Goal: Task Accomplishment & Management: Complete application form

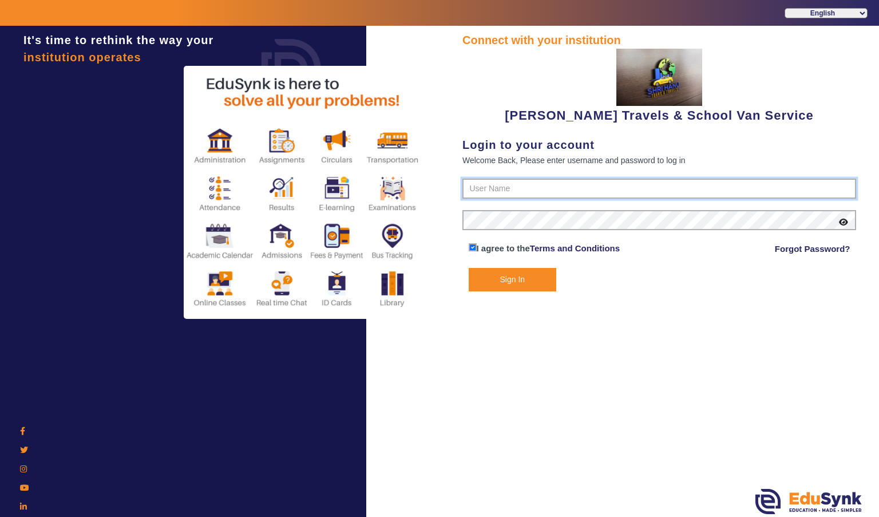
click at [787, 189] on input "text" at bounding box center [659, 188] width 394 height 21
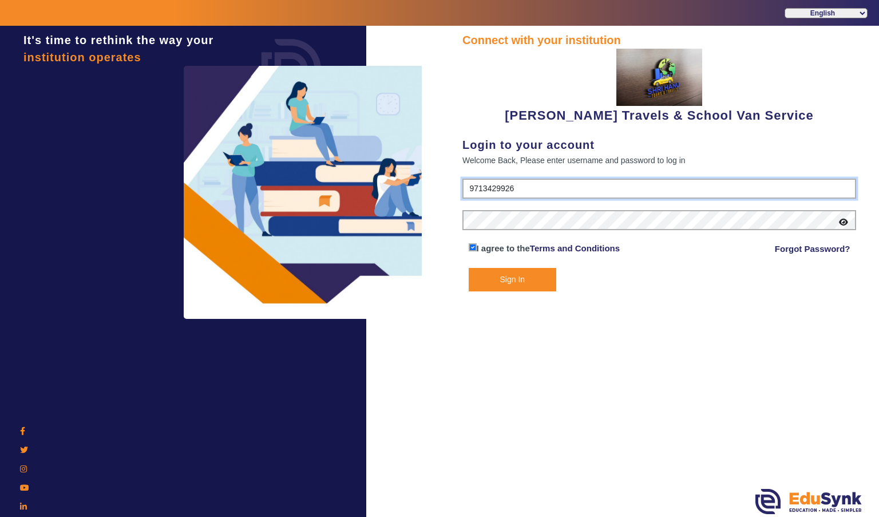
type input "9713429926"
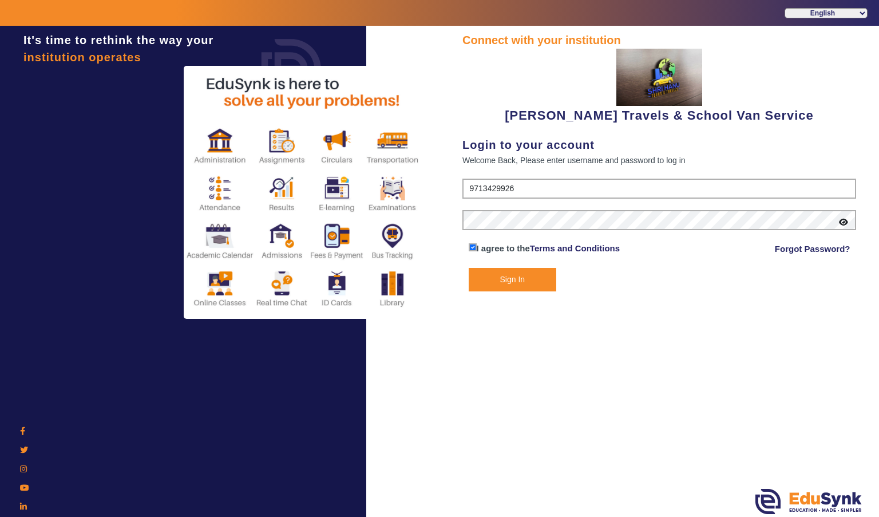
click at [542, 277] on button "Sign In" at bounding box center [512, 279] width 88 height 23
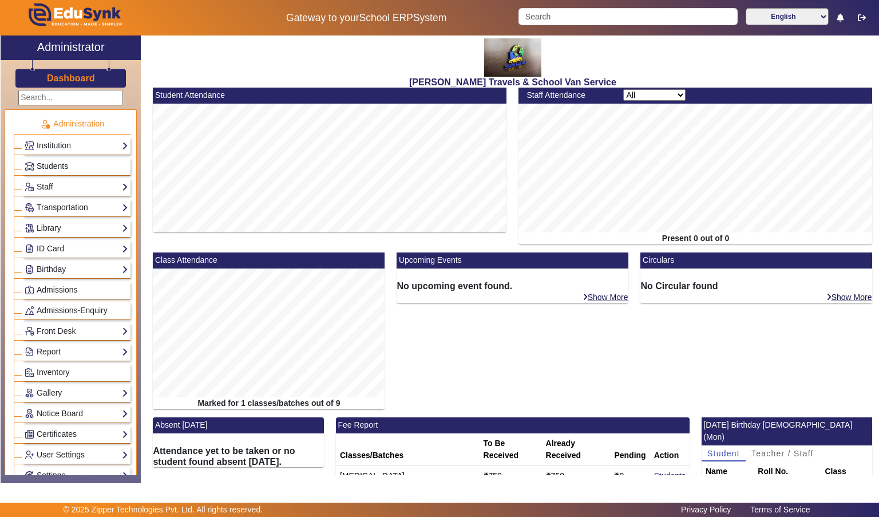
click at [29, 167] on img at bounding box center [29, 166] width 9 height 9
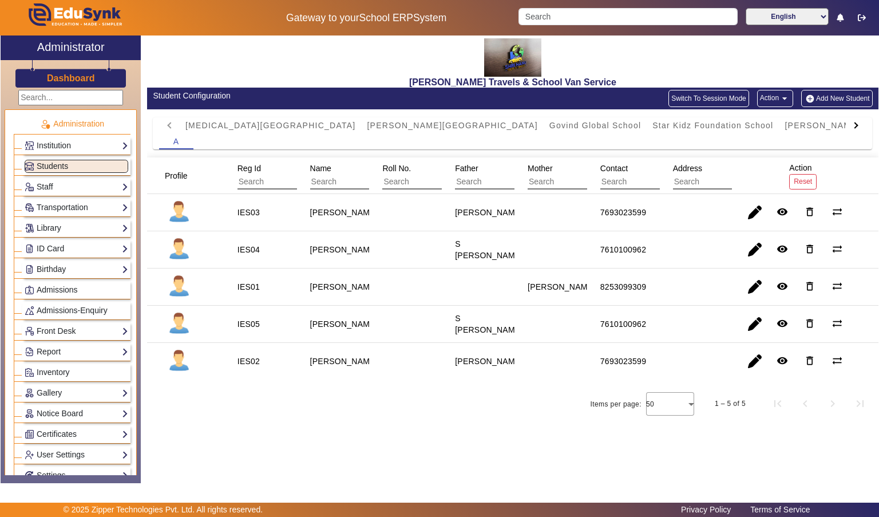
click at [845, 98] on button "Add New Student" at bounding box center [836, 98] width 71 height 17
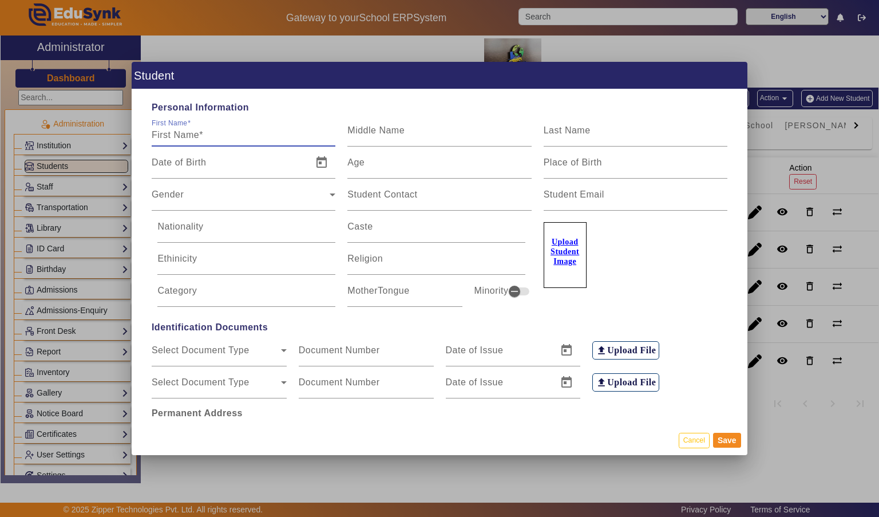
click at [245, 128] on input "First Name" at bounding box center [244, 135] width 184 height 14
type input "[PERSON_NAME]"
click at [644, 128] on input "Last Name" at bounding box center [635, 135] width 184 height 14
type input "[PERSON_NAME]"
click at [455, 160] on input "Age" at bounding box center [439, 167] width 184 height 14
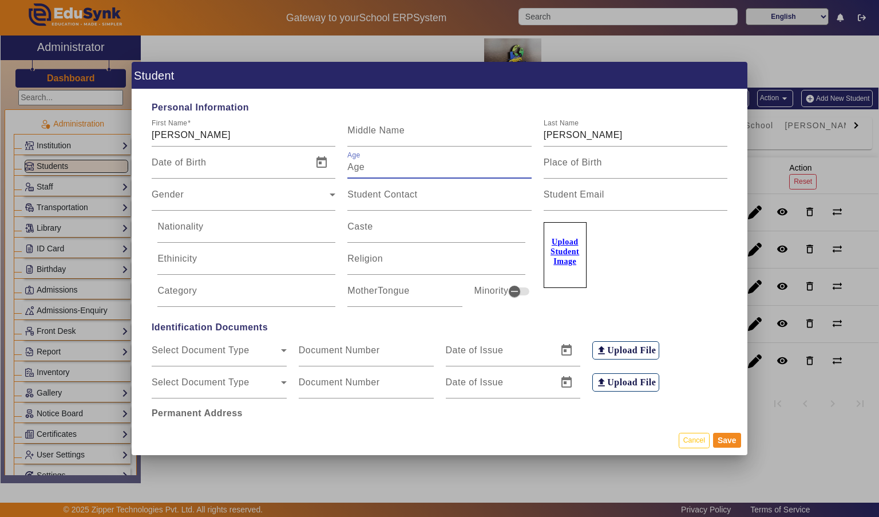
type input "5"
type input "4"
click at [313, 178] on div "Gender Gender" at bounding box center [244, 194] width 184 height 32
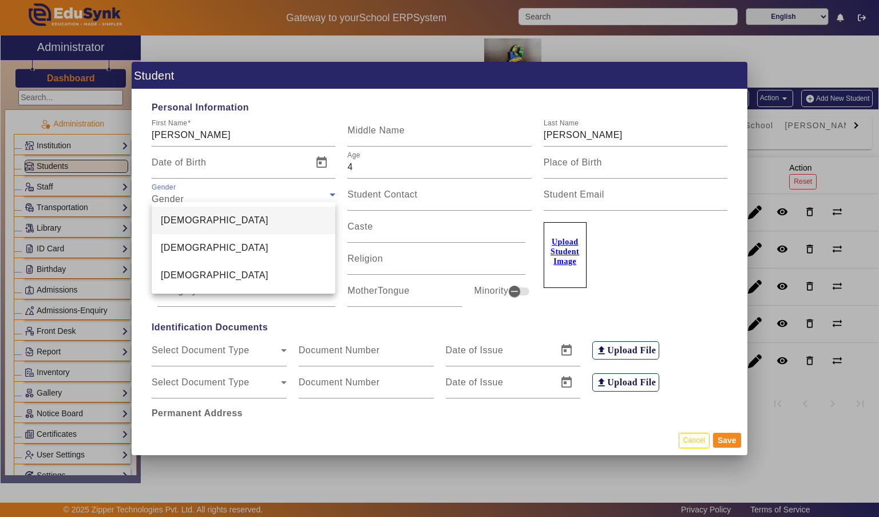
click at [272, 248] on mat-option "[DEMOGRAPHIC_DATA]" at bounding box center [244, 247] width 184 height 27
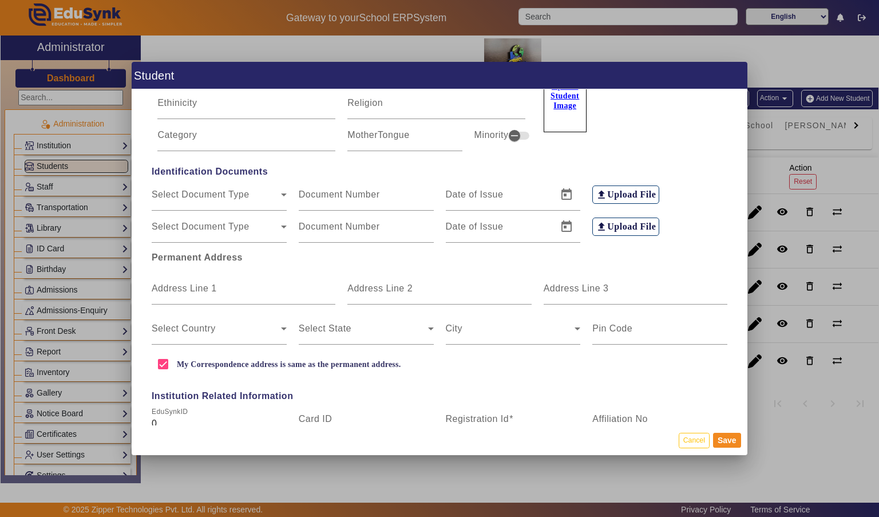
scroll to position [159, 0]
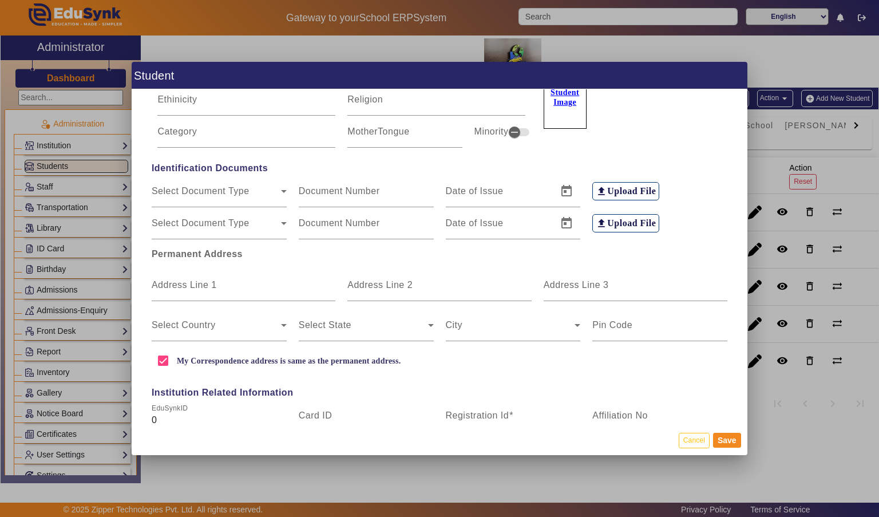
click at [287, 269] on div "Address Line 1" at bounding box center [244, 285] width 184 height 32
type input "[PERSON_NAME]"
click at [603, 280] on mat-label "Address Line 3" at bounding box center [575, 285] width 65 height 10
click at [603, 283] on input "Address Line 3" at bounding box center [635, 290] width 184 height 14
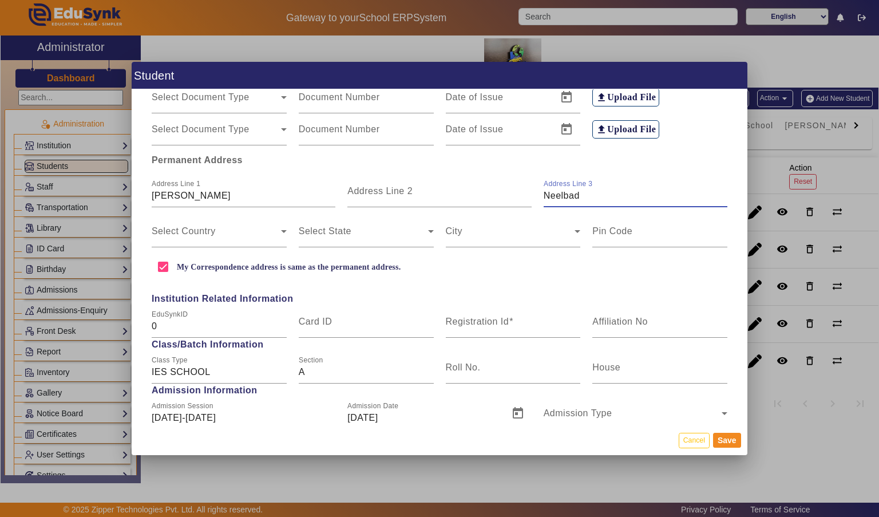
scroll to position [255, 0]
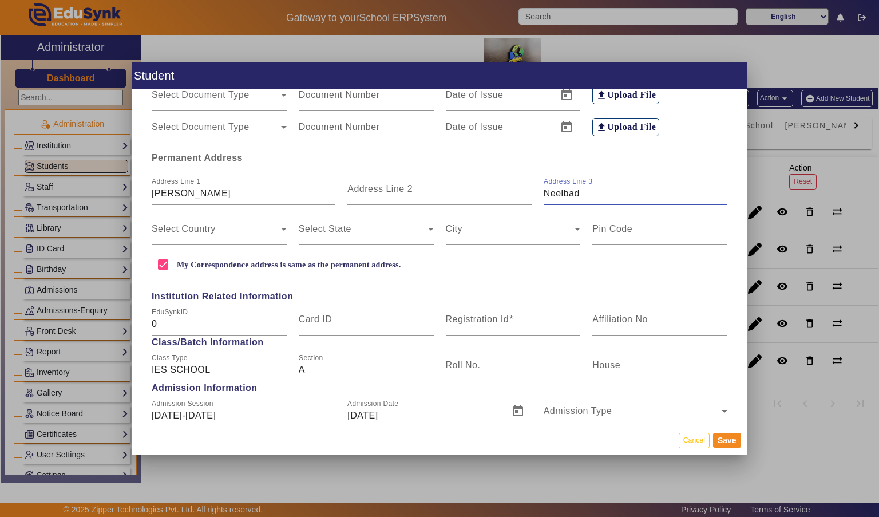
type input "Neelbad"
click at [190, 227] on span at bounding box center [216, 234] width 129 height 14
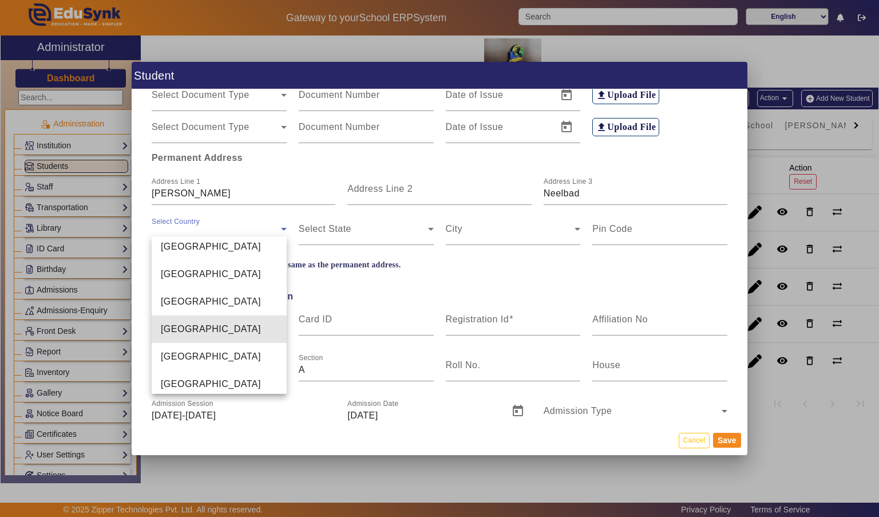
scroll to position [2723, 0]
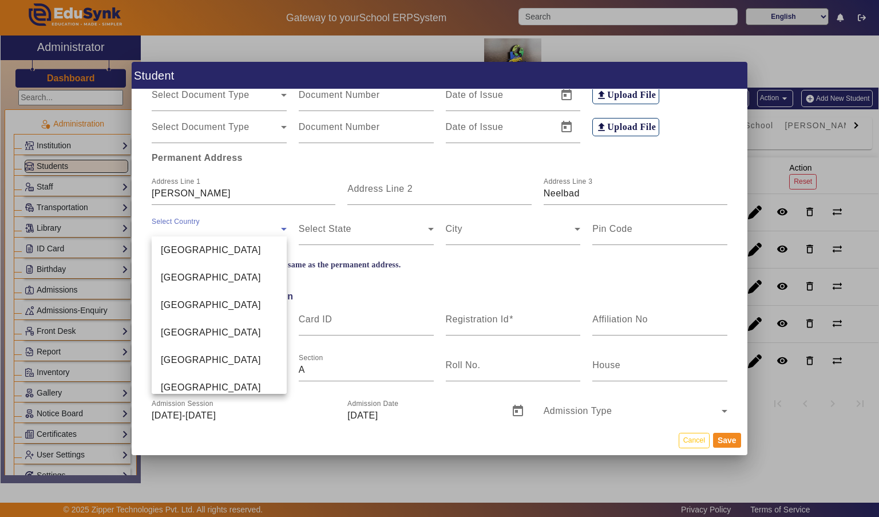
click at [238, 274] on mat-option "[GEOGRAPHIC_DATA]" at bounding box center [219, 277] width 135 height 27
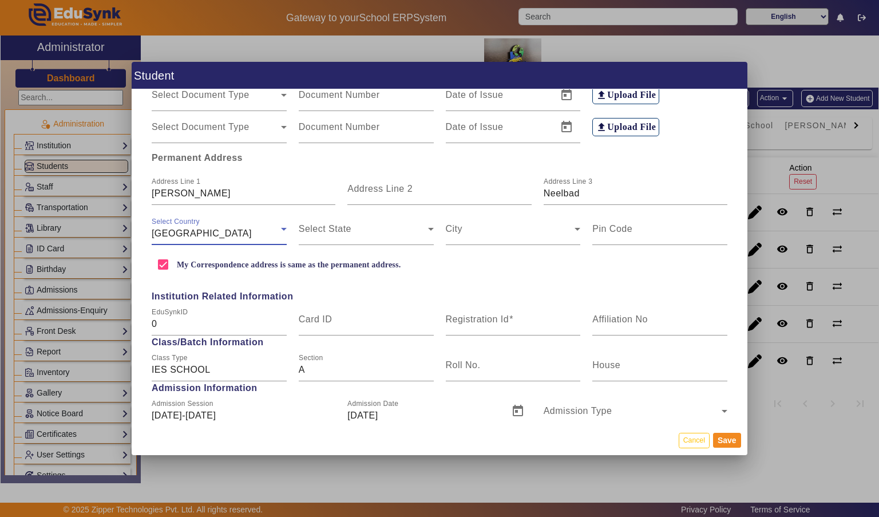
click at [392, 227] on span at bounding box center [363, 234] width 129 height 14
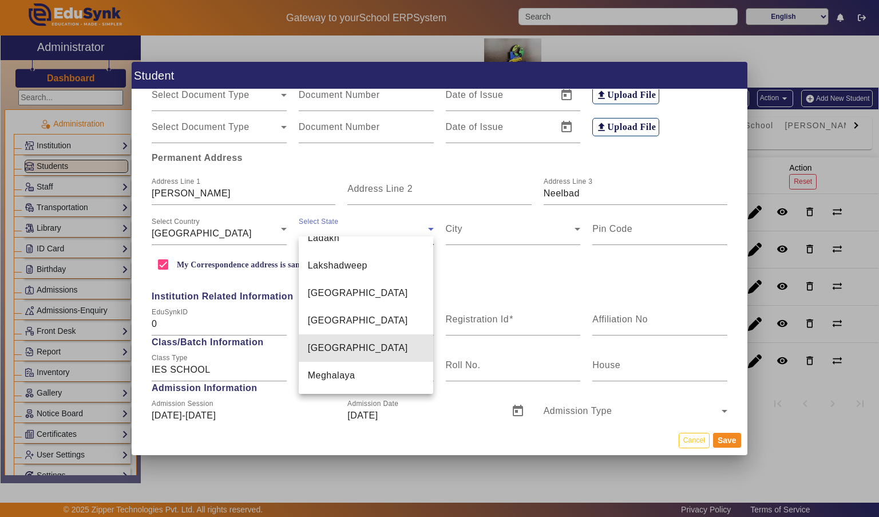
scroll to position [495, 0]
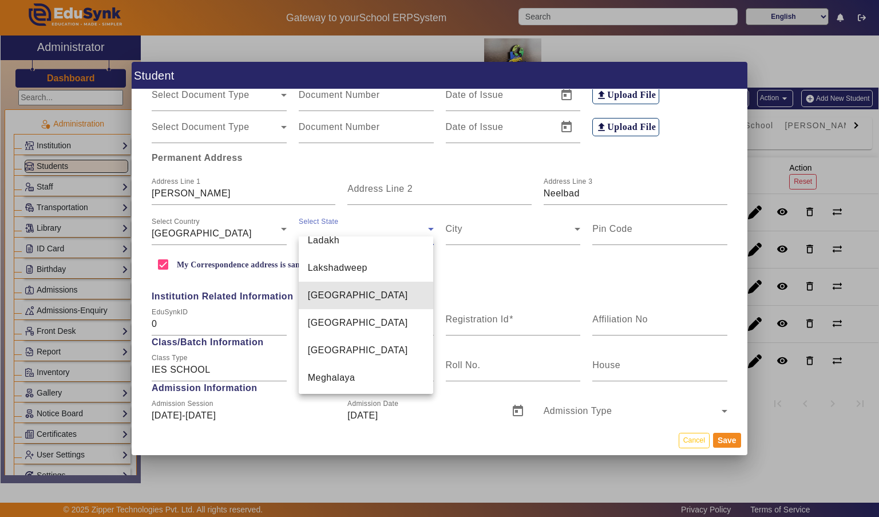
click at [391, 281] on mat-option "[GEOGRAPHIC_DATA]" at bounding box center [366, 294] width 135 height 27
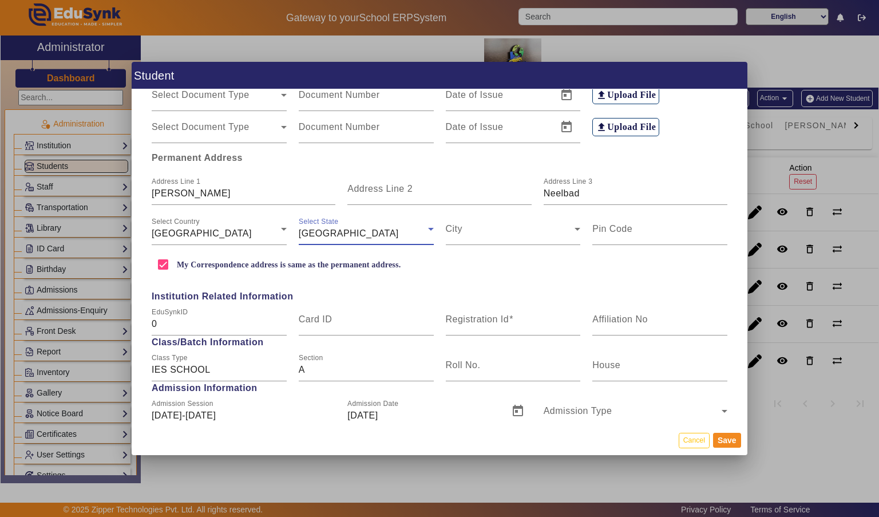
click at [517, 227] on span at bounding box center [510, 234] width 129 height 14
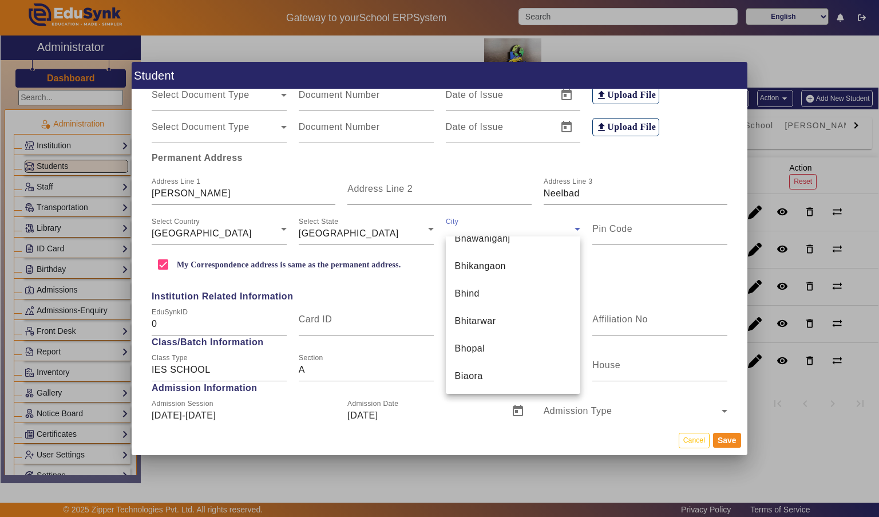
scroll to position [1319, 0]
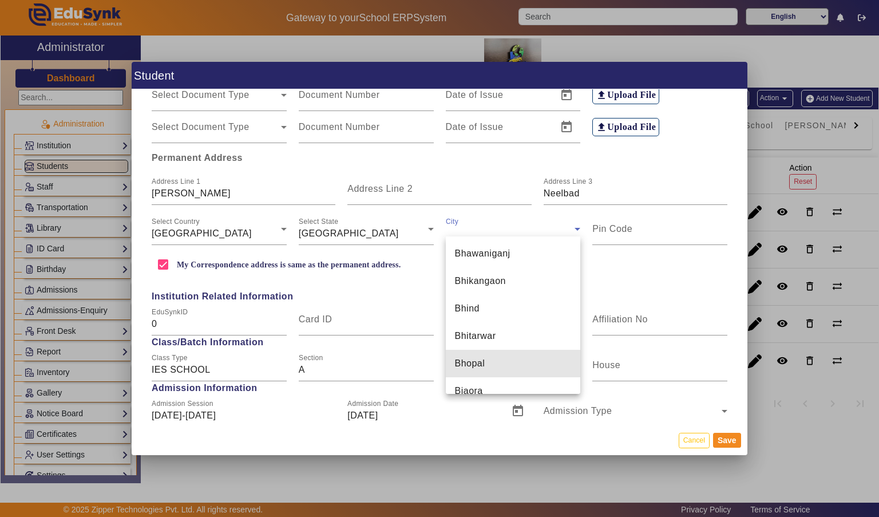
click at [514, 360] on mat-option "Bhopal" at bounding box center [513, 363] width 135 height 27
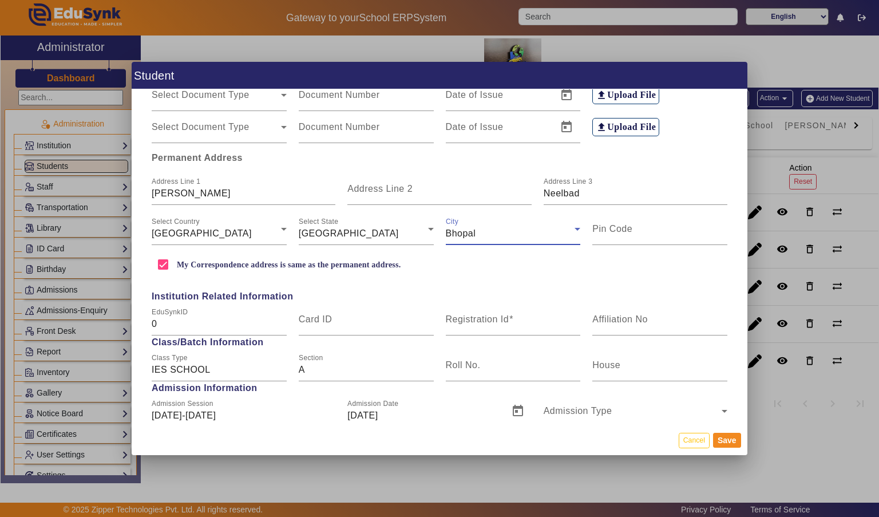
click at [661, 227] on input "Pin Code" at bounding box center [659, 234] width 135 height 14
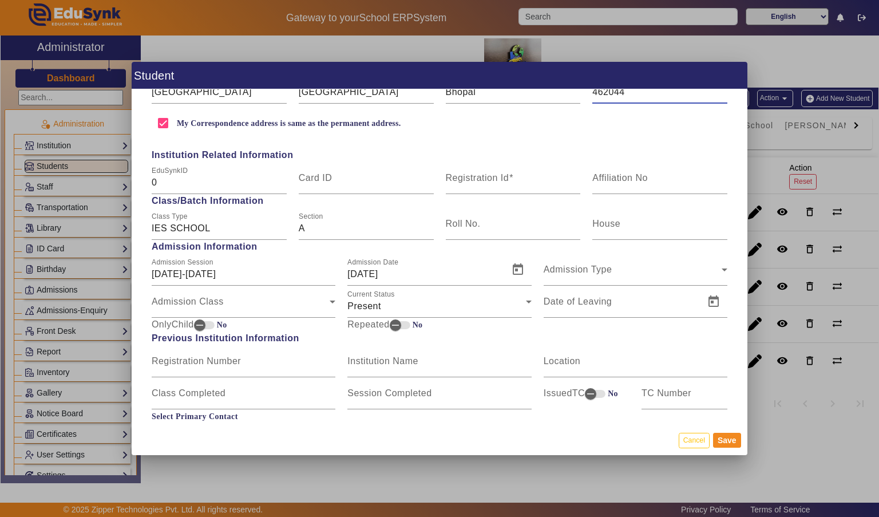
scroll to position [399, 0]
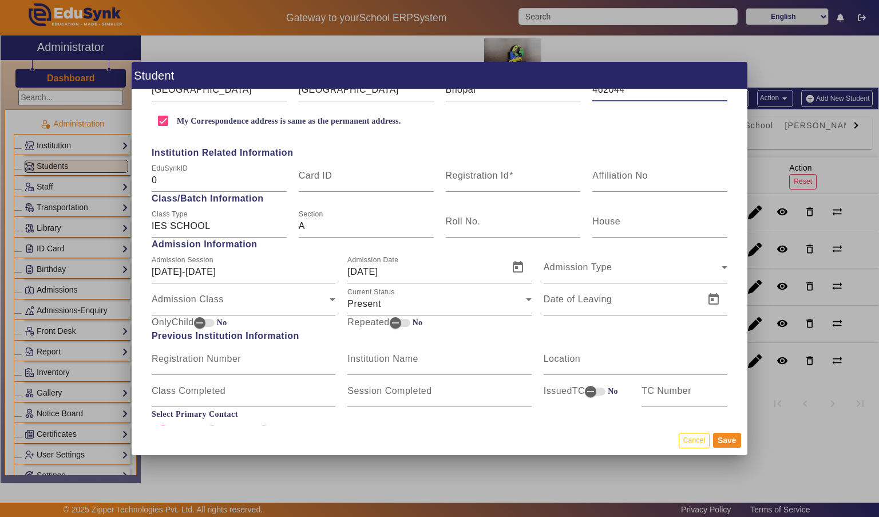
type input "462044"
click at [553, 173] on input "Registration Id" at bounding box center [513, 180] width 135 height 14
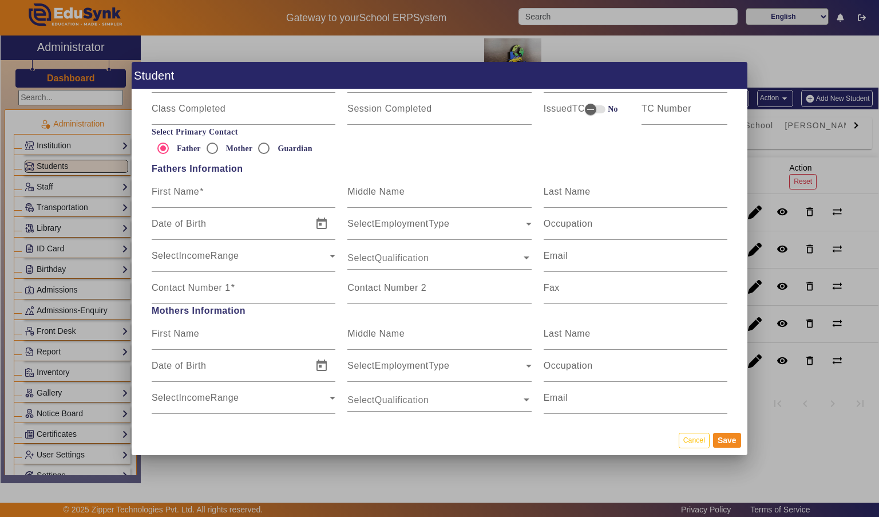
scroll to position [684, 0]
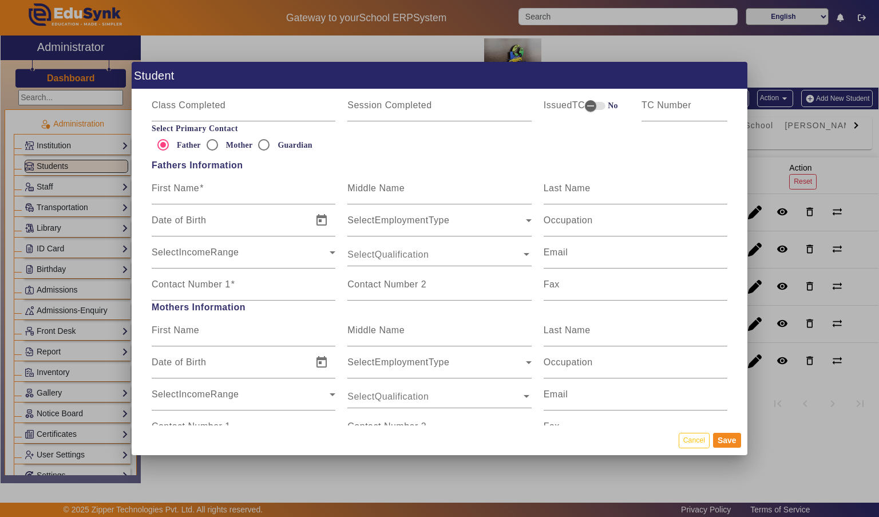
type input "IES07"
click at [262, 186] on input "First Name" at bounding box center [244, 193] width 184 height 14
type input "ALOK"
click at [631, 186] on input "Last Name" at bounding box center [635, 193] width 184 height 14
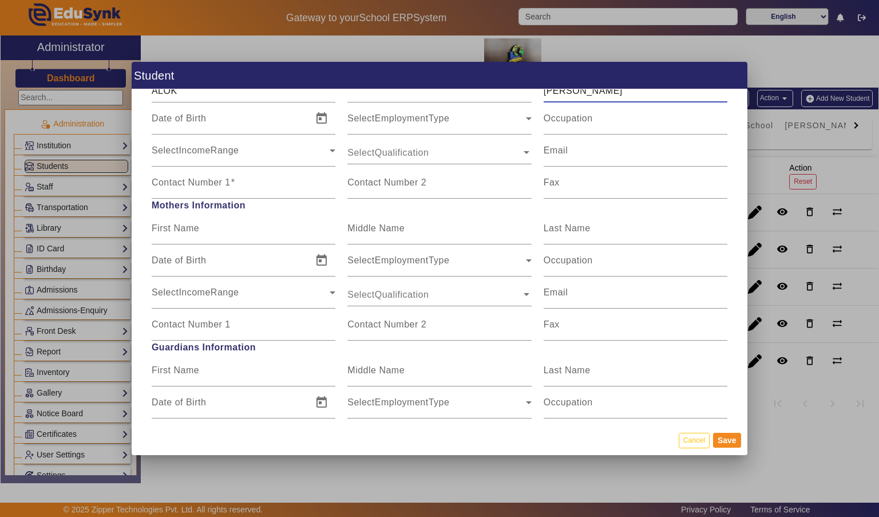
scroll to position [789, 0]
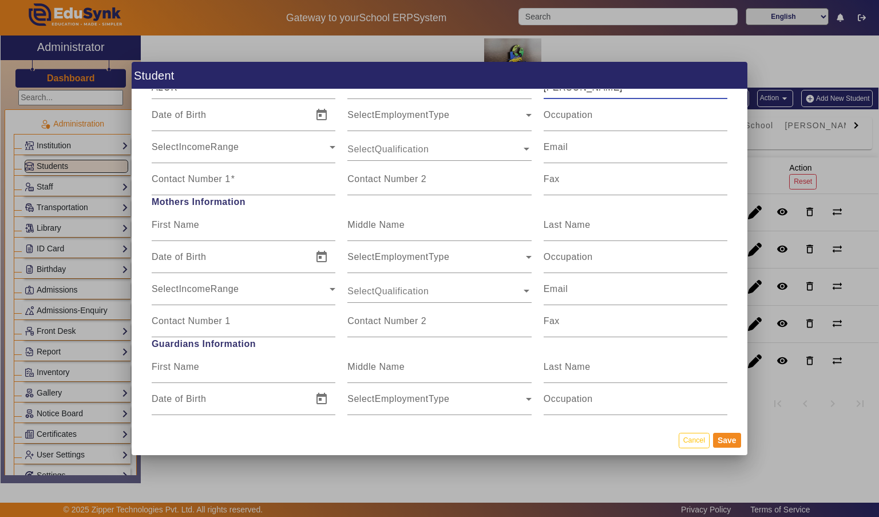
type input "[PERSON_NAME]"
click at [317, 180] on input "Contact Number 1" at bounding box center [244, 184] width 184 height 14
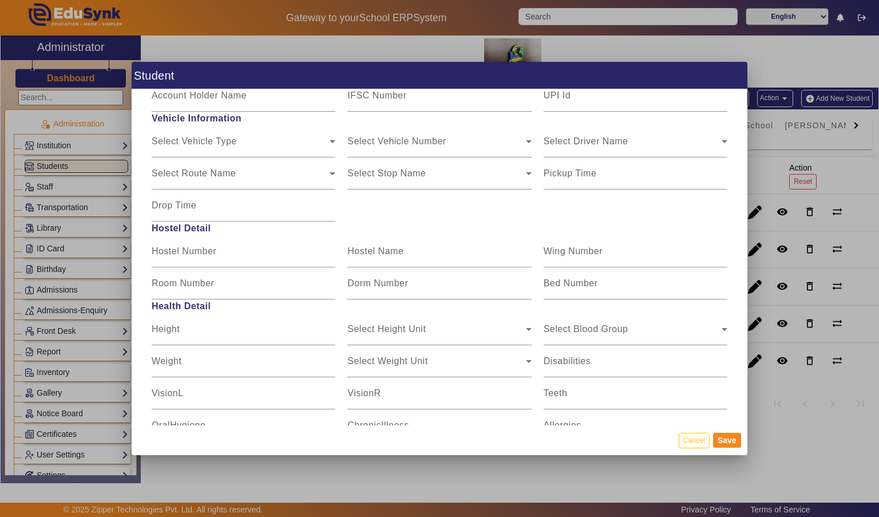
scroll to position [1322, 0]
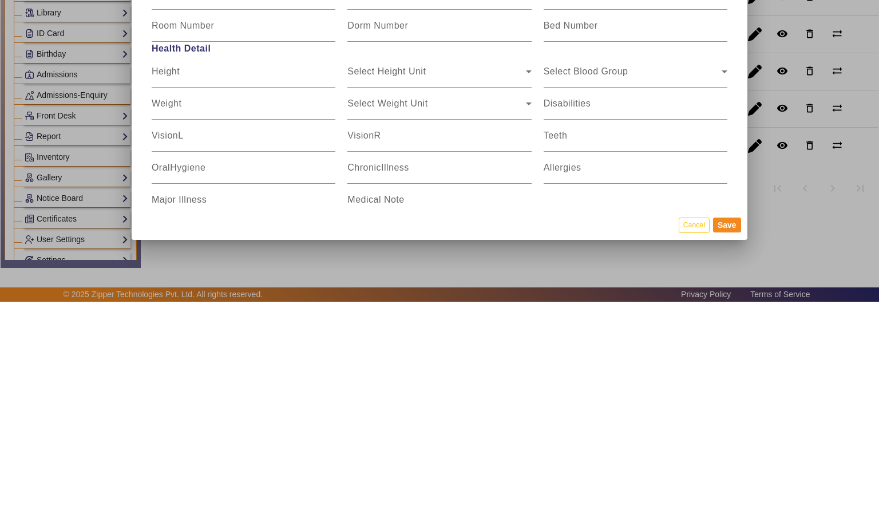
type input "8109956856"
click at [728, 447] on button "Save" at bounding box center [727, 439] width 28 height 15
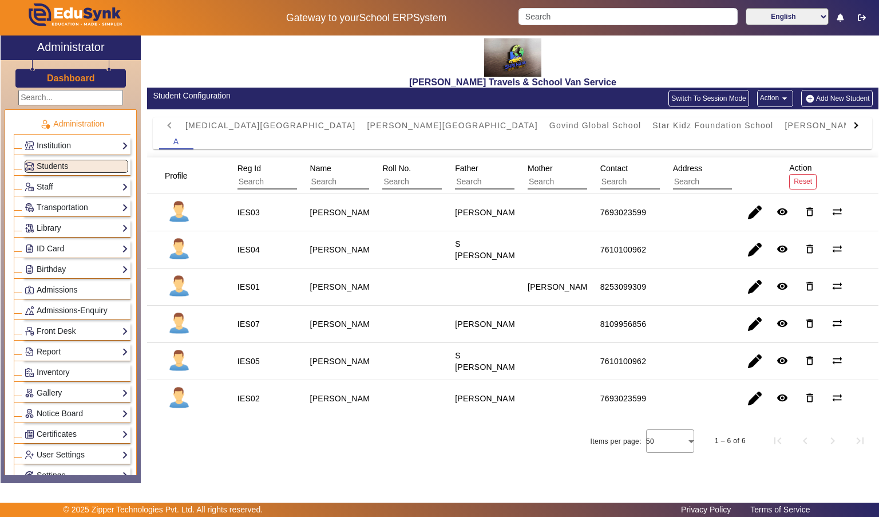
click at [825, 98] on button "Add New Student" at bounding box center [836, 98] width 71 height 17
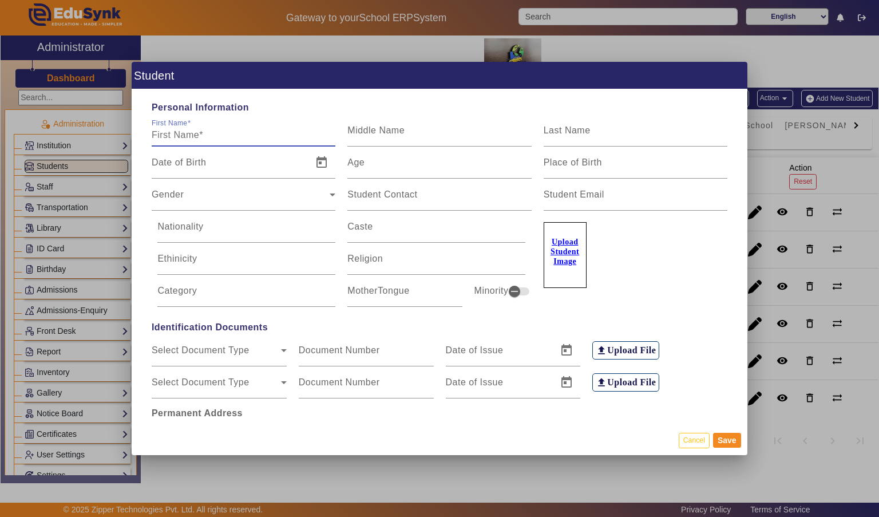
scroll to position [2, 0]
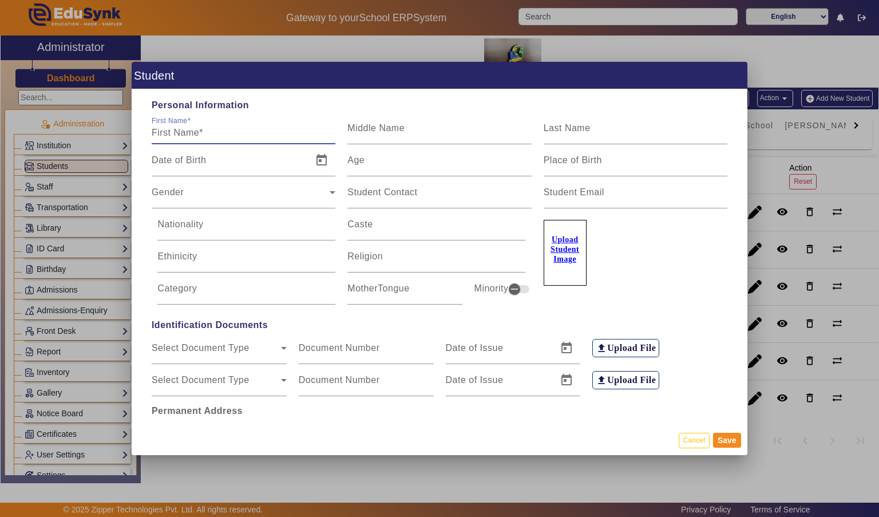
click at [272, 126] on input "First Name" at bounding box center [244, 133] width 184 height 14
type input "MIHIT"
click at [467, 126] on input "Middle Name" at bounding box center [439, 133] width 184 height 14
click at [648, 126] on input "Last Name" at bounding box center [635, 133] width 184 height 14
type input "[PERSON_NAME]"
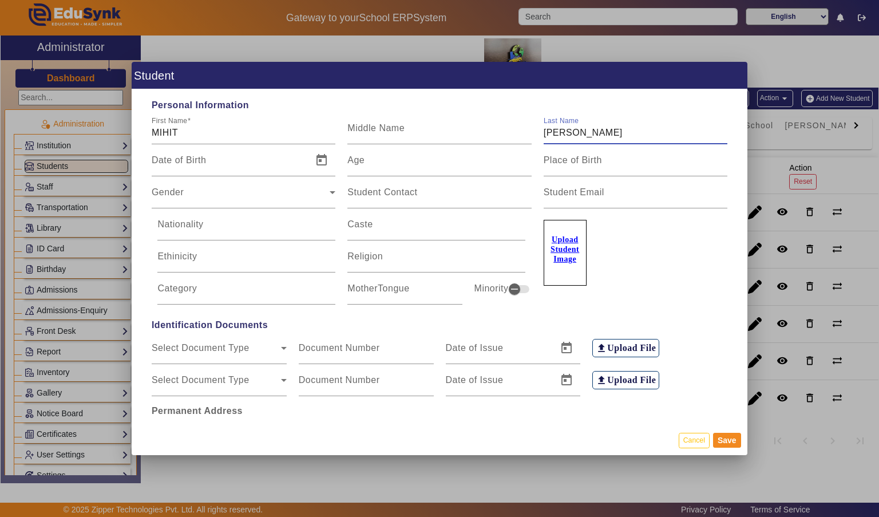
click at [444, 158] on input "Age" at bounding box center [439, 165] width 184 height 14
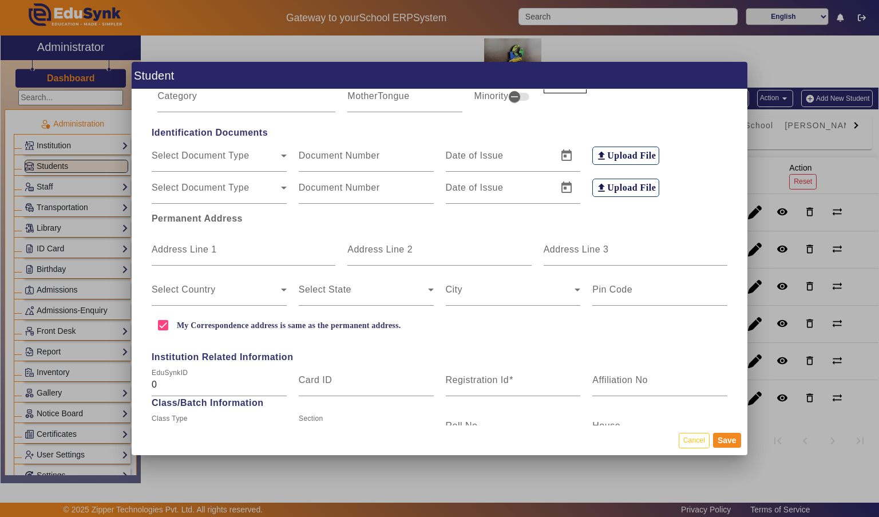
scroll to position [198, 0]
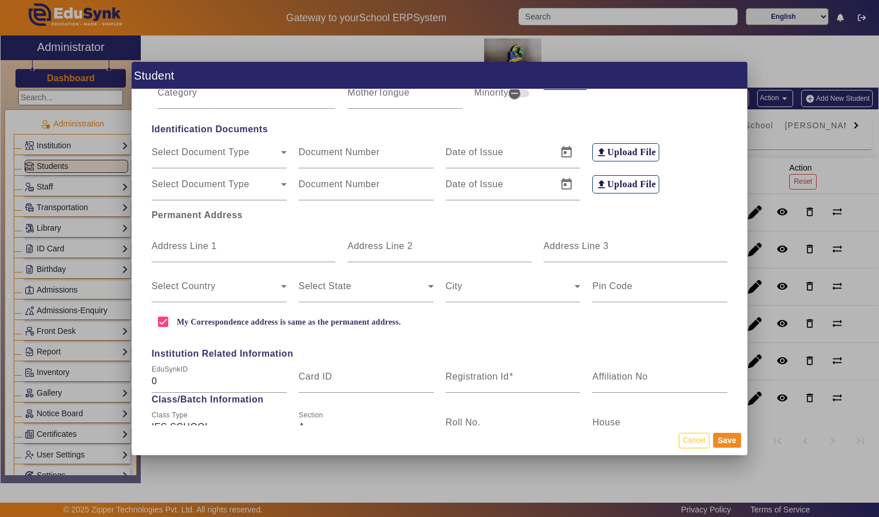
type input "13"
click at [234, 244] on input "Address Line 1" at bounding box center [244, 251] width 184 height 14
type input "[PERSON_NAME]"
click at [650, 244] on input "Address Line 3" at bounding box center [635, 251] width 184 height 14
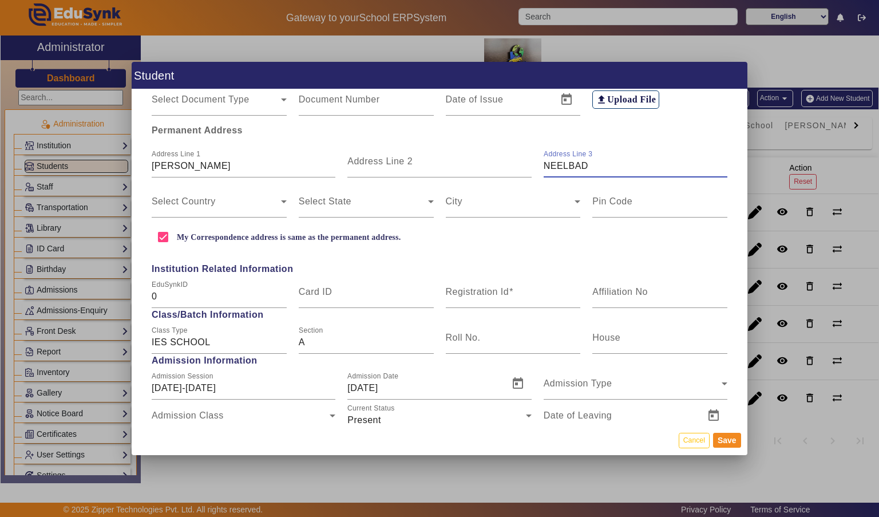
scroll to position [283, 0]
type input "NEELBAD"
click at [225, 198] on span at bounding box center [216, 205] width 129 height 14
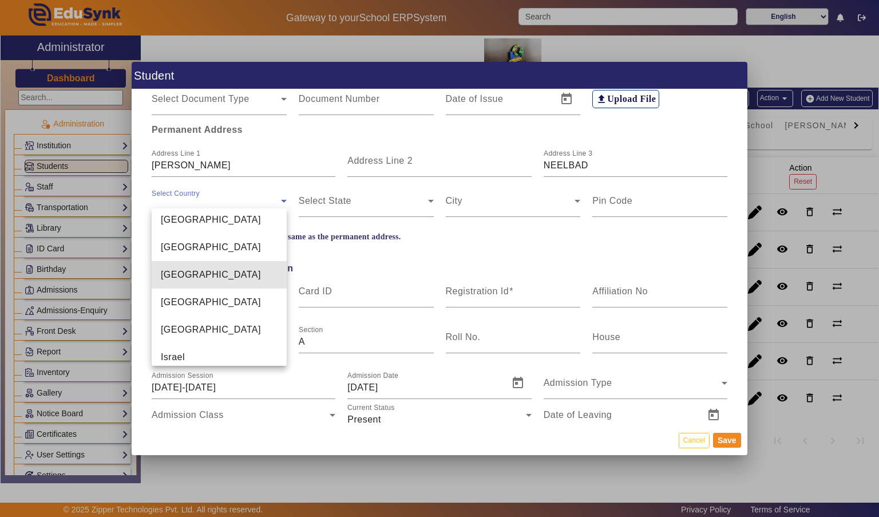
scroll to position [2726, 0]
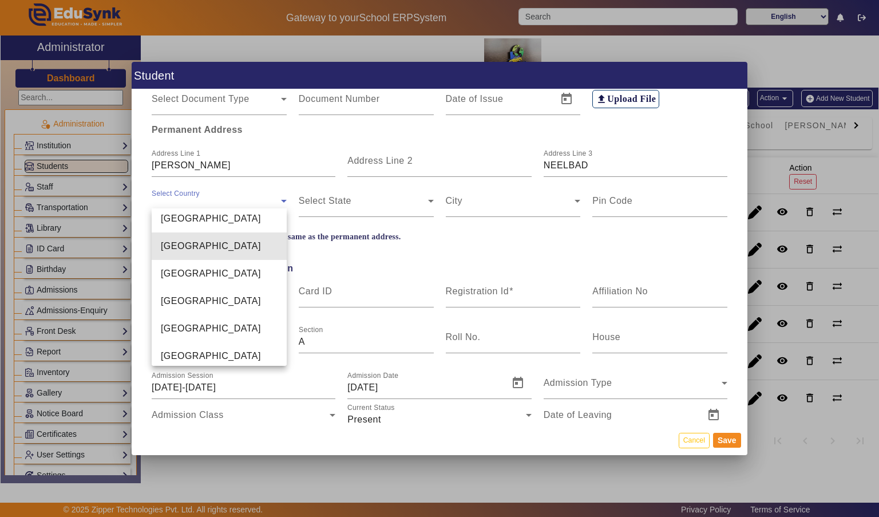
click at [254, 241] on mat-option "[GEOGRAPHIC_DATA]" at bounding box center [219, 245] width 135 height 27
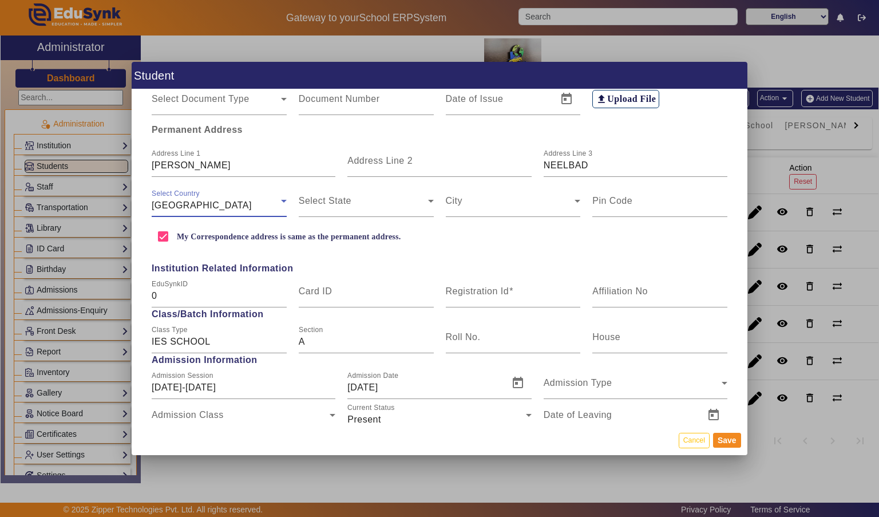
click at [388, 198] on span at bounding box center [363, 205] width 129 height 14
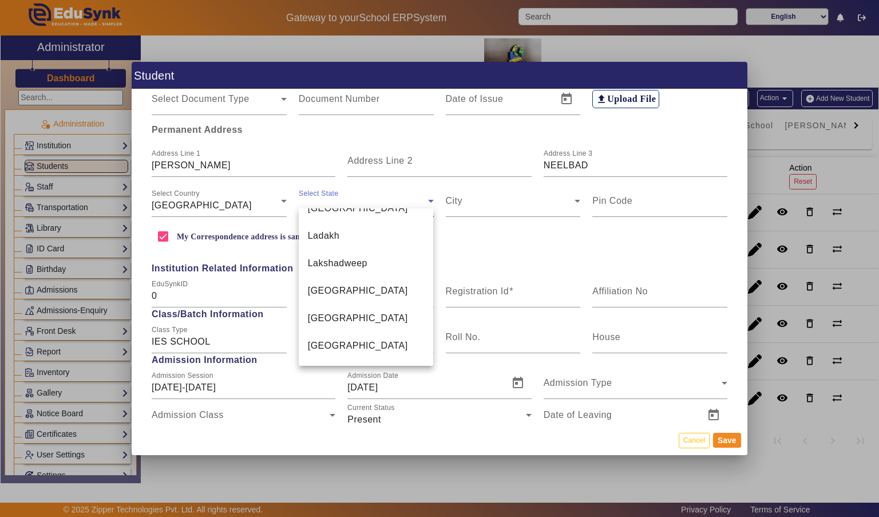
scroll to position [469, 0]
click at [390, 284] on mat-option "[GEOGRAPHIC_DATA]" at bounding box center [366, 292] width 135 height 27
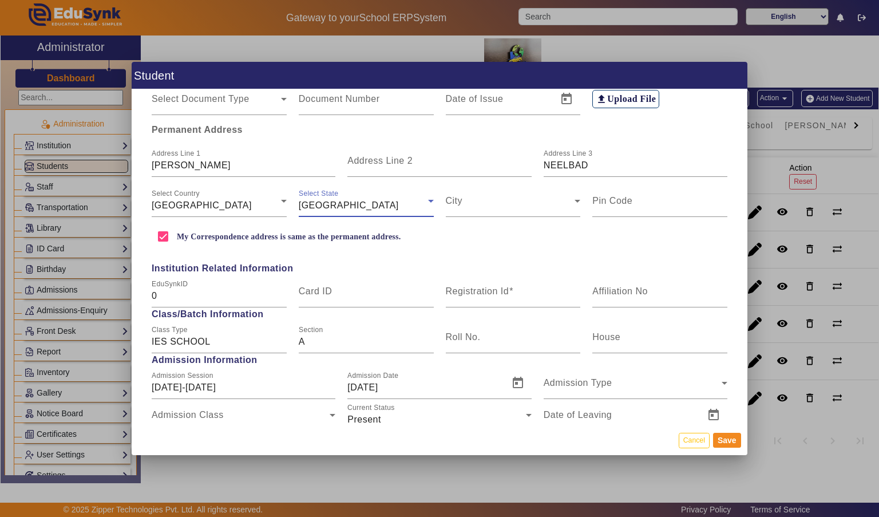
click at [539, 204] on span at bounding box center [510, 205] width 129 height 14
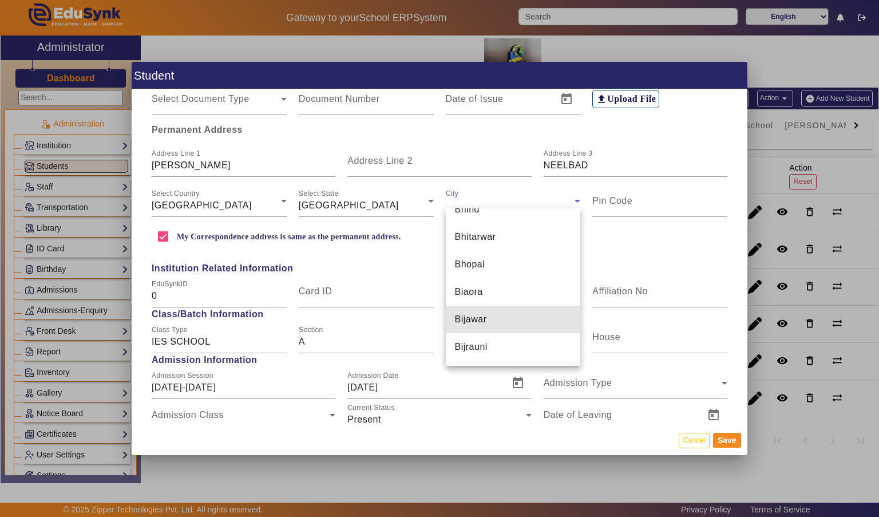
scroll to position [1389, 0]
click at [521, 263] on mat-option "Bhopal" at bounding box center [513, 264] width 135 height 27
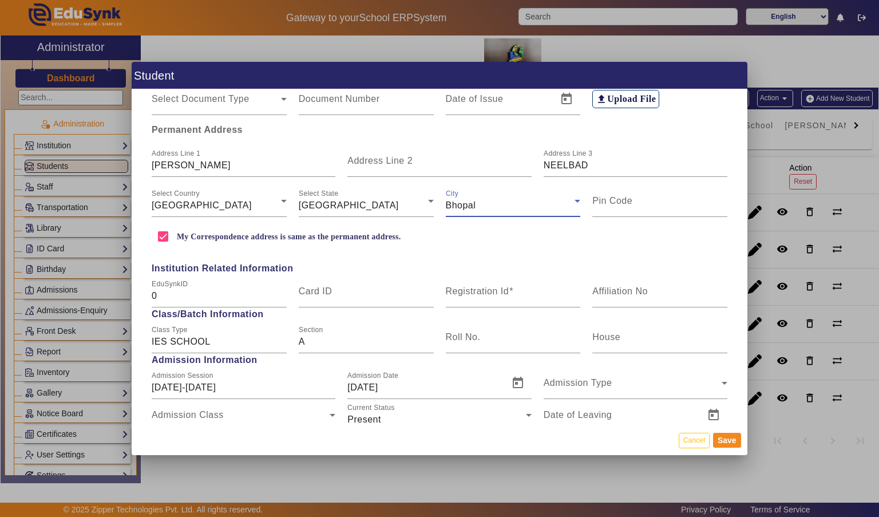
click at [673, 198] on input "Pin Code" at bounding box center [659, 205] width 135 height 14
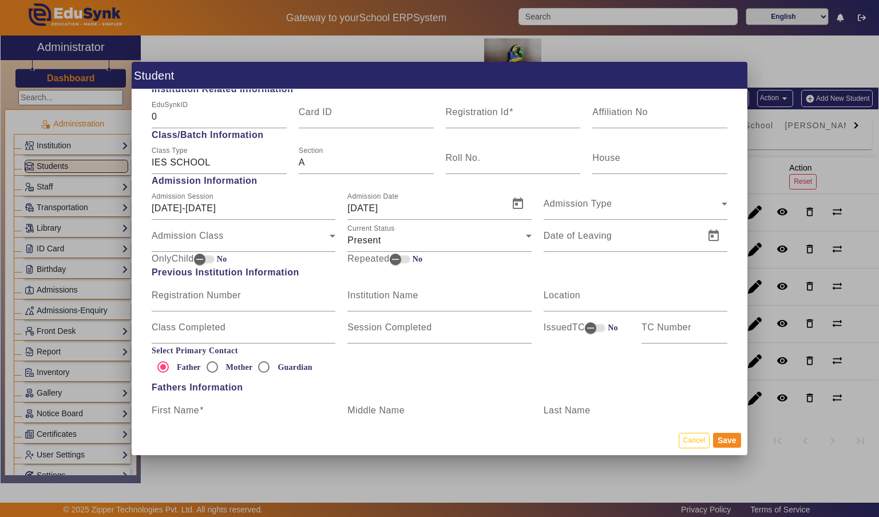
scroll to position [444, 0]
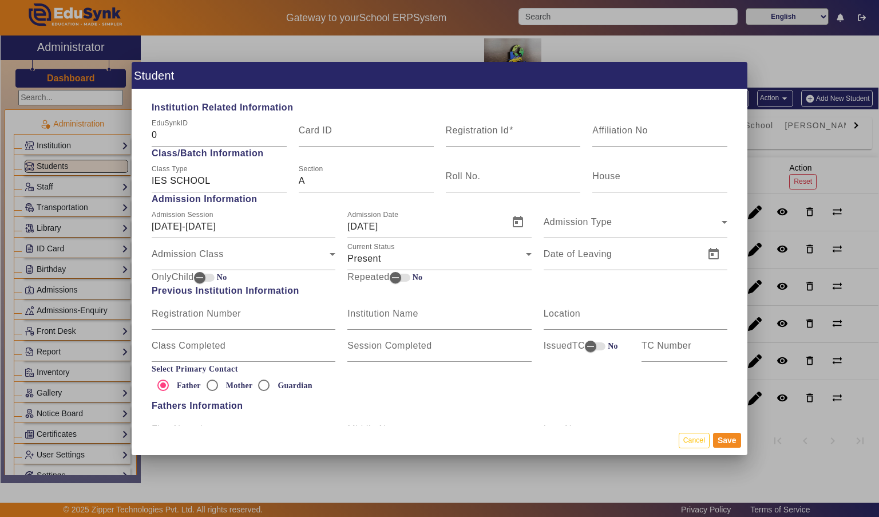
type input "462044"
click at [540, 128] on input "Registration Id" at bounding box center [513, 135] width 135 height 14
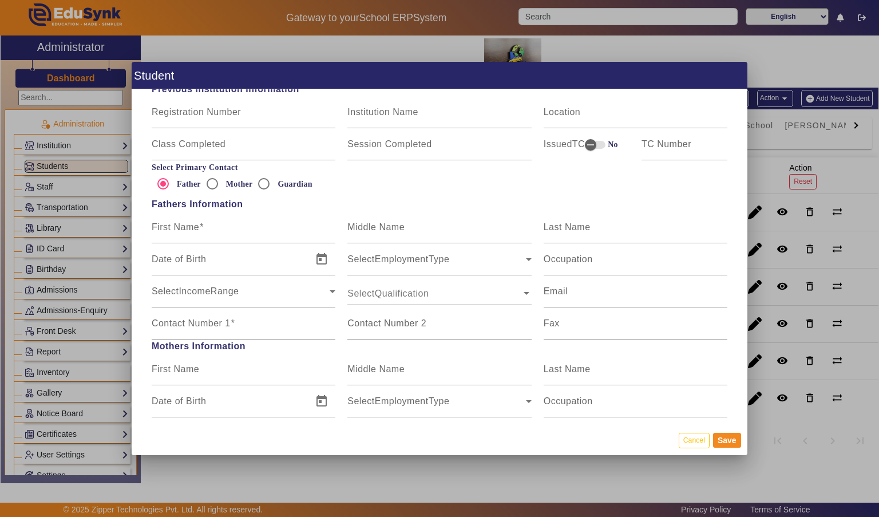
scroll to position [652, 0]
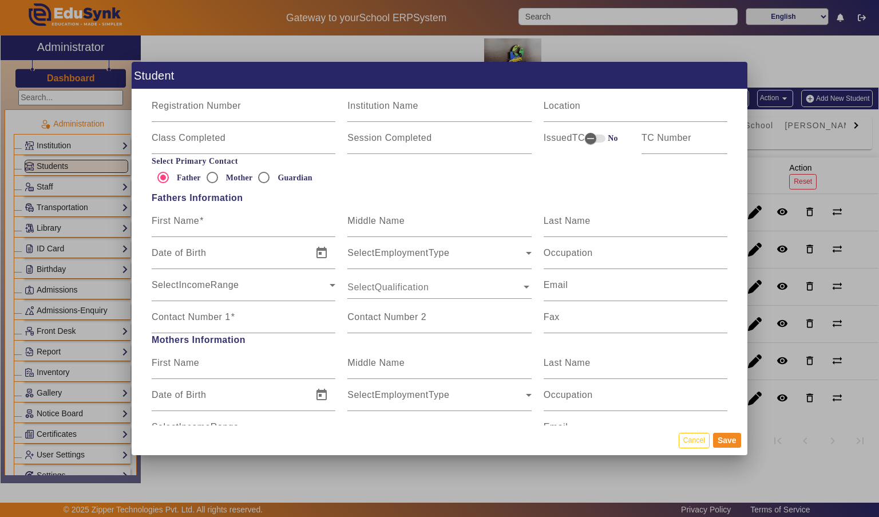
type input "IES06"
click at [278, 219] on input "First Name" at bounding box center [244, 226] width 184 height 14
type input "ABHISHEK"
click at [638, 219] on input "Last Name" at bounding box center [635, 226] width 184 height 14
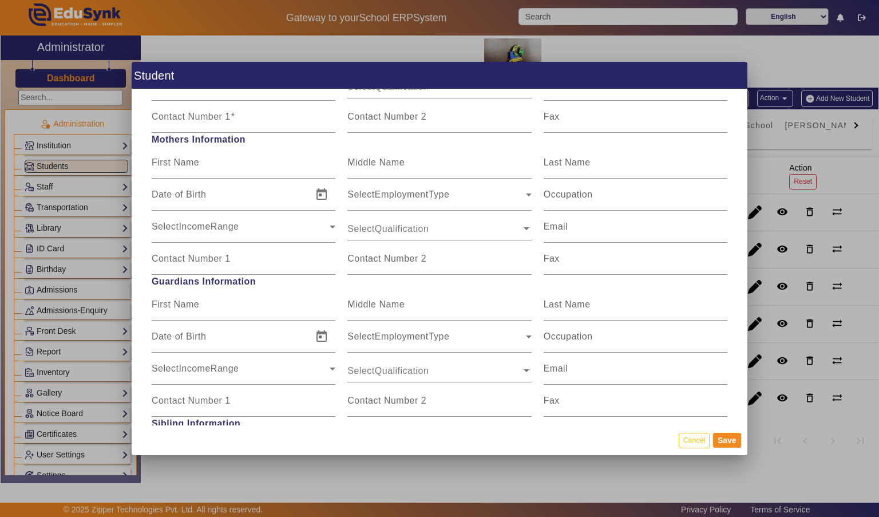
scroll to position [854, 0]
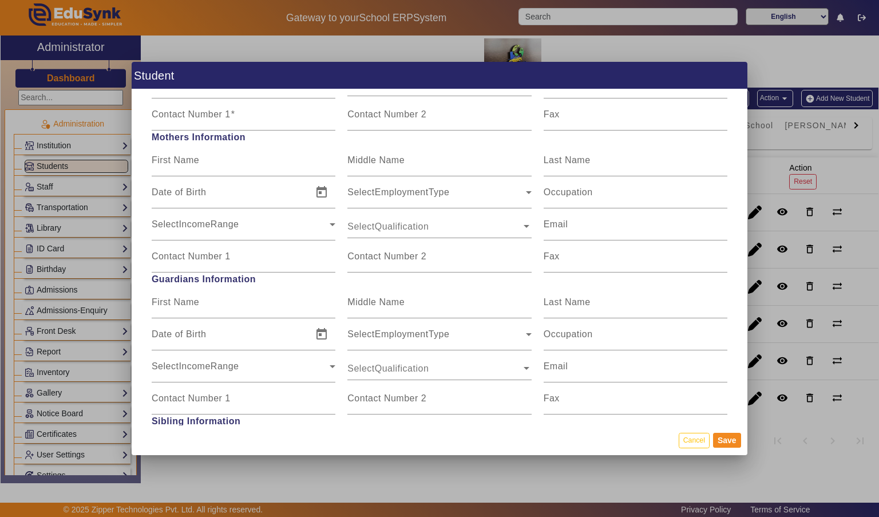
type input "[PERSON_NAME]"
click at [305, 113] on input "Contact Number 1" at bounding box center [244, 119] width 184 height 14
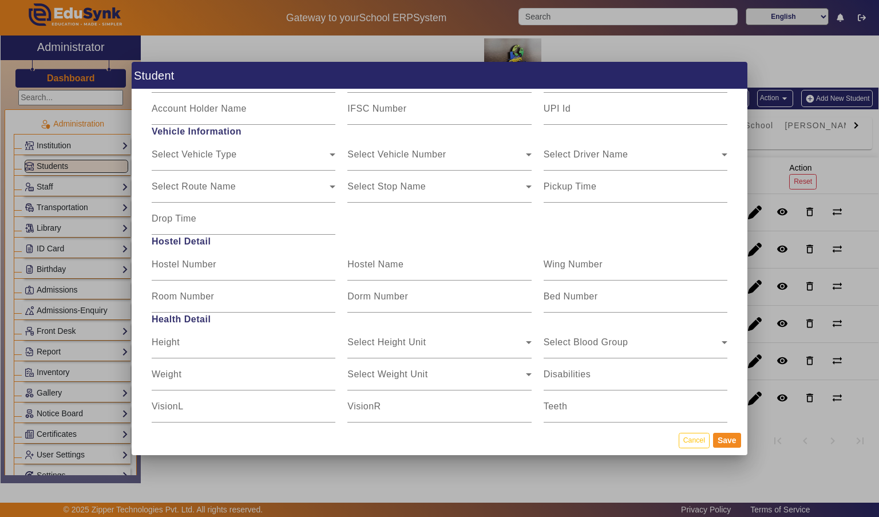
scroll to position [1322, 0]
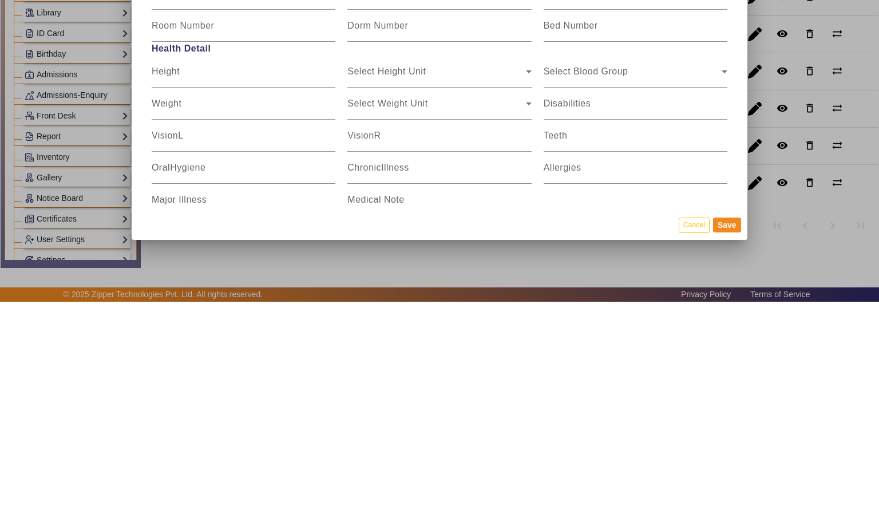
type input "8085889484"
click at [728, 447] on button "Save" at bounding box center [727, 439] width 28 height 15
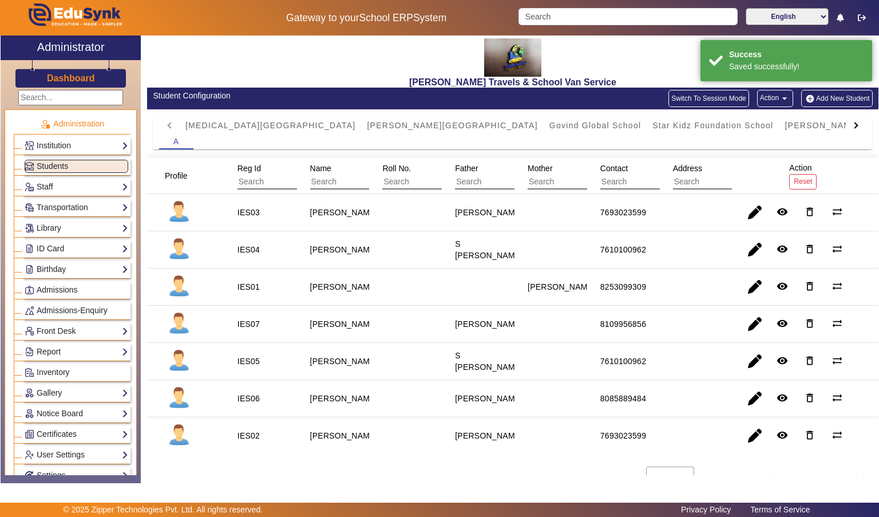
click at [252, 185] on input "text" at bounding box center [288, 181] width 102 height 15
click at [262, 176] on input "text" at bounding box center [288, 181] width 102 height 15
click at [263, 175] on input "text" at bounding box center [288, 181] width 102 height 15
click at [261, 177] on input "text" at bounding box center [288, 181] width 102 height 15
click at [261, 176] on input "text" at bounding box center [288, 181] width 102 height 15
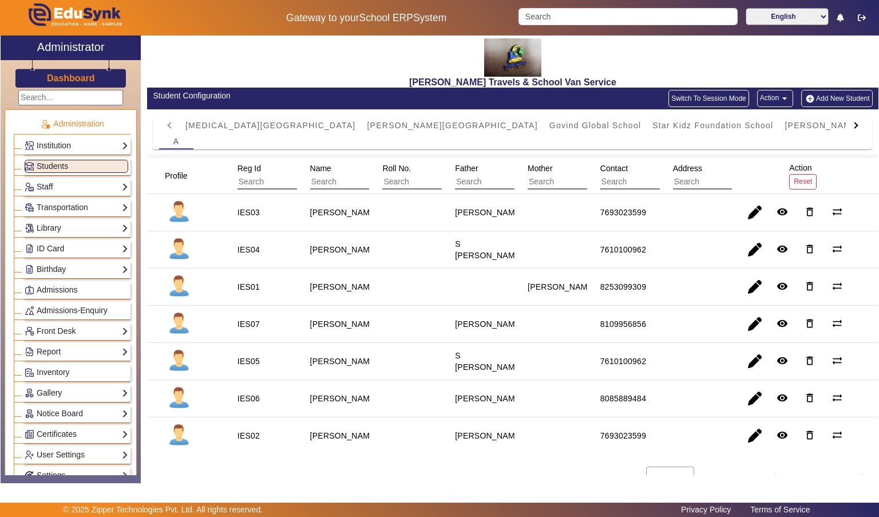
click at [251, 177] on input "text" at bounding box center [288, 181] width 102 height 15
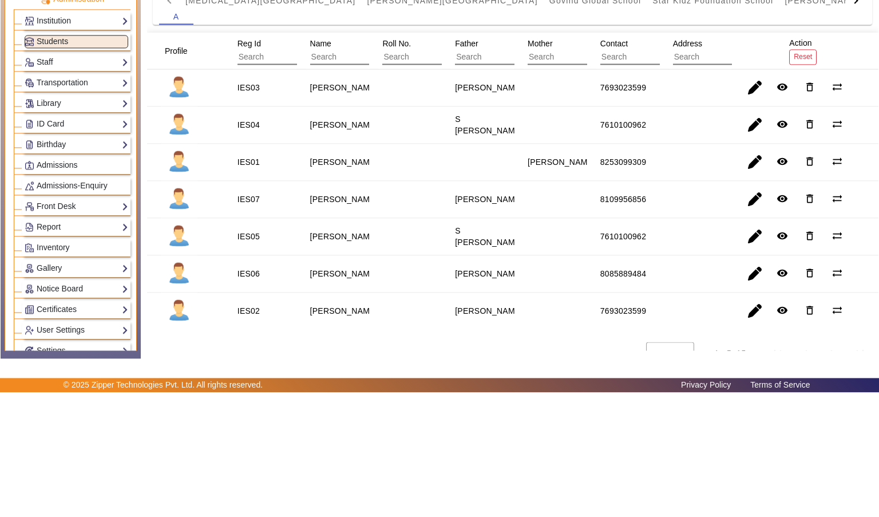
click at [446, 308] on mat-cell "[PERSON_NAME]" at bounding box center [478, 323] width 73 height 37
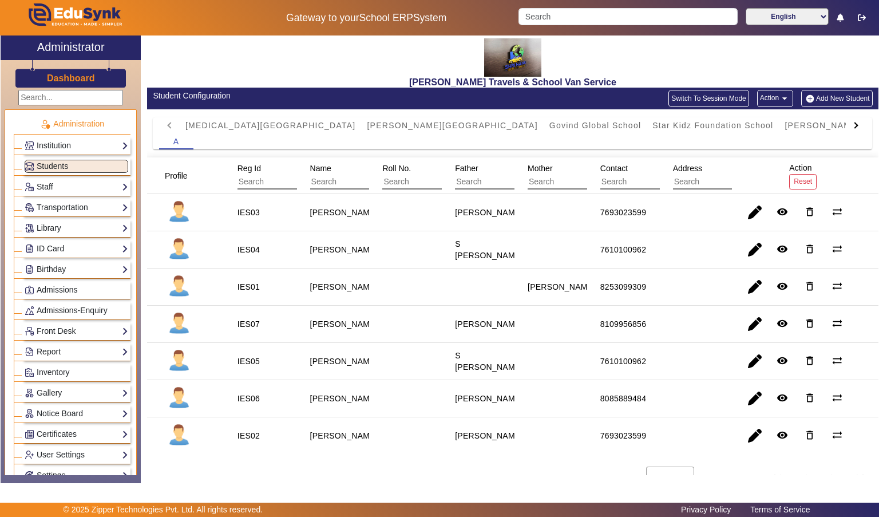
click at [260, 178] on input "text" at bounding box center [288, 181] width 102 height 15
click at [257, 176] on input "text" at bounding box center [288, 181] width 102 height 15
click at [252, 164] on span "Reg Id" at bounding box center [248, 168] width 23 height 9
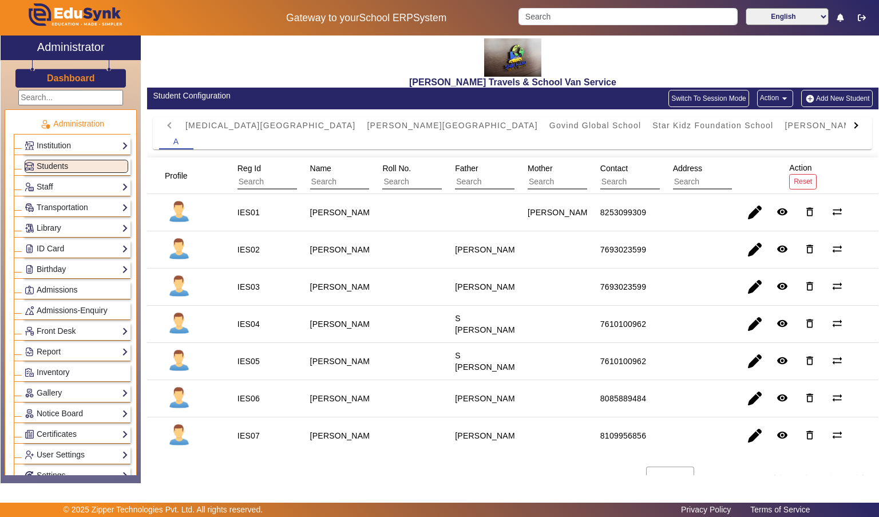
click at [253, 159] on div "Reg Id" at bounding box center [293, 175] width 121 height 35
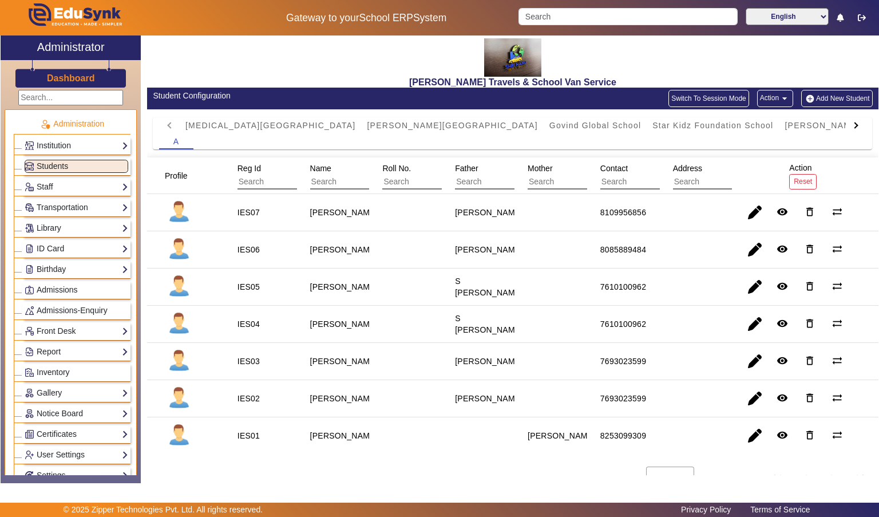
click at [259, 164] on span "Reg Id" at bounding box center [248, 168] width 23 height 9
click at [256, 160] on div "Reg Id" at bounding box center [293, 175] width 121 height 35
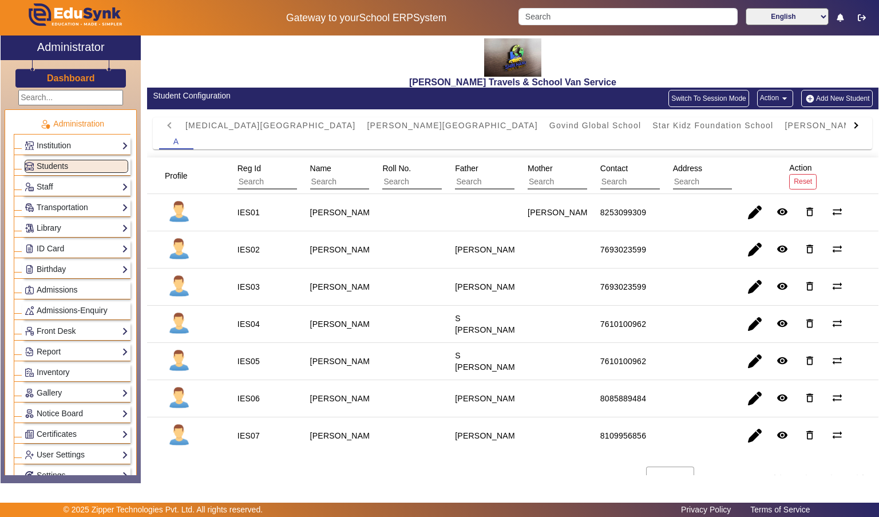
click at [260, 158] on div "Reg Id" at bounding box center [293, 175] width 121 height 35
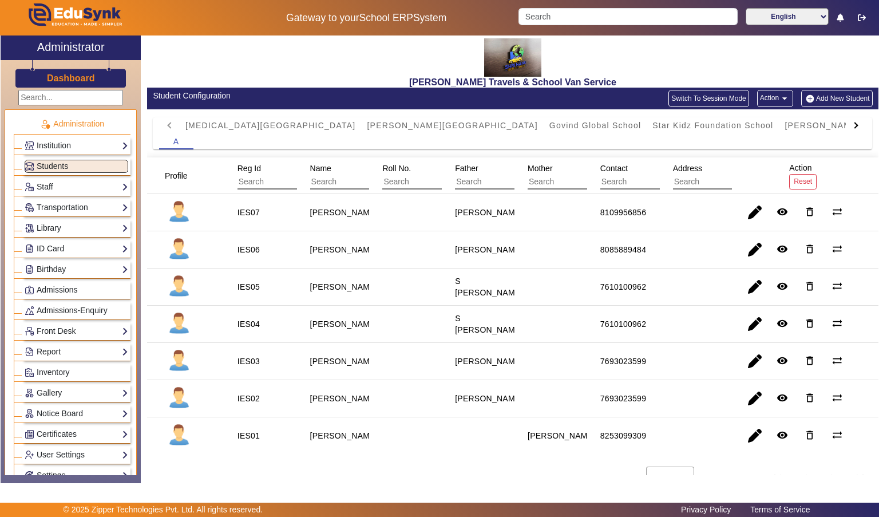
click at [256, 174] on input "text" at bounding box center [288, 181] width 102 height 15
click at [244, 164] on span "Reg Id" at bounding box center [248, 168] width 23 height 9
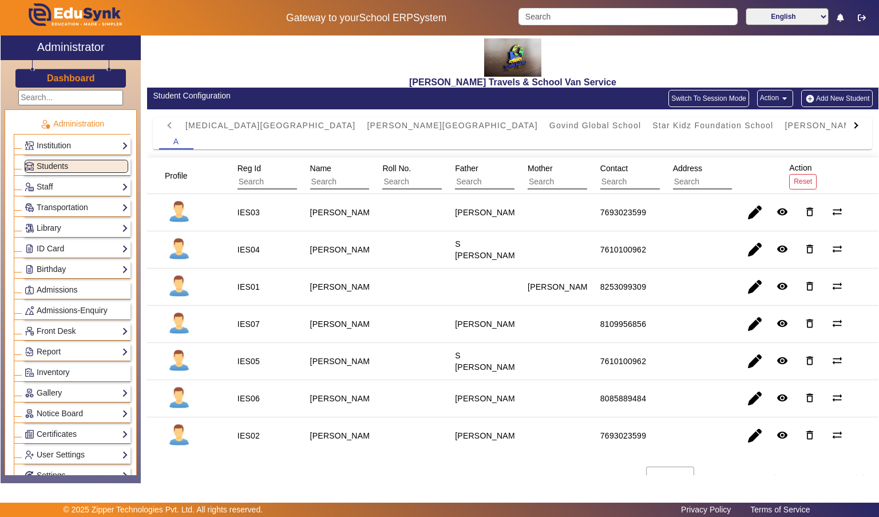
click at [252, 160] on div "Reg Id" at bounding box center [293, 175] width 121 height 35
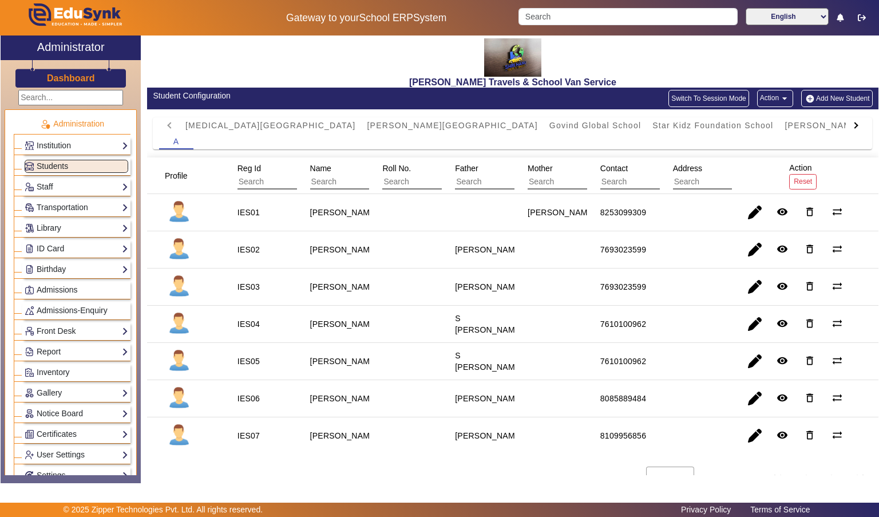
click at [784, 125] on span "[PERSON_NAME] school" at bounding box center [837, 125] width 106 height 8
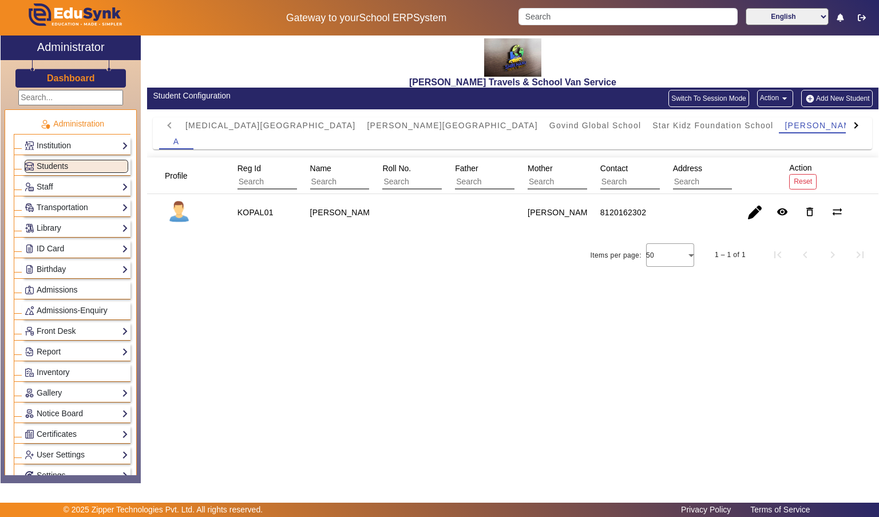
click at [652, 125] on span "Star Kidz Foundation School" at bounding box center [712, 125] width 121 height 8
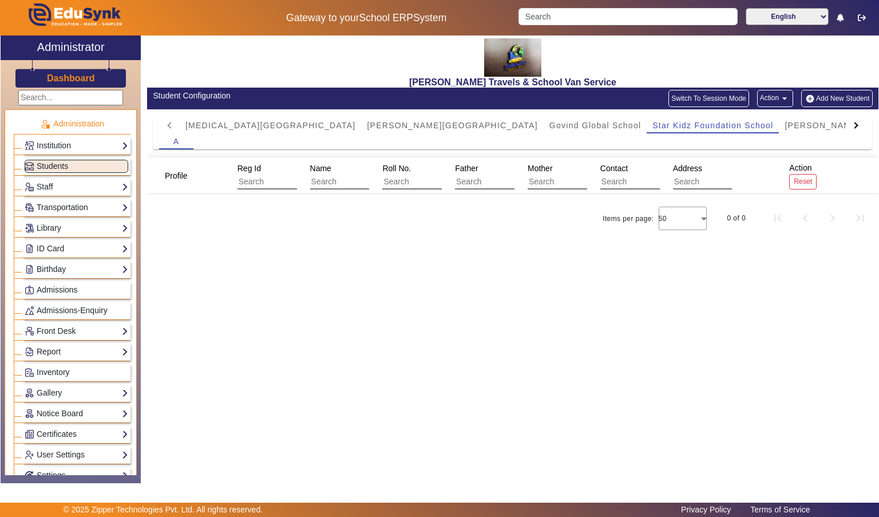
click at [549, 125] on span "Govind Global School" at bounding box center [595, 125] width 92 height 8
click at [367, 124] on span "[PERSON_NAME][GEOGRAPHIC_DATA]" at bounding box center [452, 125] width 170 height 8
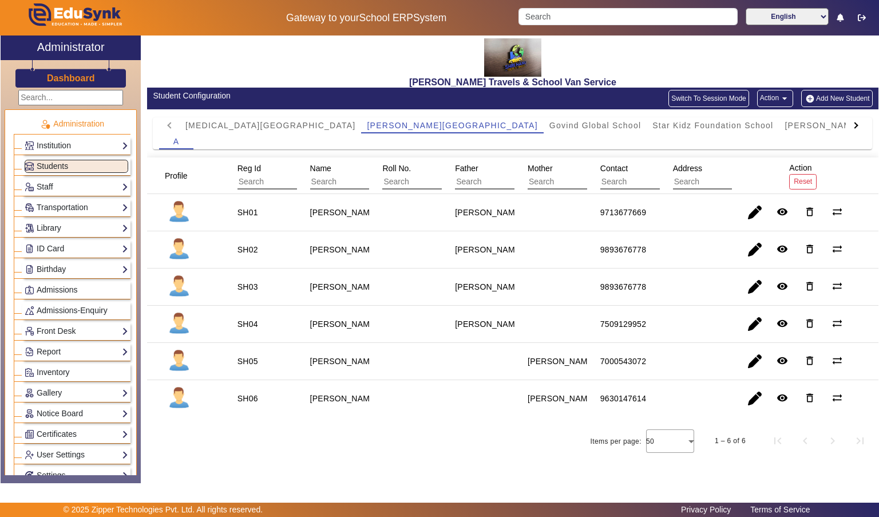
click at [269, 104] on div "Student Configuration" at bounding box center [330, 98] width 366 height 17
click at [255, 125] on span "[MEDICAL_DATA][GEOGRAPHIC_DATA]" at bounding box center [270, 125] width 170 height 8
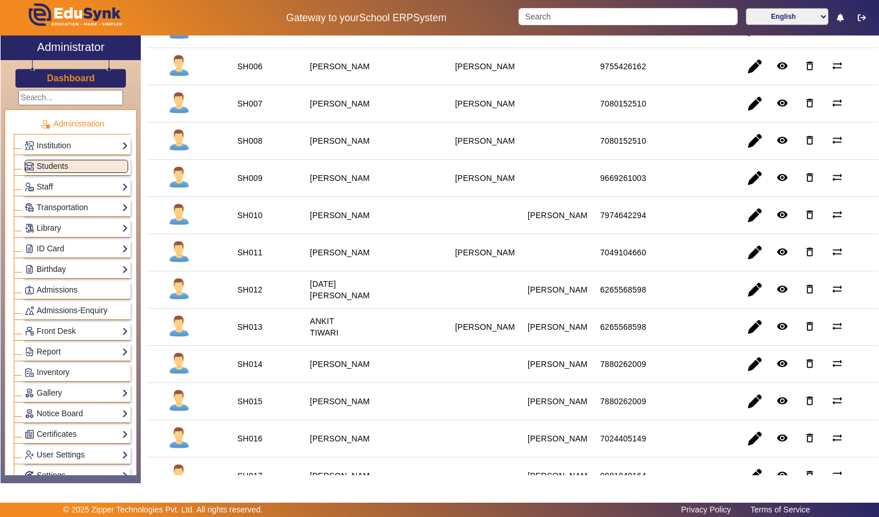
scroll to position [0, 0]
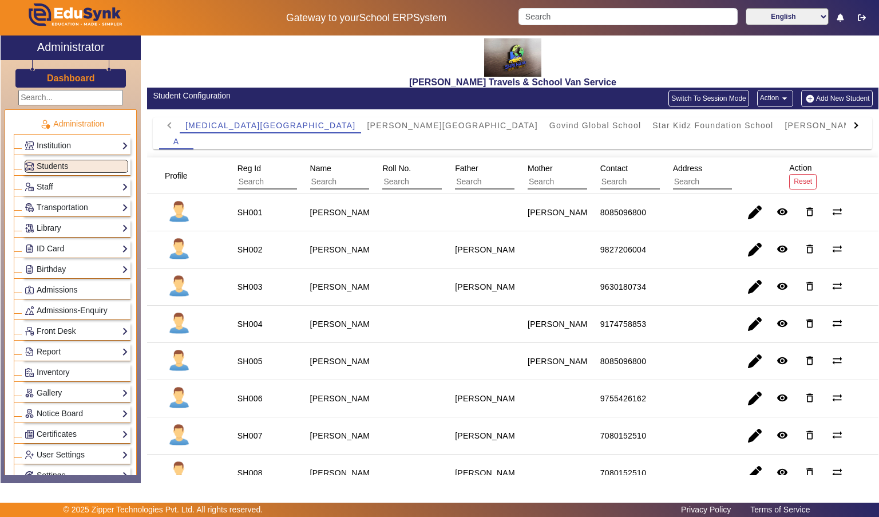
click at [860, 96] on button "Add New Student" at bounding box center [836, 98] width 71 height 17
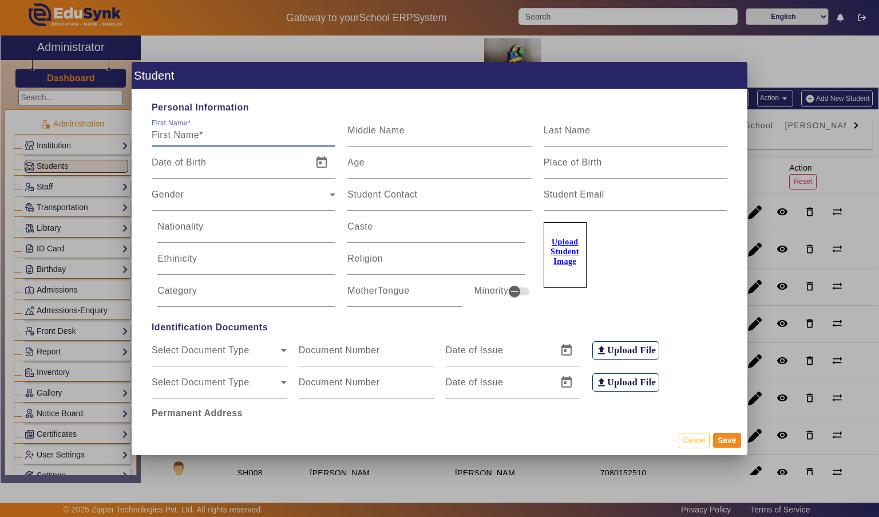
click at [276, 128] on input "First Name" at bounding box center [244, 135] width 184 height 14
type input "AARDHYA"
click at [652, 128] on input "Last Name" at bounding box center [635, 135] width 184 height 14
type input "[PERSON_NAME]"
click at [444, 160] on input "Age" at bounding box center [439, 167] width 184 height 14
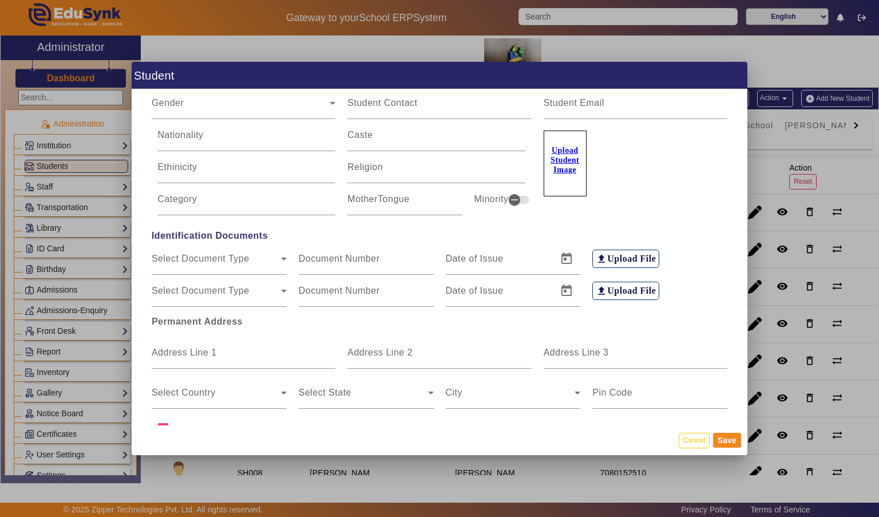
scroll to position [87, 0]
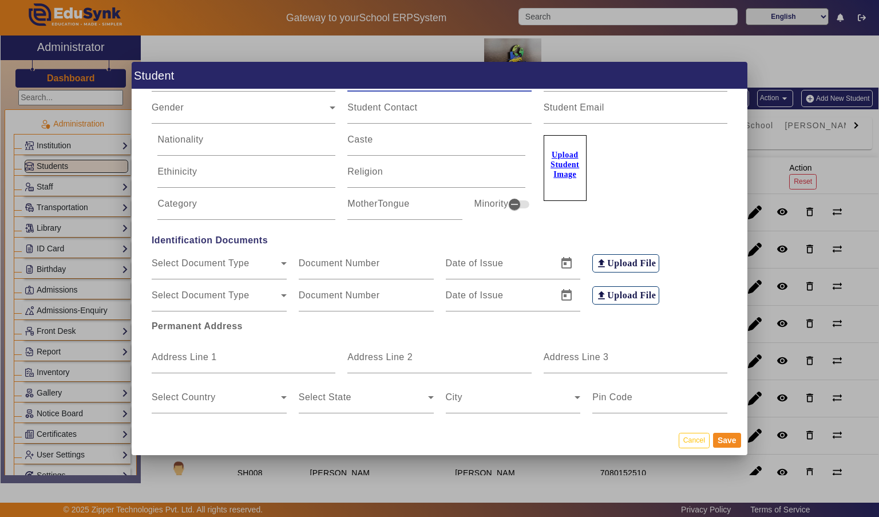
type input "16"
click at [313, 105] on span "Gender" at bounding box center [241, 112] width 178 height 14
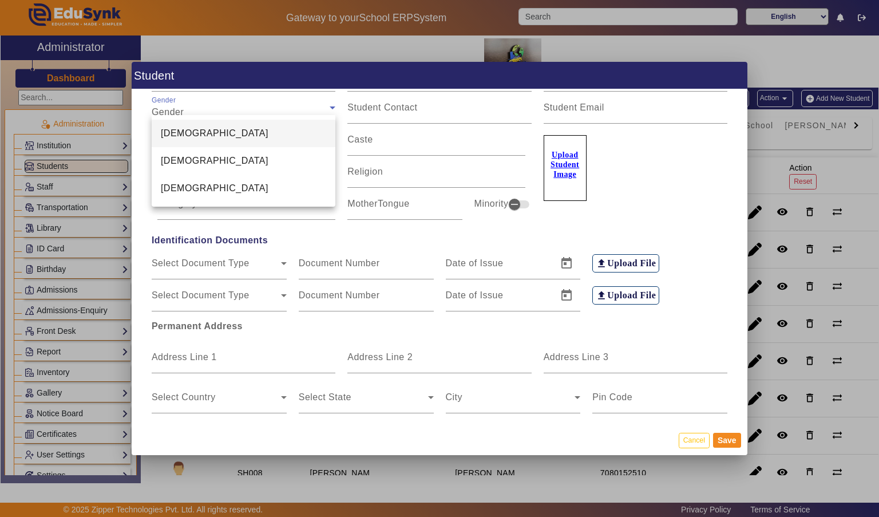
click at [299, 161] on mat-option "[DEMOGRAPHIC_DATA]" at bounding box center [244, 160] width 184 height 27
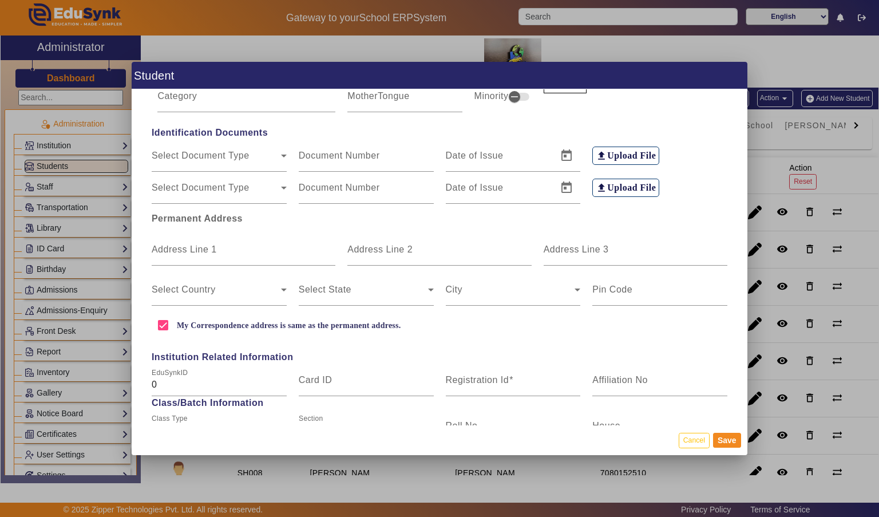
scroll to position [194, 0]
click at [251, 233] on div "Address Line 1" at bounding box center [244, 249] width 184 height 32
type input "BATTALLION"
click at [669, 247] on input "Address Line 3" at bounding box center [635, 254] width 184 height 14
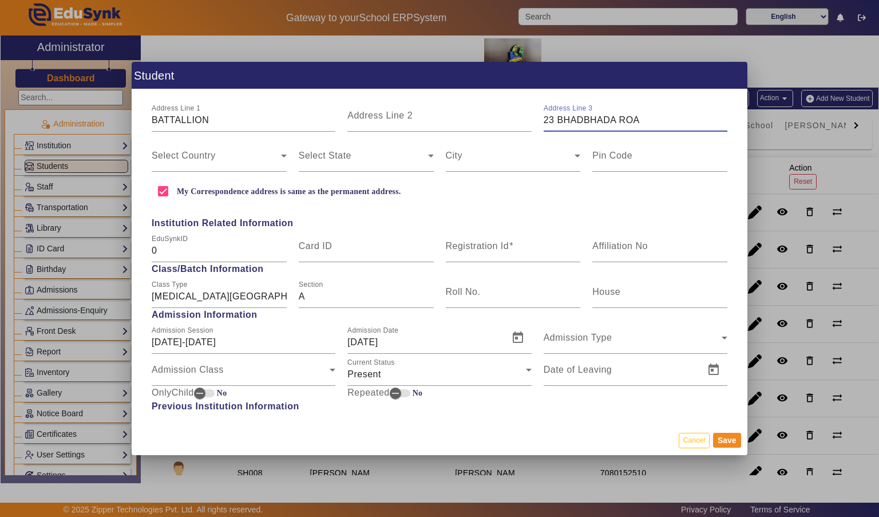
scroll to position [335, 0]
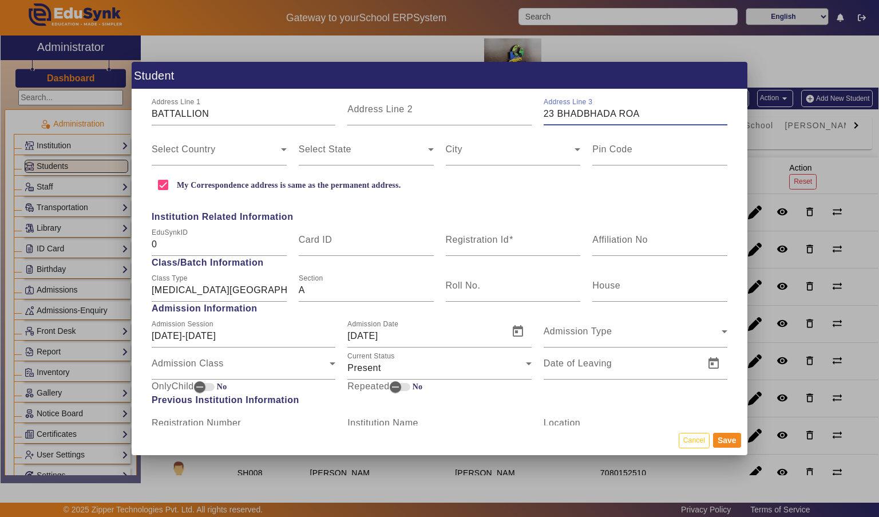
type input "23 BHADBHADA ROA"
click at [277, 149] on span at bounding box center [216, 154] width 129 height 14
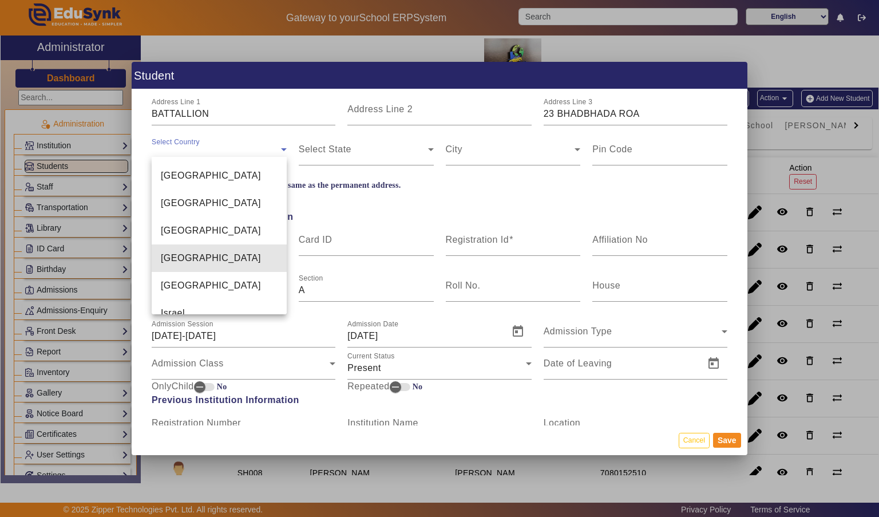
scroll to position [2727, 0]
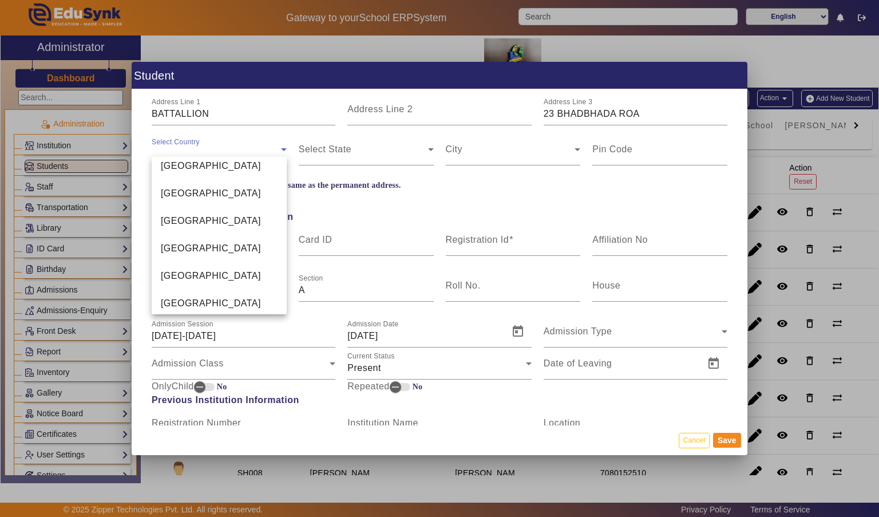
click at [240, 193] on mat-option "[GEOGRAPHIC_DATA]" at bounding box center [219, 193] width 135 height 27
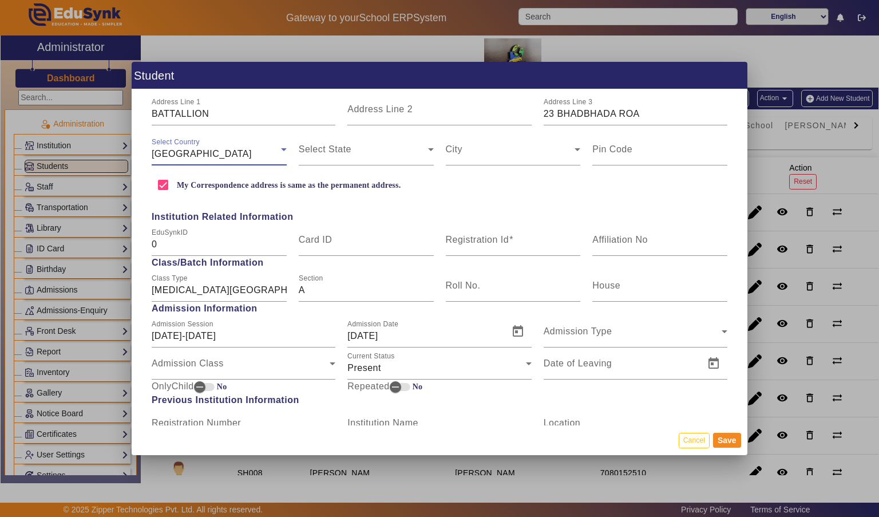
click at [403, 147] on span at bounding box center [363, 154] width 129 height 14
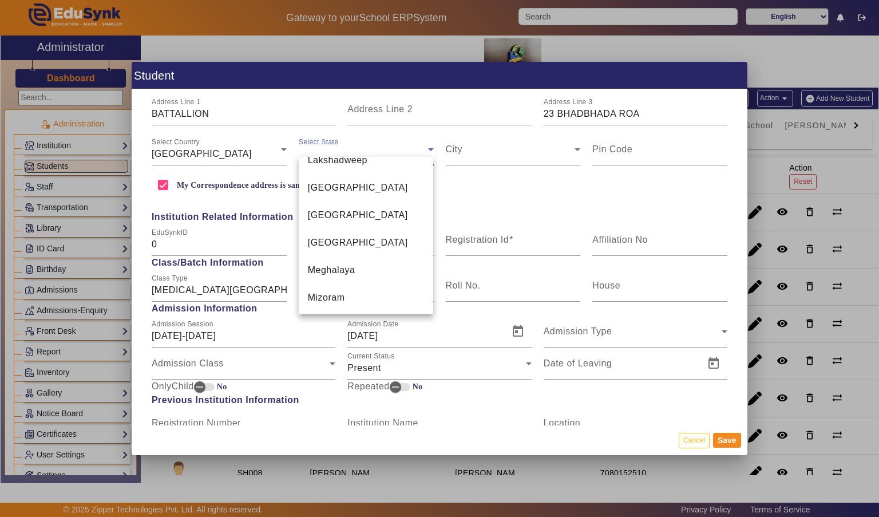
scroll to position [525, 0]
click at [392, 172] on mat-option "[GEOGRAPHIC_DATA]" at bounding box center [366, 185] width 135 height 27
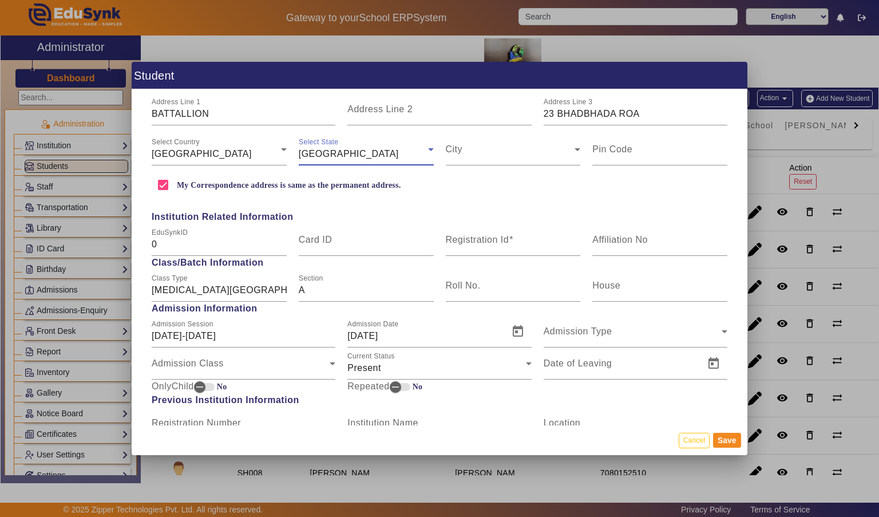
click at [542, 147] on span at bounding box center [510, 154] width 129 height 14
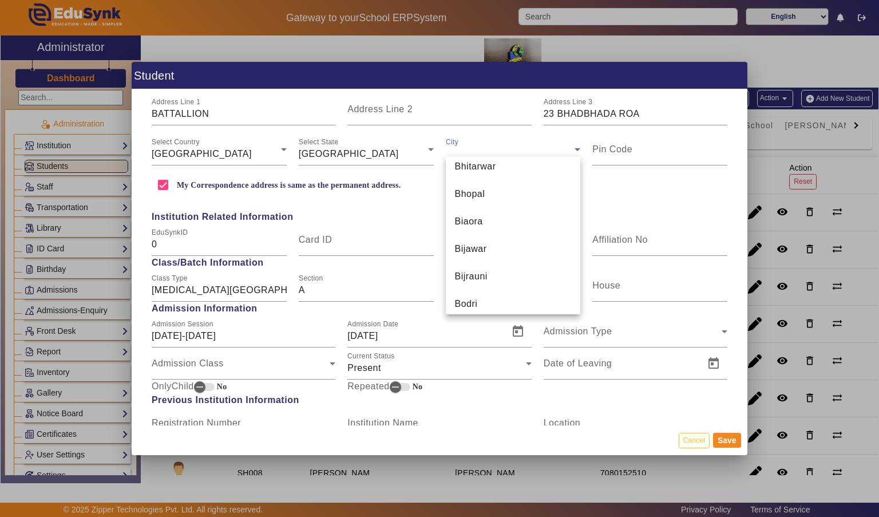
scroll to position [1409, 0]
click at [519, 194] on mat-option "Bhopal" at bounding box center [513, 193] width 135 height 27
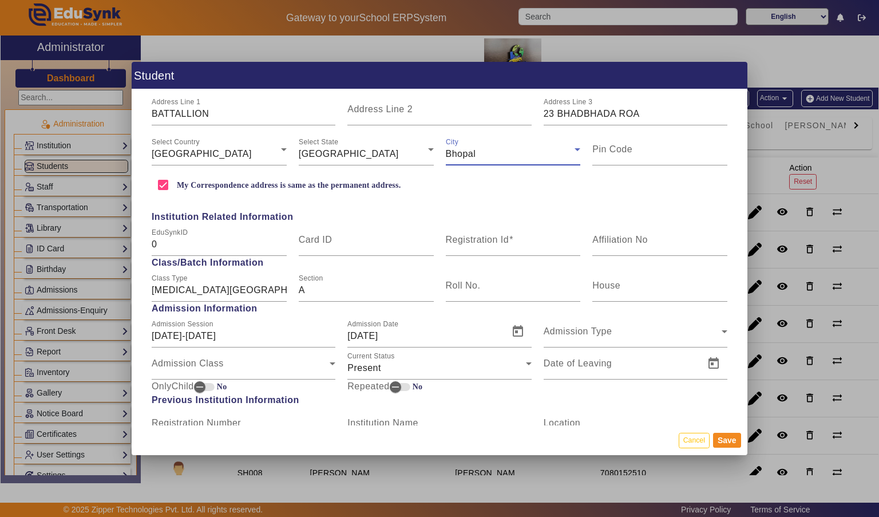
click at [675, 147] on input "Pin Code" at bounding box center [659, 154] width 135 height 14
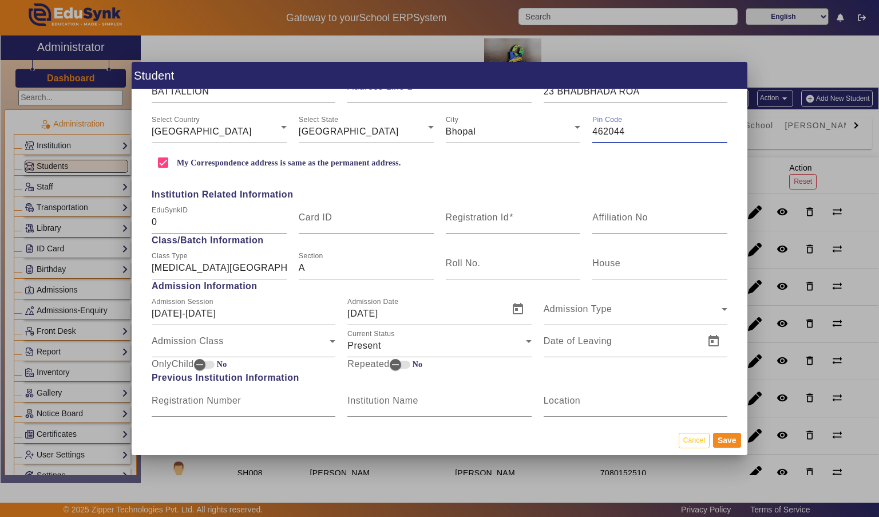
scroll to position [336, 0]
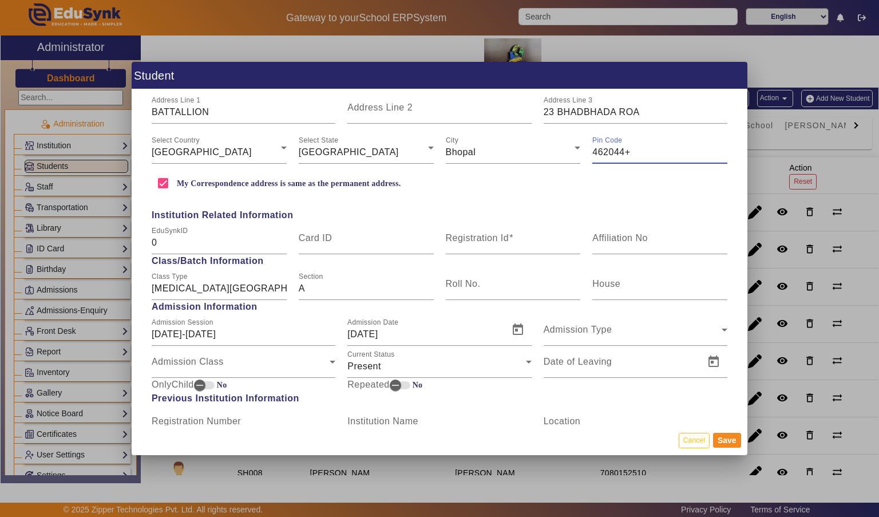
type input "462044+"
click at [521, 236] on input "Registration Id" at bounding box center [513, 243] width 135 height 14
click at [666, 105] on input "23 BHADBHADA ROA" at bounding box center [635, 112] width 184 height 14
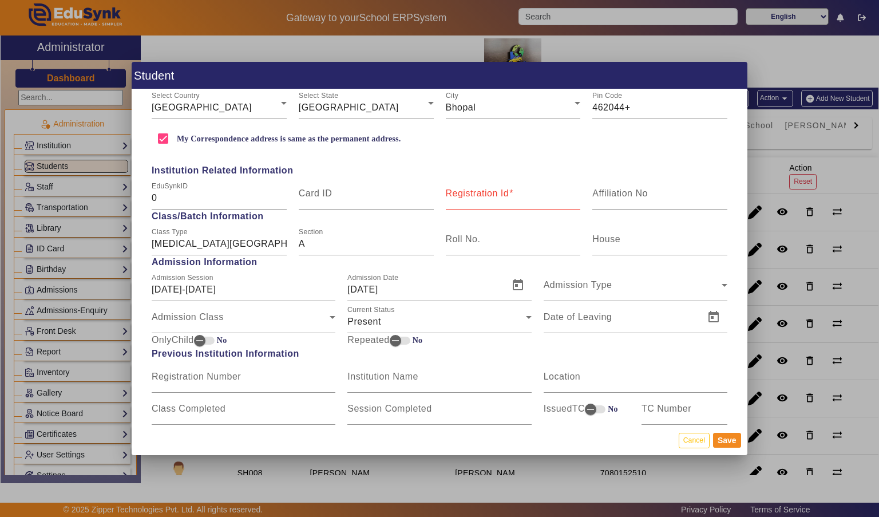
scroll to position [382, 0]
type input "[STREET_ADDRESS]"
click at [663, 102] on input "462044+" at bounding box center [659, 107] width 135 height 14
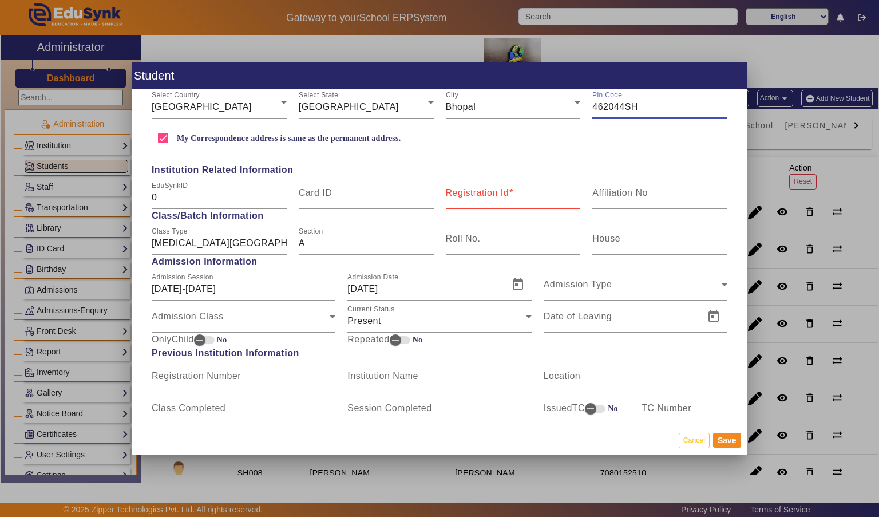
type input "462044"
click at [531, 190] on input "Registration Id" at bounding box center [513, 197] width 135 height 14
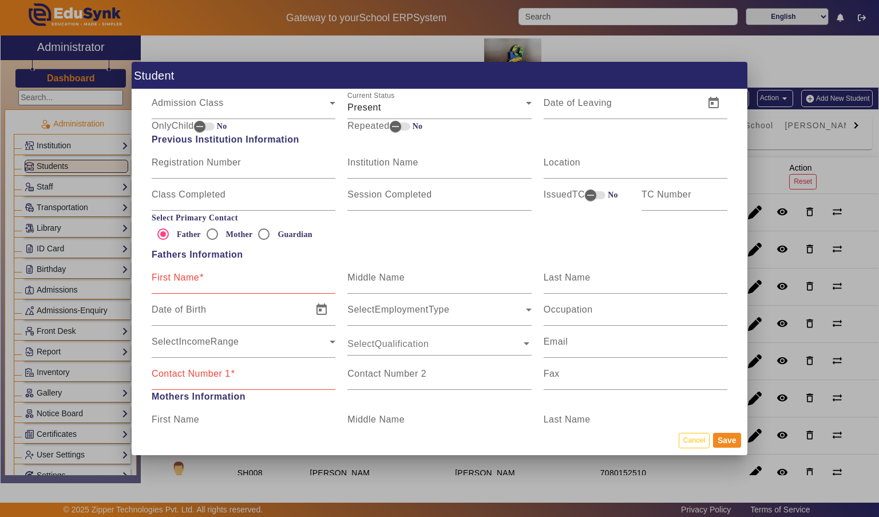
scroll to position [597, 0]
type input "SH023"
click at [203, 221] on input "Mother" at bounding box center [212, 232] width 23 height 23
radio input "true"
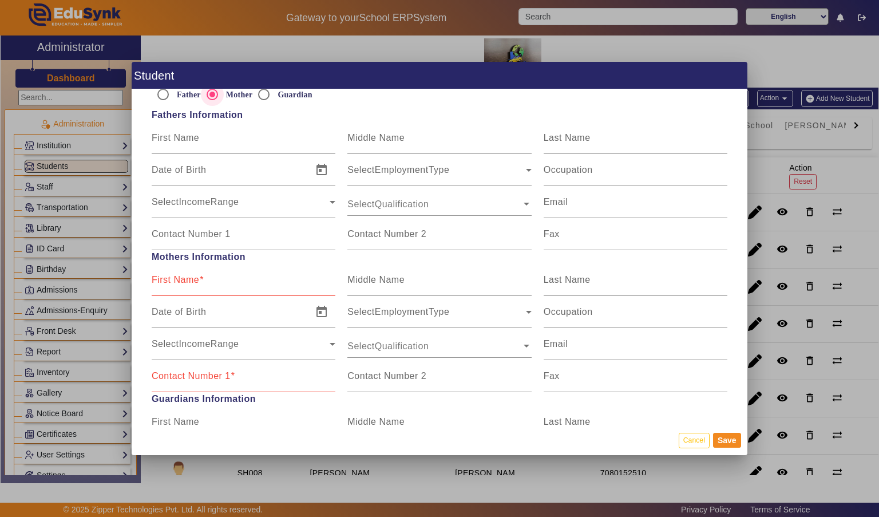
scroll to position [737, 0]
click at [165, 272] on mat-label "First Name" at bounding box center [175, 277] width 47 height 10
click at [165, 275] on input "First Name" at bounding box center [244, 282] width 184 height 14
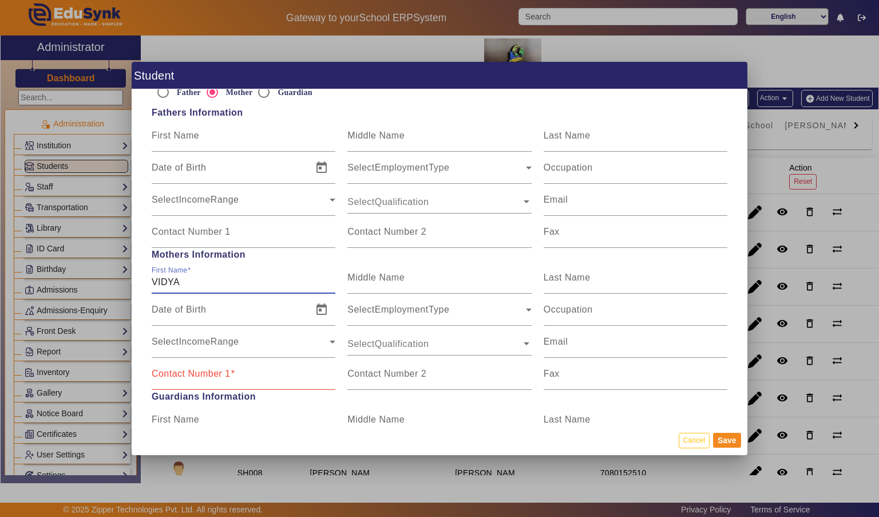
type input "VIDYA"
click at [611, 275] on input "Last Name" at bounding box center [635, 282] width 184 height 14
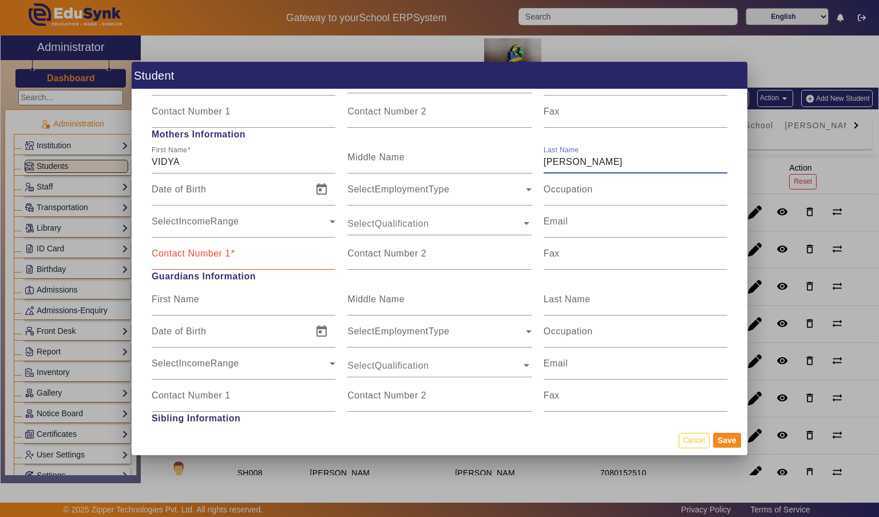
scroll to position [871, 0]
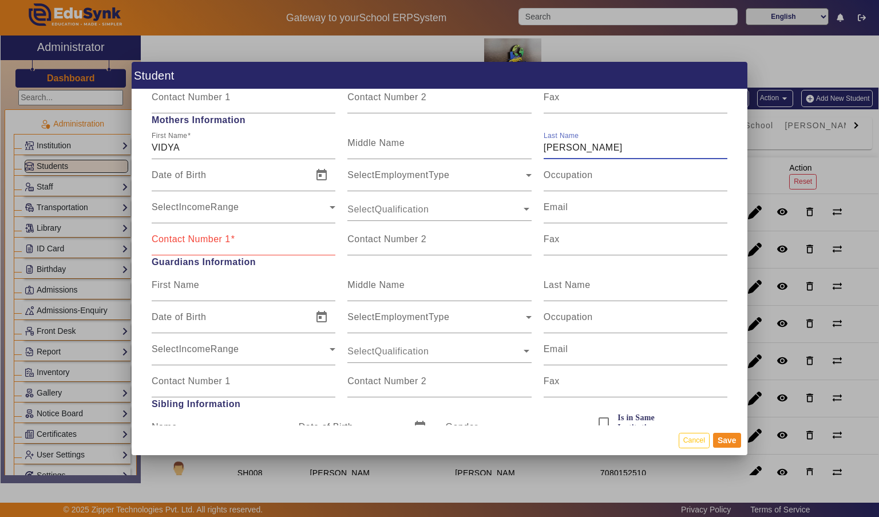
type input "[PERSON_NAME]"
click at [303, 237] on input "Contact Number 1" at bounding box center [244, 244] width 184 height 14
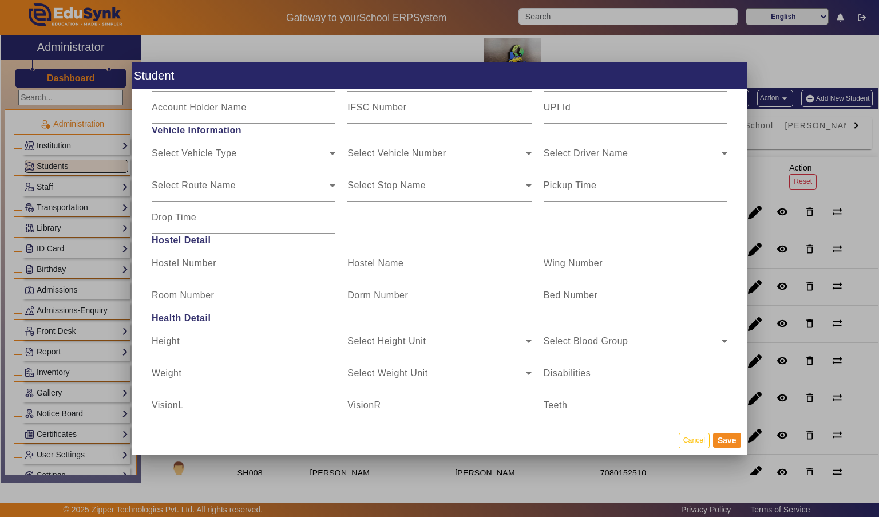
scroll to position [1483, 0]
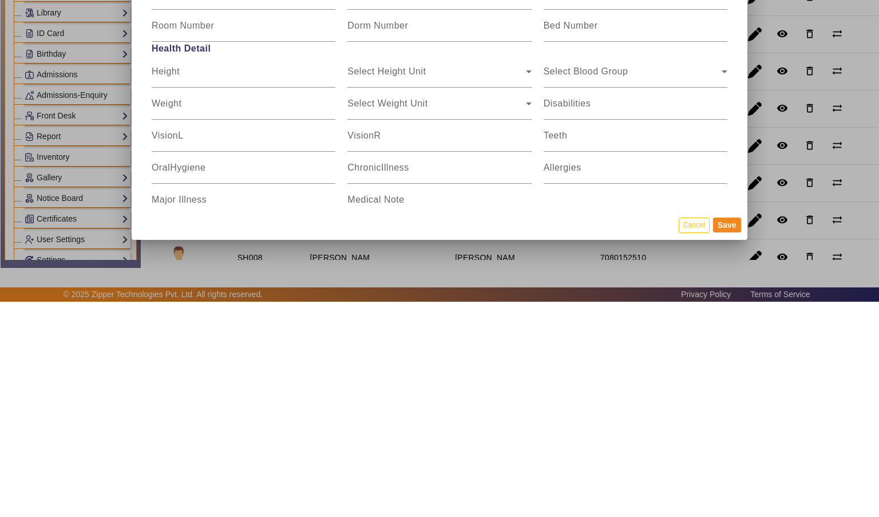
type input "9399358880"
click at [732, 446] on button "Save" at bounding box center [727, 439] width 28 height 15
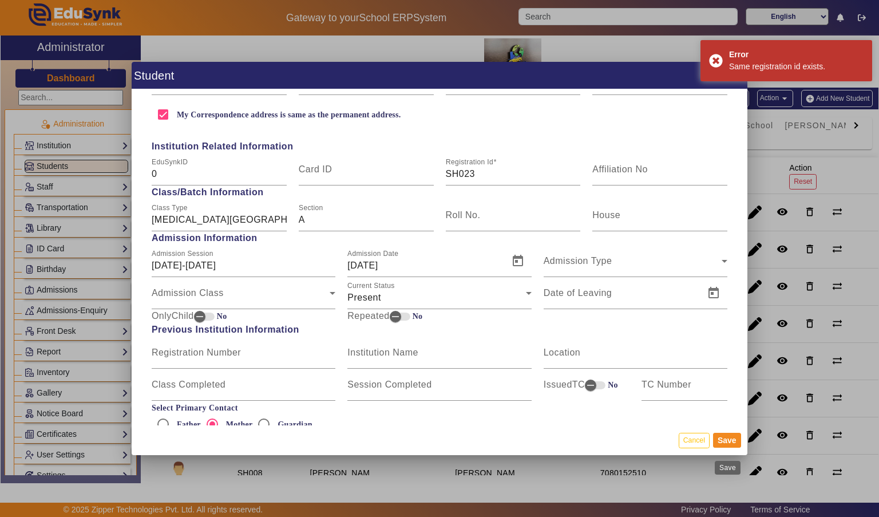
scroll to position [392, 0]
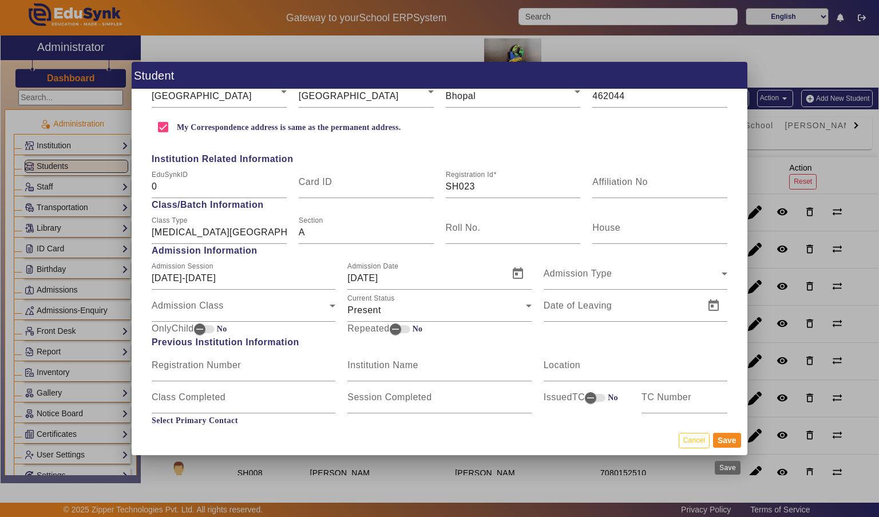
click at [533, 180] on input "SH023" at bounding box center [513, 187] width 135 height 14
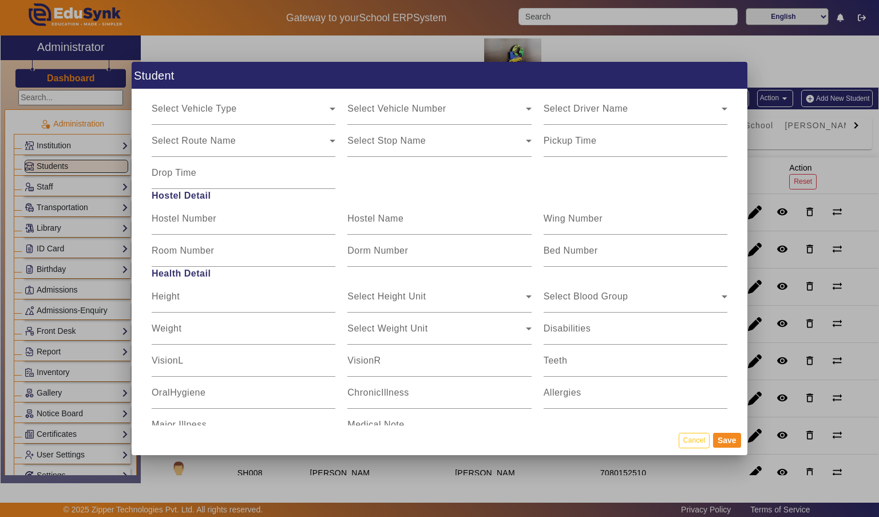
scroll to position [1483, 0]
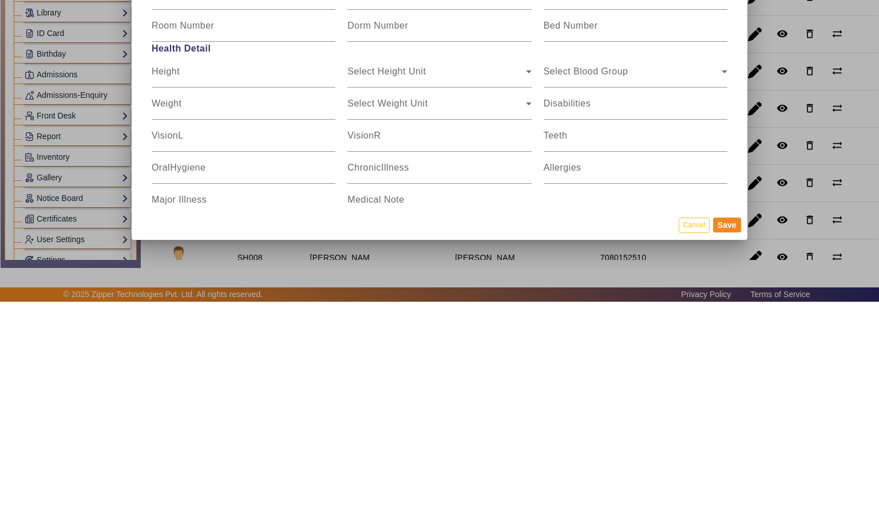
type input "SH025"
click at [734, 447] on button "Save" at bounding box center [727, 439] width 28 height 15
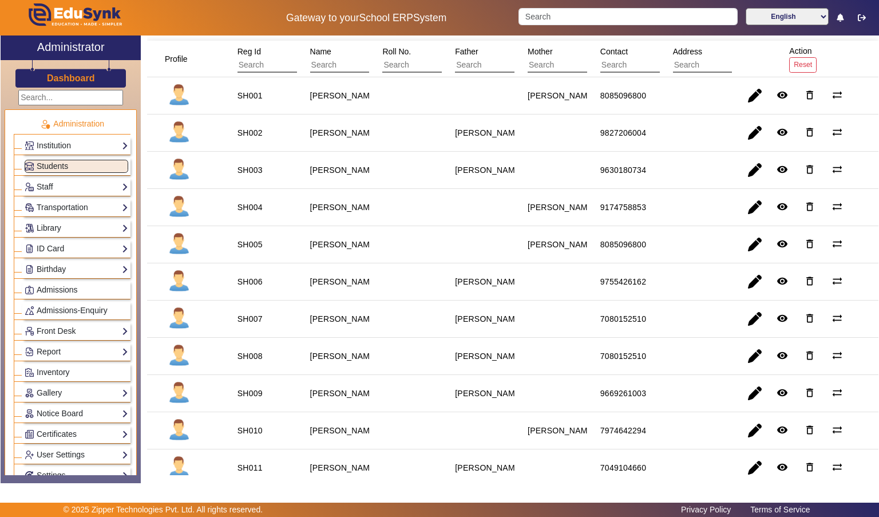
scroll to position [0, 0]
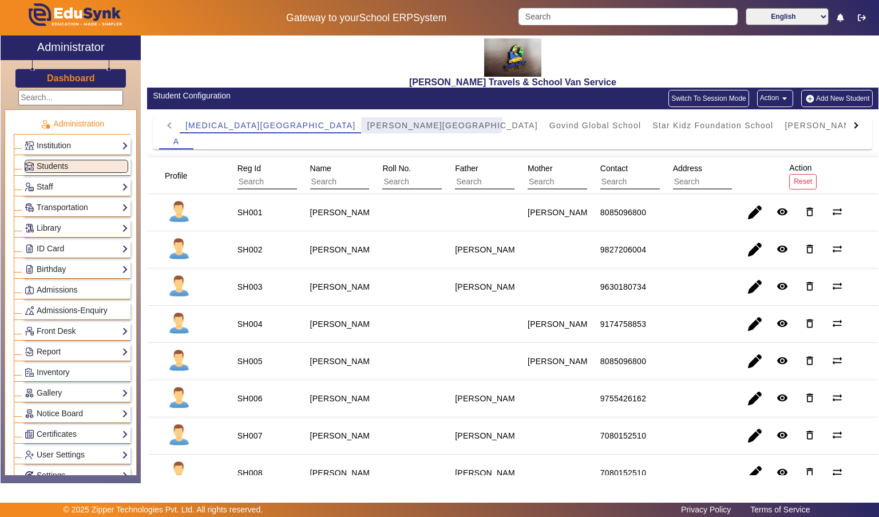
click at [367, 121] on span "[PERSON_NAME][GEOGRAPHIC_DATA]" at bounding box center [452, 125] width 170 height 8
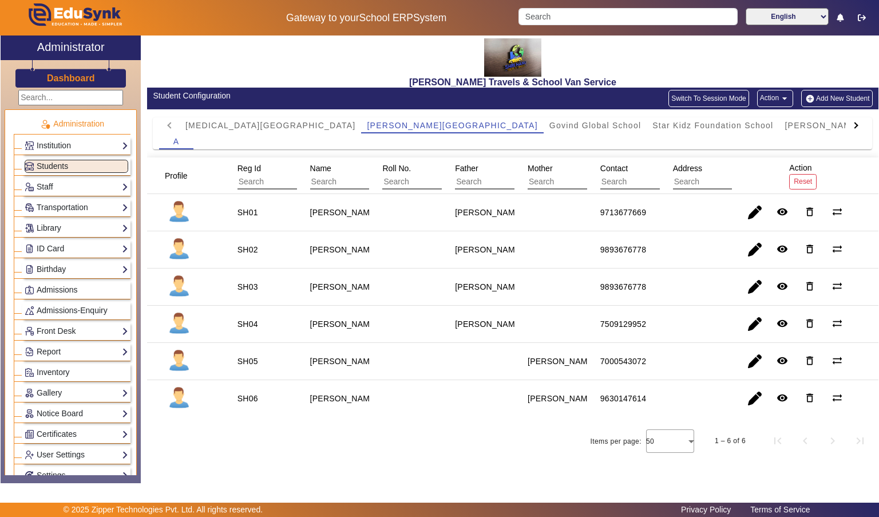
click at [549, 123] on span "Govind Global School" at bounding box center [595, 125] width 92 height 8
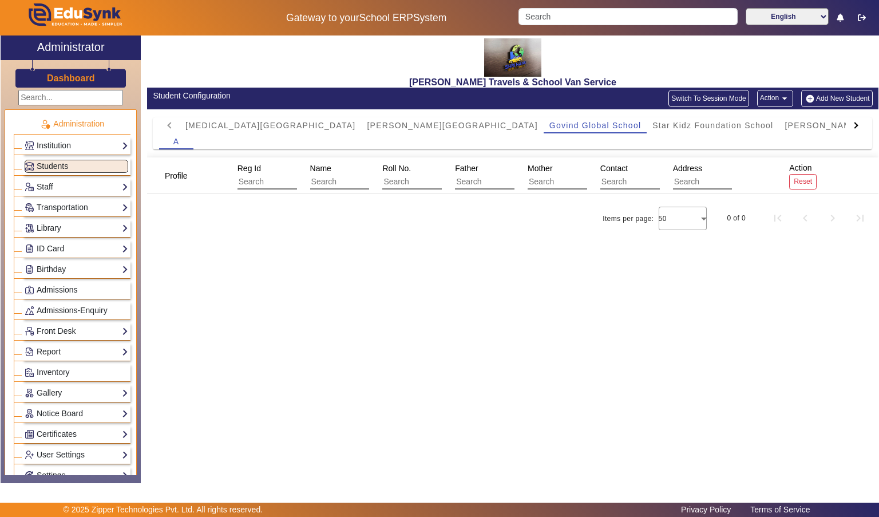
click at [652, 128] on span "Star Kidz Foundation School" at bounding box center [712, 125] width 121 height 8
click at [784, 124] on span "[PERSON_NAME] school" at bounding box center [837, 125] width 106 height 8
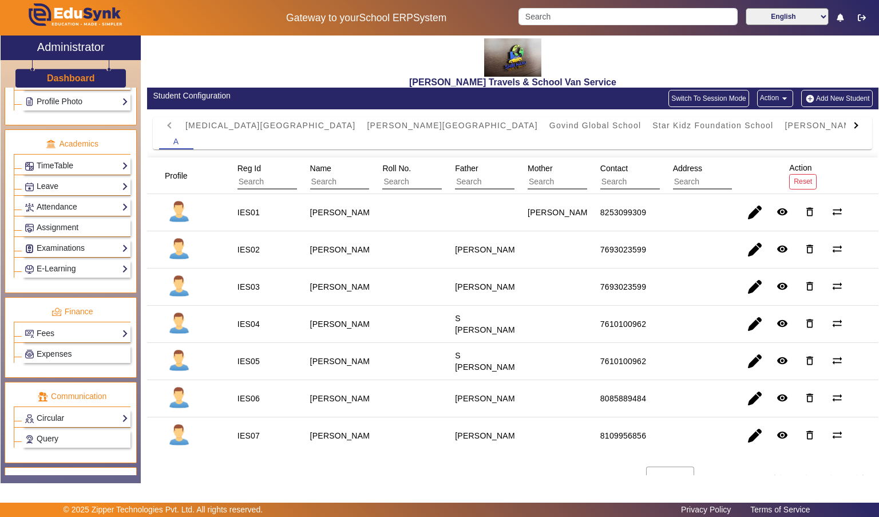
scroll to position [438, 0]
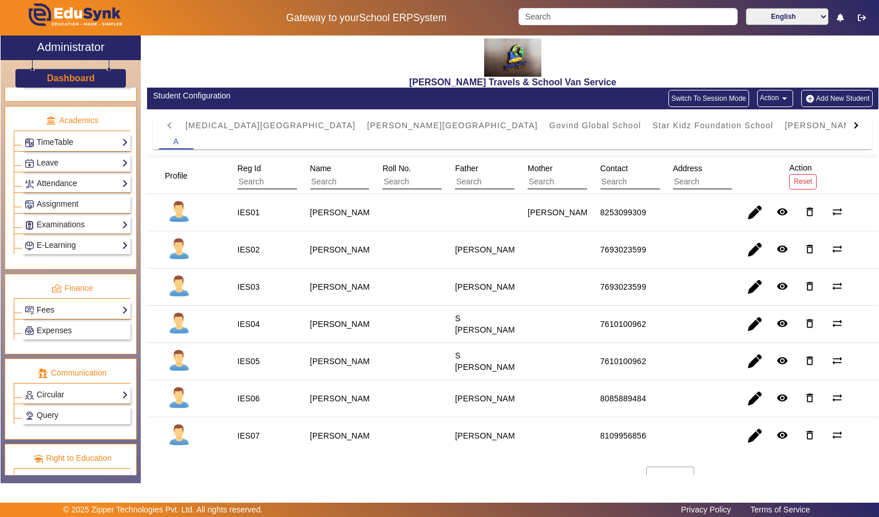
click at [41, 303] on link "Fees" at bounding box center [77, 309] width 104 height 13
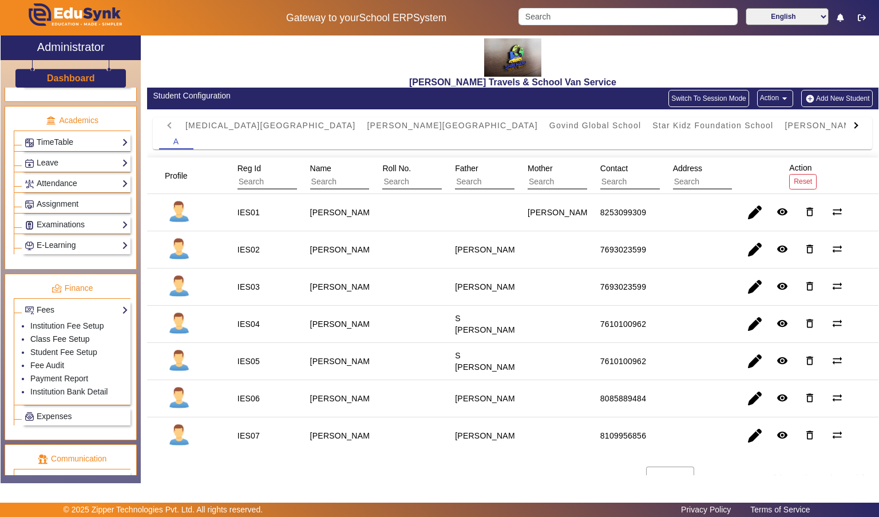
click at [32, 334] on link "Class Fee Setup" at bounding box center [59, 338] width 59 height 9
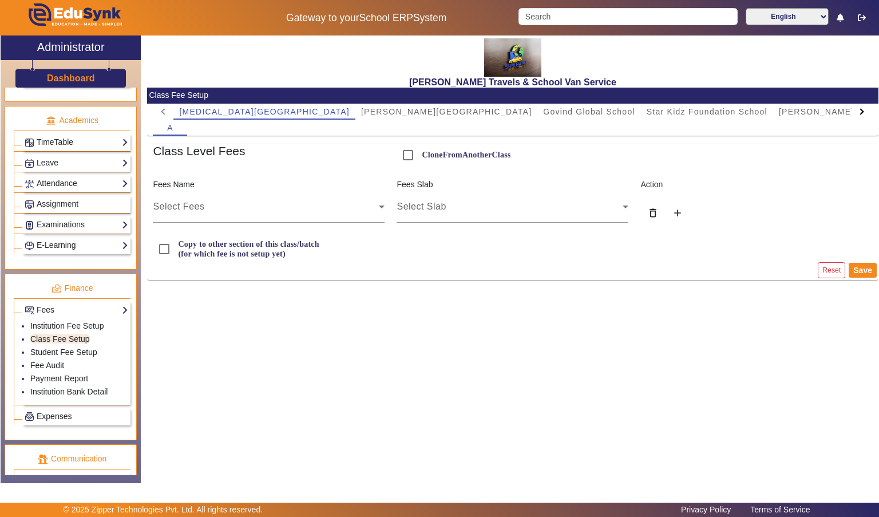
click at [382, 211] on icon at bounding box center [382, 207] width 14 height 14
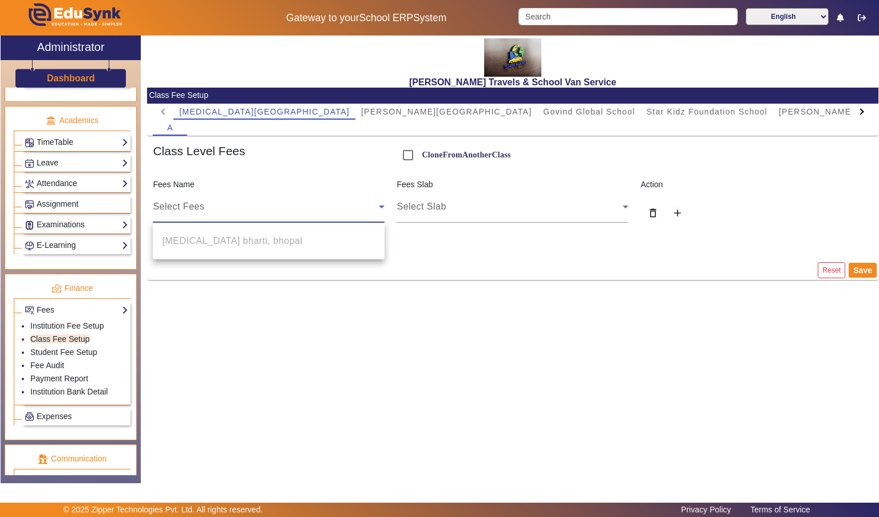
click at [412, 378] on div at bounding box center [439, 258] width 879 height 517
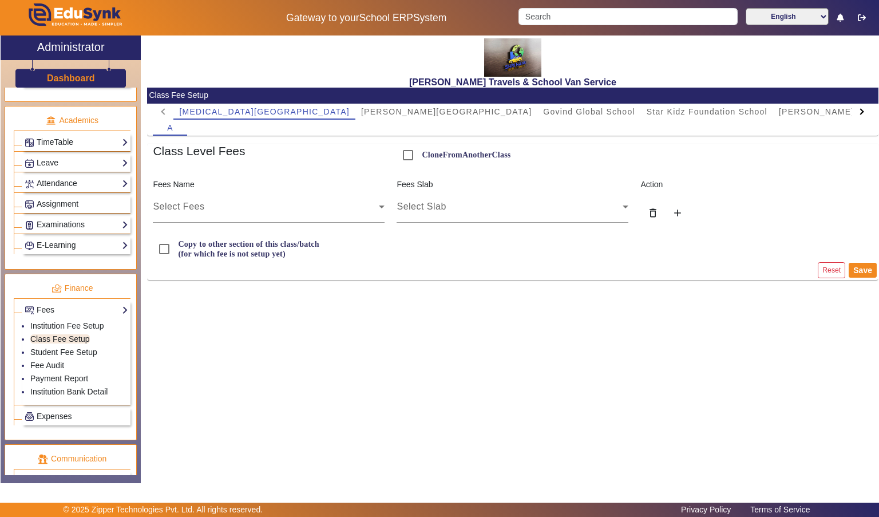
click at [281, 211] on div "Select Fees" at bounding box center [266, 207] width 226 height 14
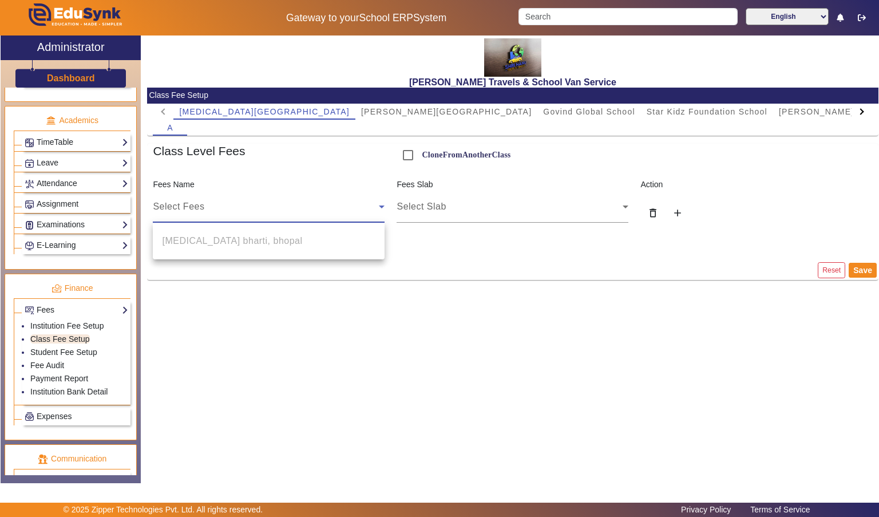
click at [309, 241] on div "[MEDICAL_DATA] bharti, bhopal" at bounding box center [269, 241] width 232 height 37
click at [304, 250] on div "[MEDICAL_DATA] bharti, bhopal" at bounding box center [269, 241] width 232 height 37
click at [317, 208] on div at bounding box center [439, 258] width 879 height 517
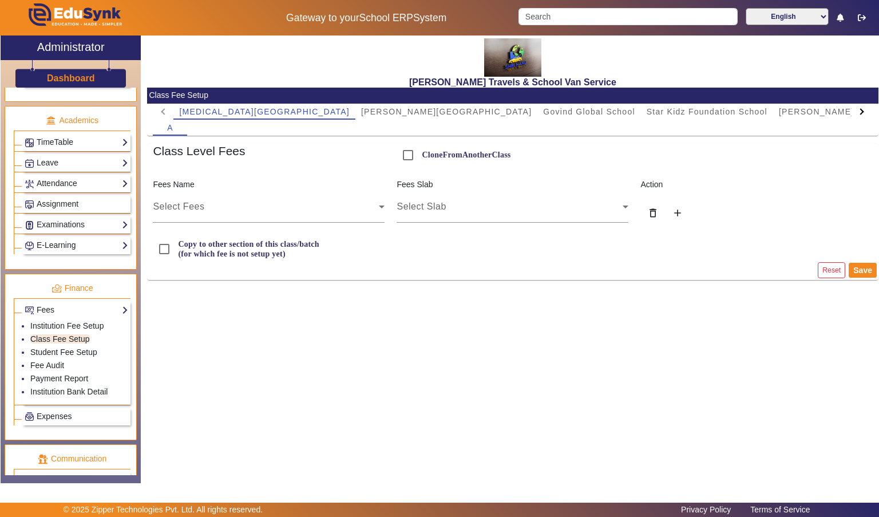
click at [440, 211] on span "Select Slab" at bounding box center [420, 206] width 49 height 10
click at [518, 205] on div "Select Slab" at bounding box center [509, 207] width 226 height 14
click at [543, 108] on span "Govind Global School" at bounding box center [589, 112] width 92 height 8
click at [361, 109] on span "[PERSON_NAME][GEOGRAPHIC_DATA]" at bounding box center [446, 112] width 170 height 8
click at [382, 206] on icon at bounding box center [382, 206] width 6 height 3
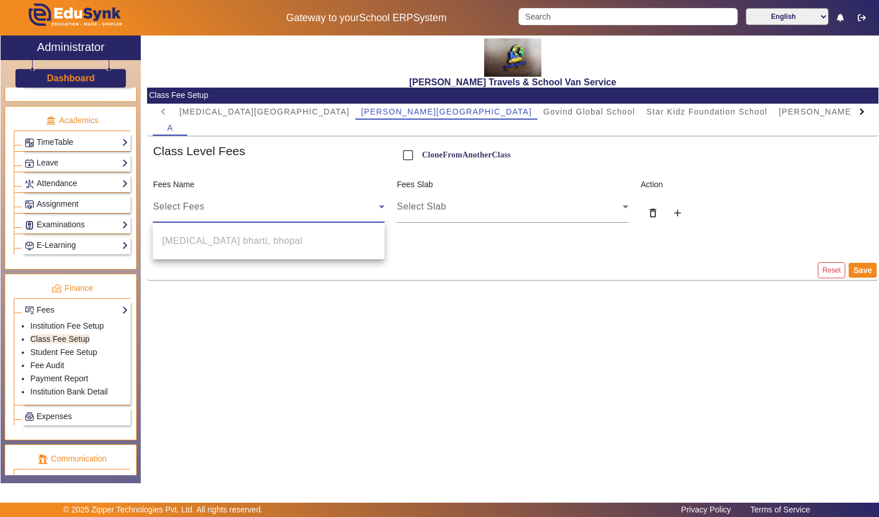
click at [331, 195] on div at bounding box center [439, 258] width 879 height 517
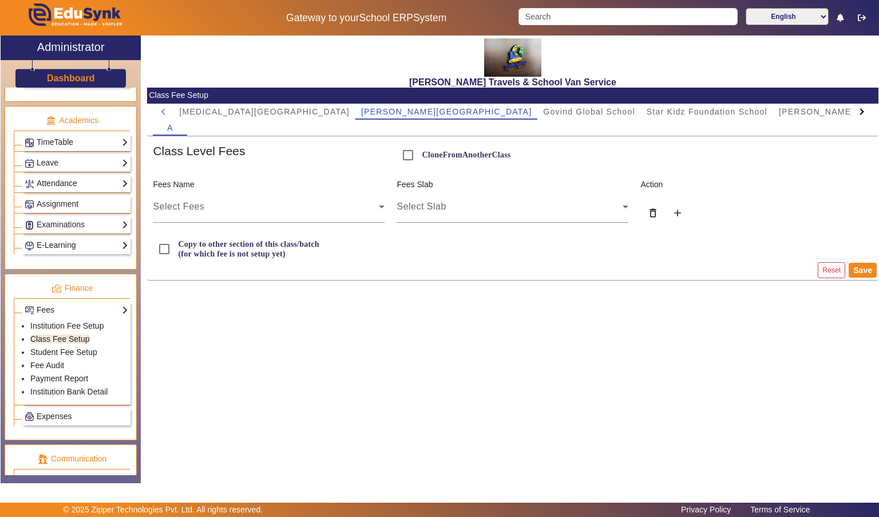
click at [322, 209] on div "Select Fees" at bounding box center [266, 207] width 226 height 14
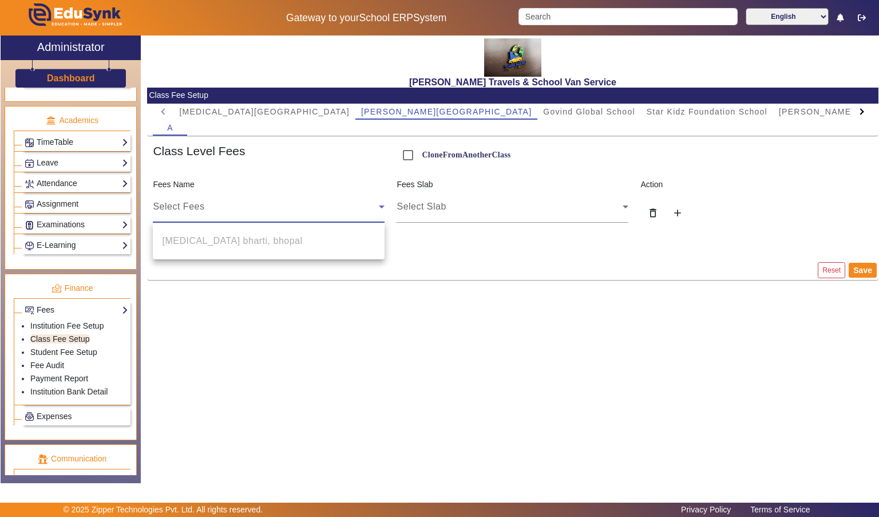
click at [438, 332] on div at bounding box center [439, 258] width 879 height 517
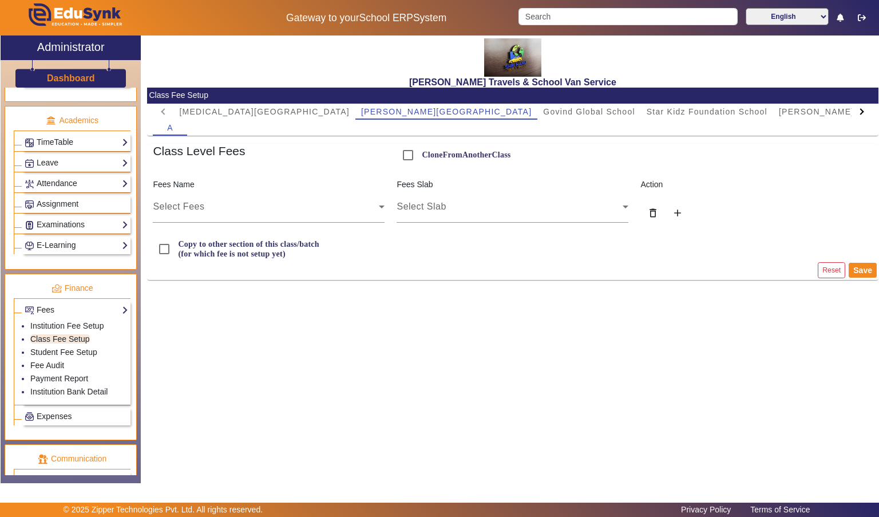
click at [30, 346] on li "Student Fee Setup" at bounding box center [79, 352] width 98 height 13
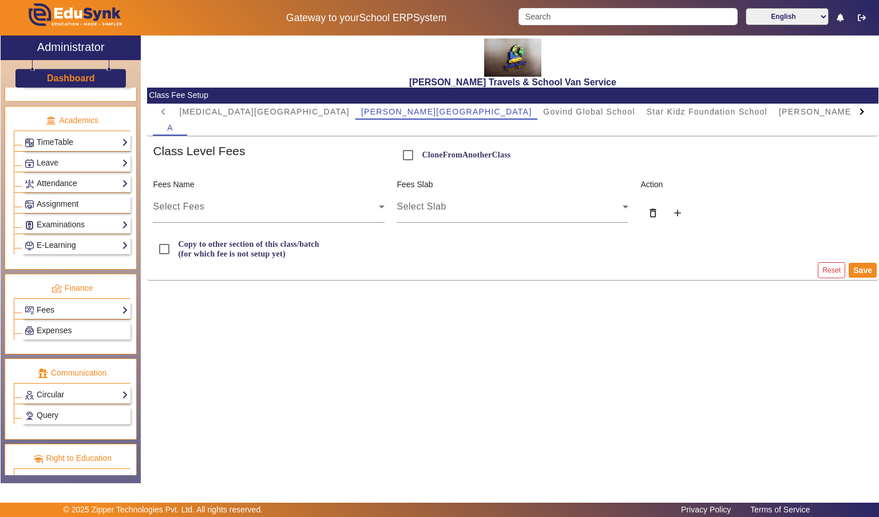
click at [35, 303] on link "Fees" at bounding box center [77, 309] width 104 height 13
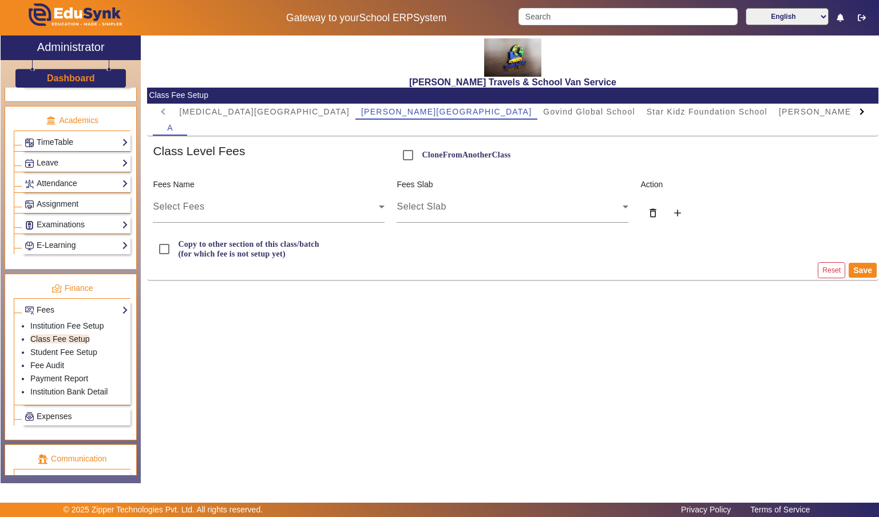
click at [30, 359] on li "Fee Audit" at bounding box center [79, 365] width 98 height 13
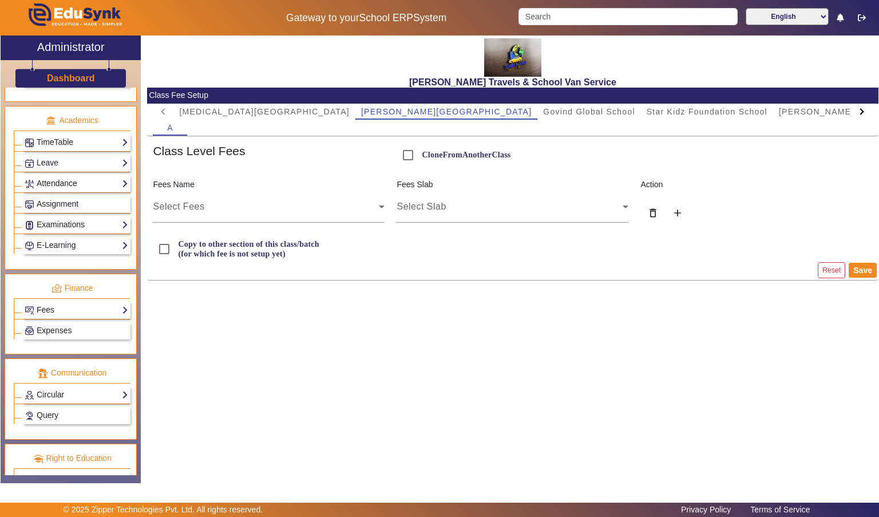
click at [43, 303] on link "Fees" at bounding box center [77, 309] width 104 height 13
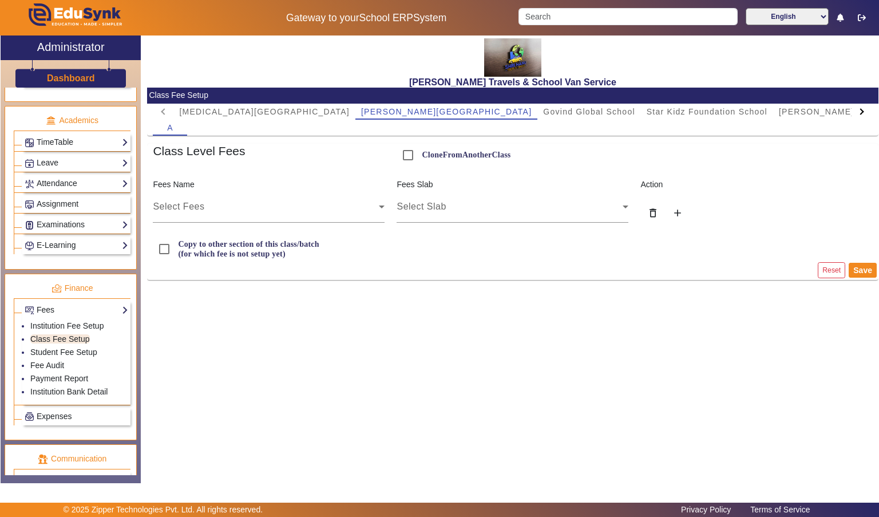
click at [46, 347] on link "Student Fee Setup" at bounding box center [63, 351] width 67 height 9
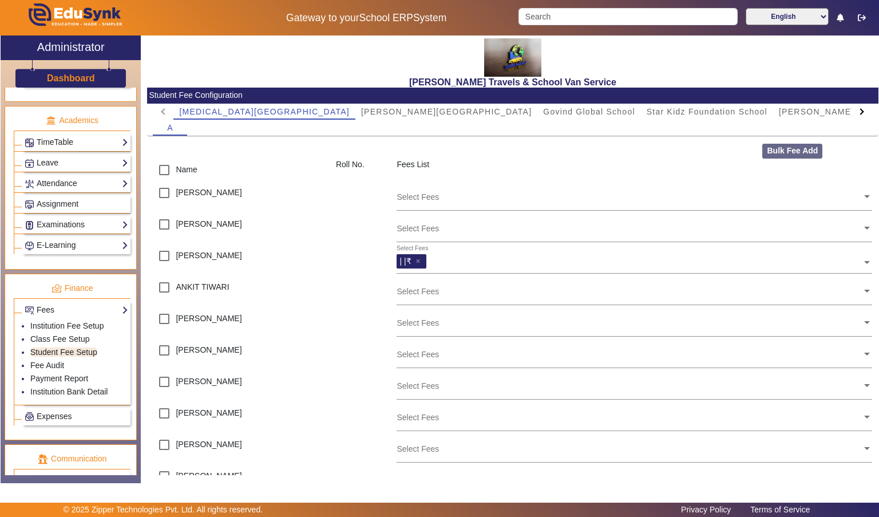
click at [363, 109] on span "[PERSON_NAME][GEOGRAPHIC_DATA]" at bounding box center [446, 112] width 170 height 8
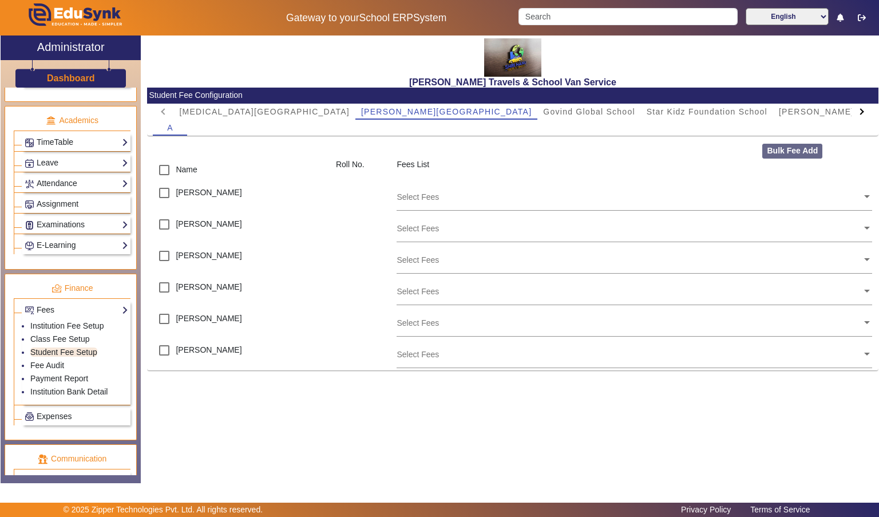
click at [781, 200] on input "text" at bounding box center [628, 196] width 465 height 11
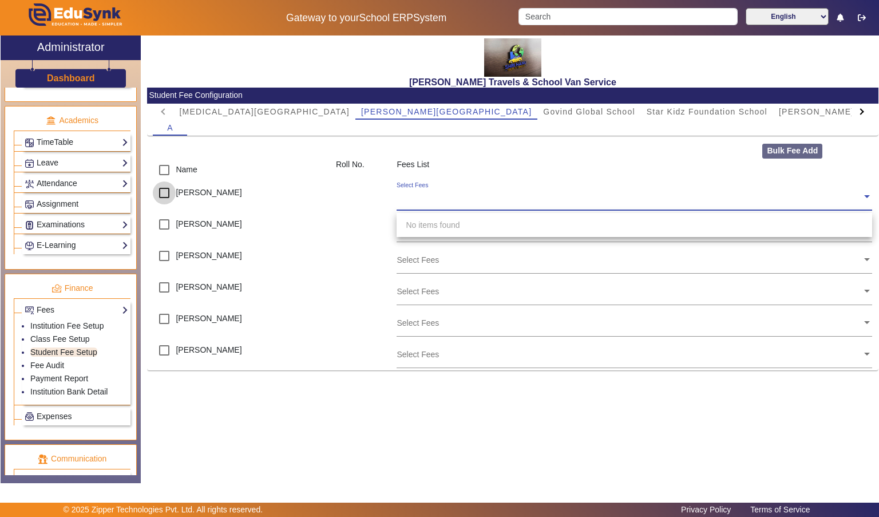
click at [165, 195] on input "checkbox" at bounding box center [164, 192] width 23 height 23
checkbox input "true"
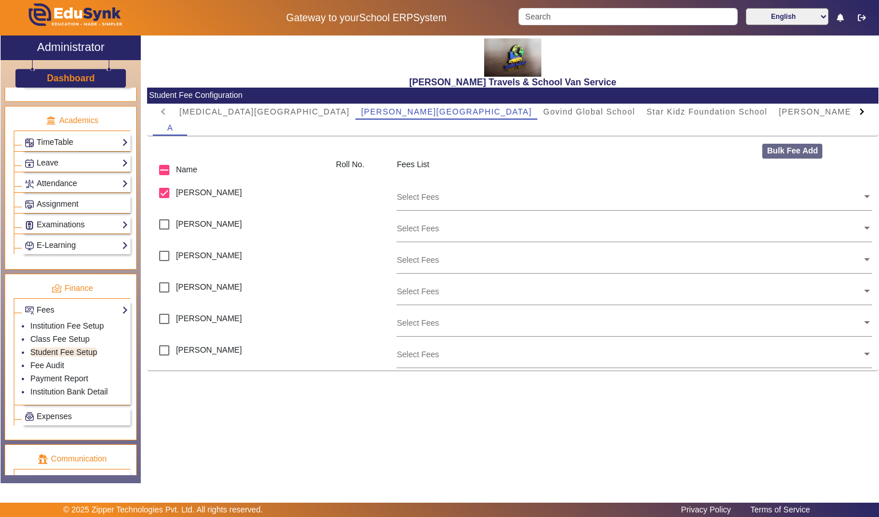
click at [824, 201] on input "text" at bounding box center [628, 196] width 465 height 11
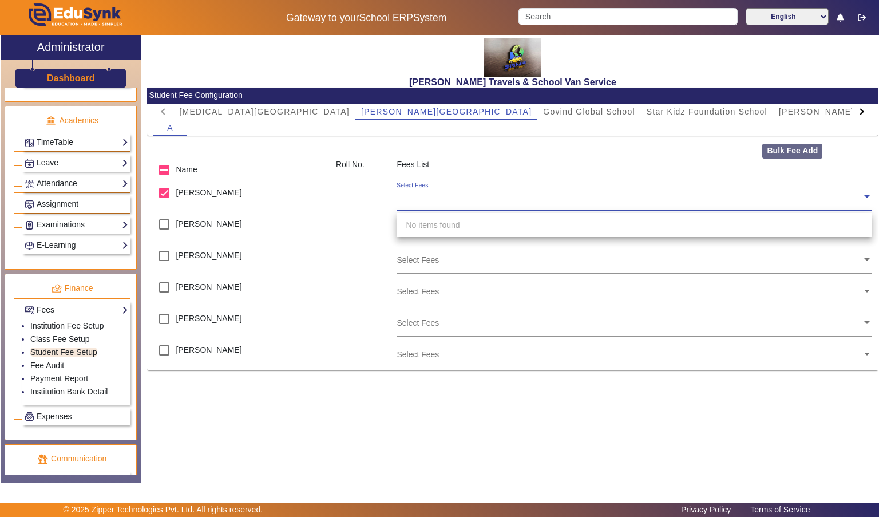
click at [765, 192] on input "text" at bounding box center [628, 196] width 465 height 11
click at [744, 184] on div "Select Fees" at bounding box center [628, 193] width 465 height 25
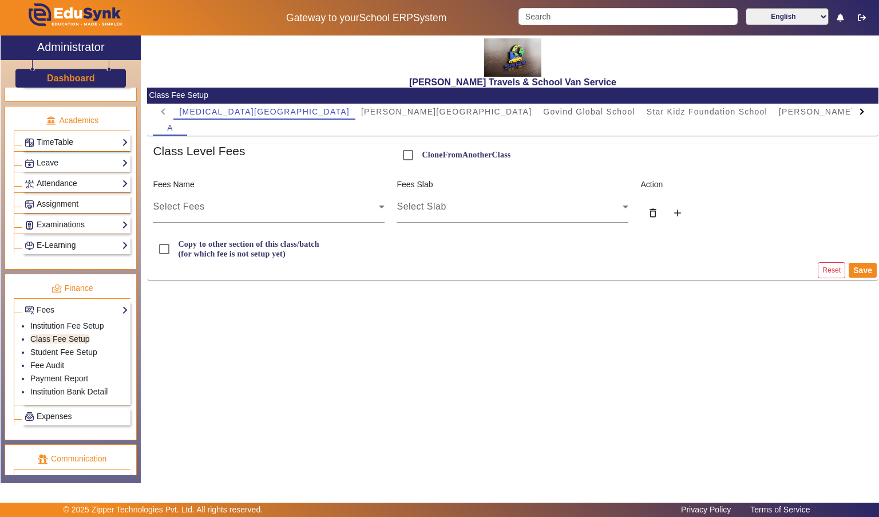
click at [96, 321] on link "Institution Fee Setup" at bounding box center [66, 325] width 73 height 9
select select "5"
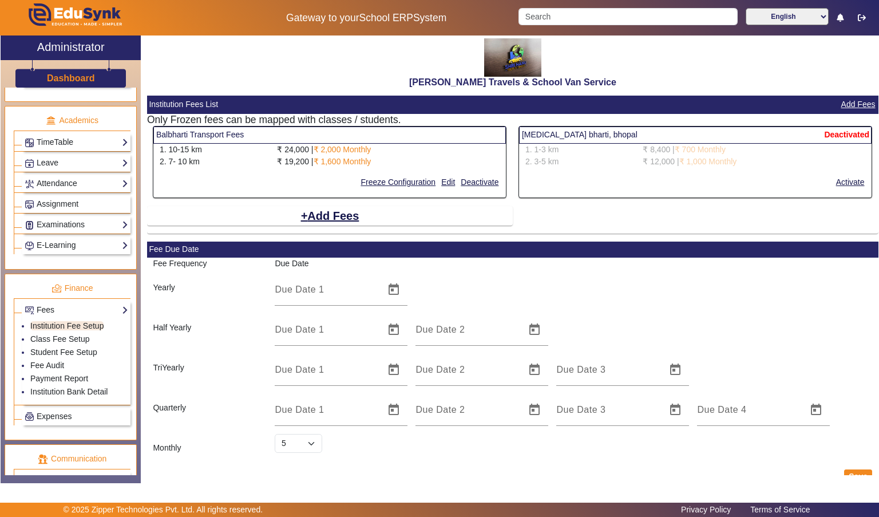
click at [452, 184] on button "Edit" at bounding box center [448, 182] width 16 height 14
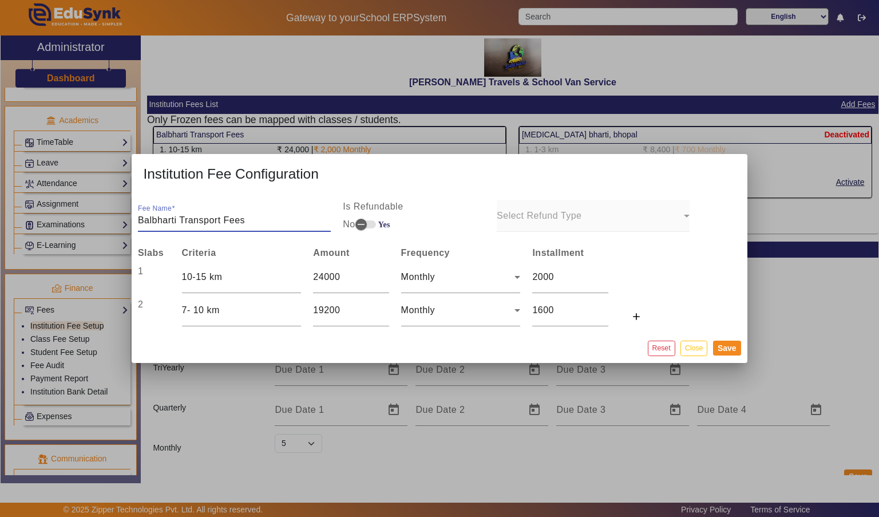
click at [249, 276] on input "10-15 km" at bounding box center [242, 277] width 120 height 14
type input "1"
type input "01-03KM"
click at [355, 273] on input "24000" at bounding box center [351, 277] width 76 height 14
type input "2400"
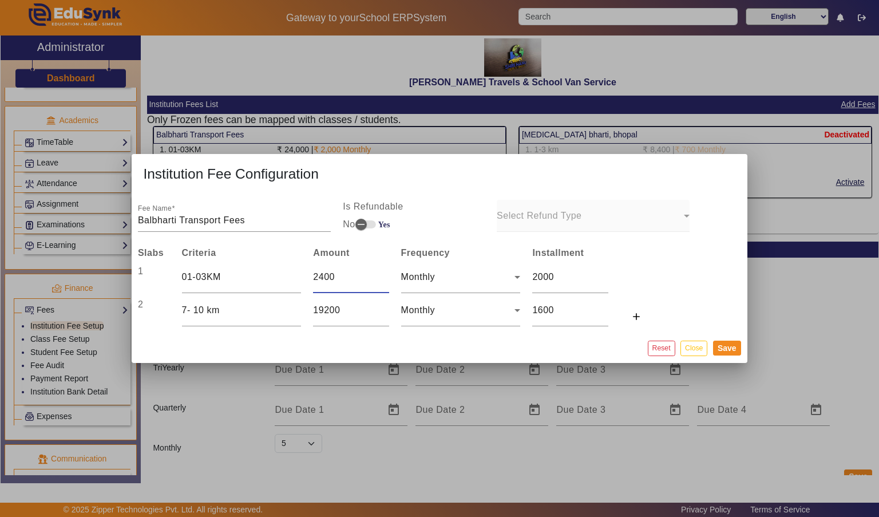
type input "200"
type input "240"
type input "20"
type input "24"
type input "2"
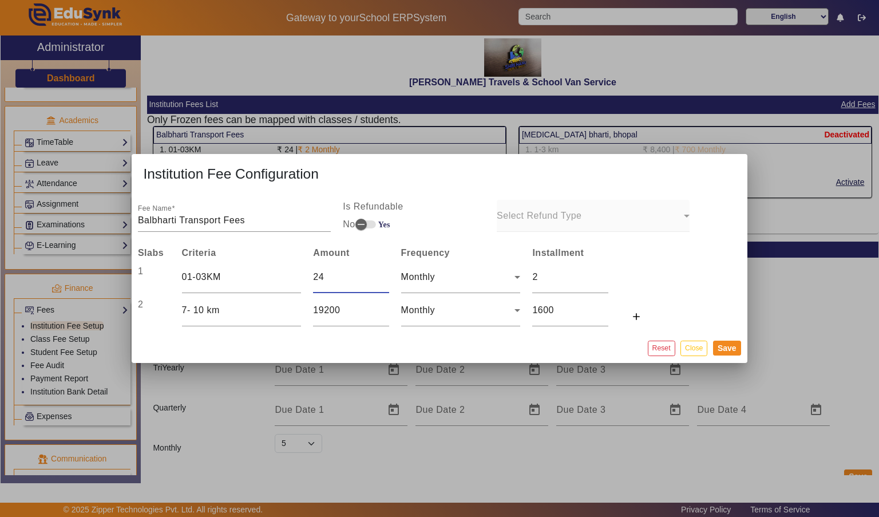
type input "2"
type input "0.16666666666666666"
type input "0"
type input "1"
type input "0.08333333333333333"
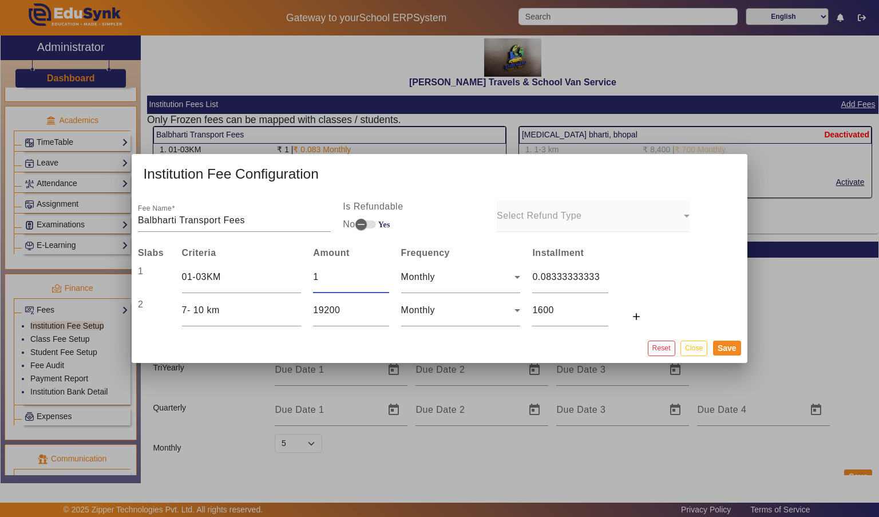
type input "10"
type input "0.8333333333333334"
type input "1"
type input "0.08333333333333333"
type input "12"
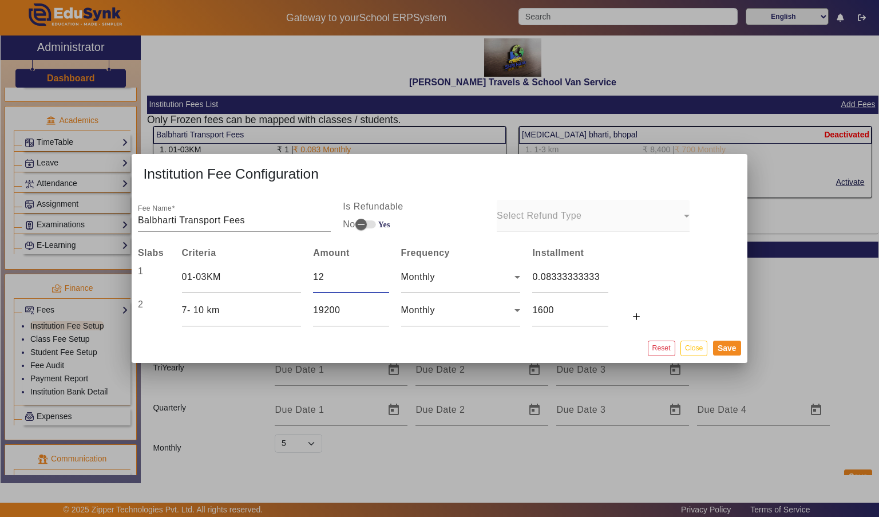
type input "1"
type input "120"
type input "10"
type input "1200"
type input "100"
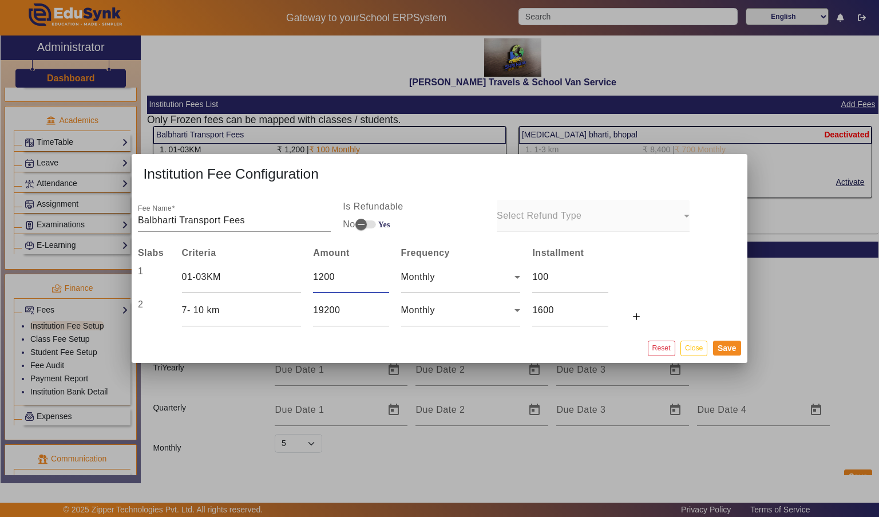
type input "12000"
type input "1000"
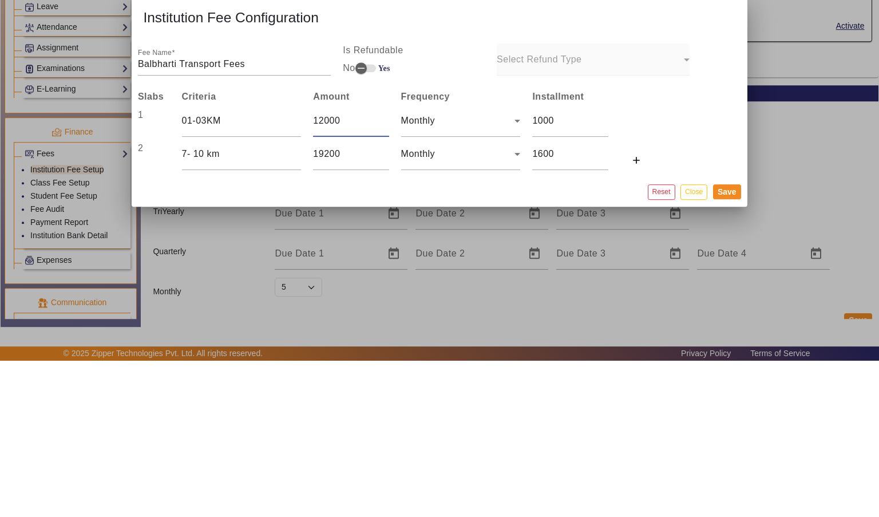
type input "12000"
click at [693, 281] on mat-dialog-content "Fee Name Balbharti Transport Fees Is Refundable No Yes Select Refund Type Slabs…" at bounding box center [439, 263] width 615 height 139
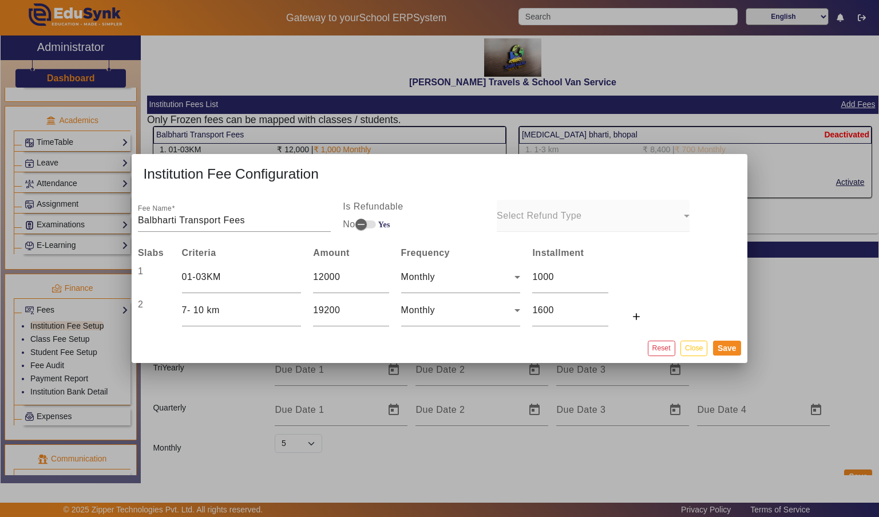
click at [261, 314] on input "7- 10 km" at bounding box center [242, 310] width 120 height 14
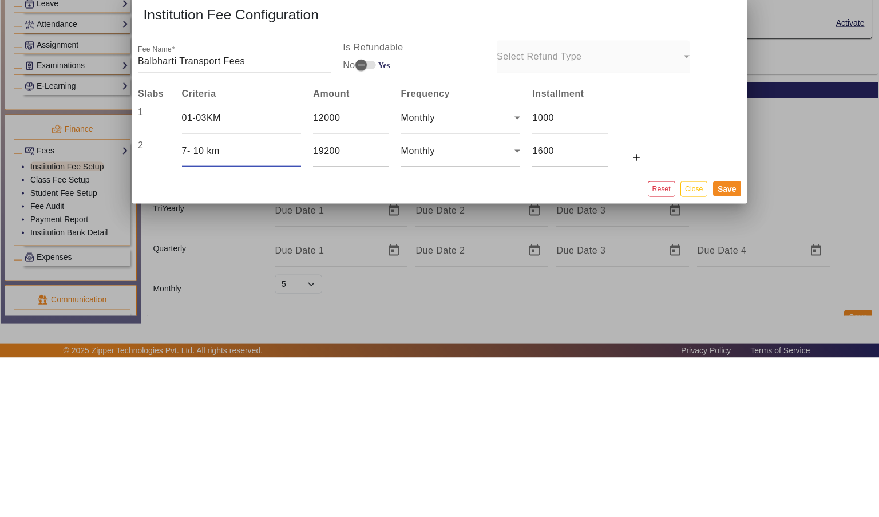
click at [193, 306] on input "7- 10 km" at bounding box center [242, 310] width 120 height 14
click at [188, 308] on input "7- 10 km" at bounding box center [242, 310] width 120 height 14
click at [210, 306] on input "04- 10 km" at bounding box center [242, 310] width 120 height 14
type input "04- 06km"
click at [348, 314] on input "19200" at bounding box center [351, 310] width 76 height 14
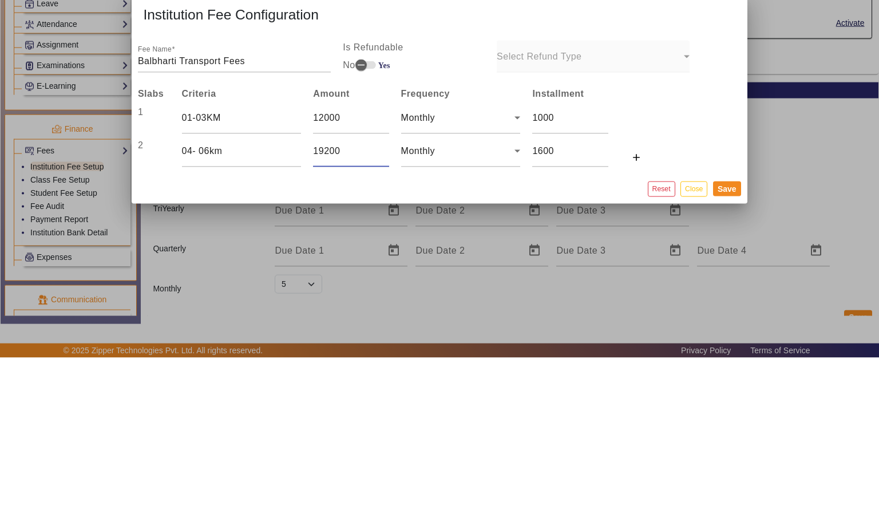
type input "1920"
type input "160"
type input "192"
type input "16"
type input "19"
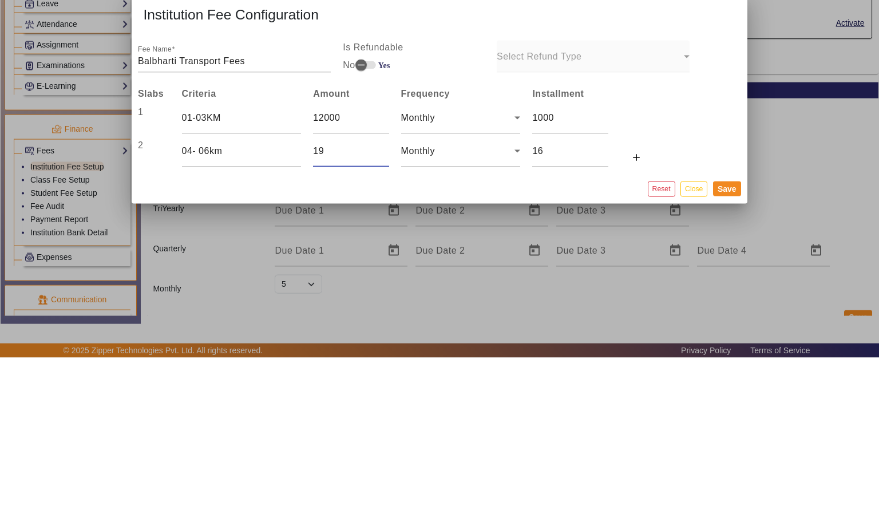
type input "1.5833333333333333"
type input "1"
type input "0.08333333333333333"
type input "0"
type input "2"
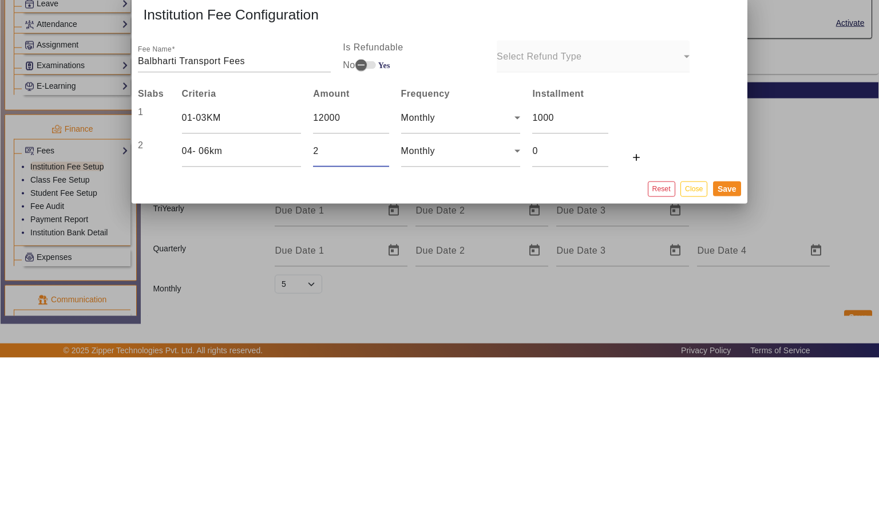
type input "0.16666666666666666"
type input "24"
type input "2"
type input "240"
type input "20"
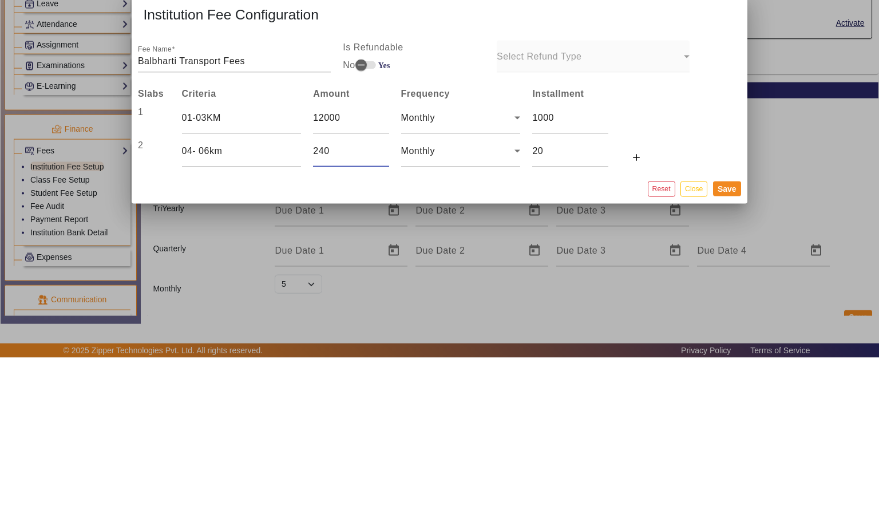
type input "2400"
type input "200"
type input "24000"
type input "2000"
type input "2400"
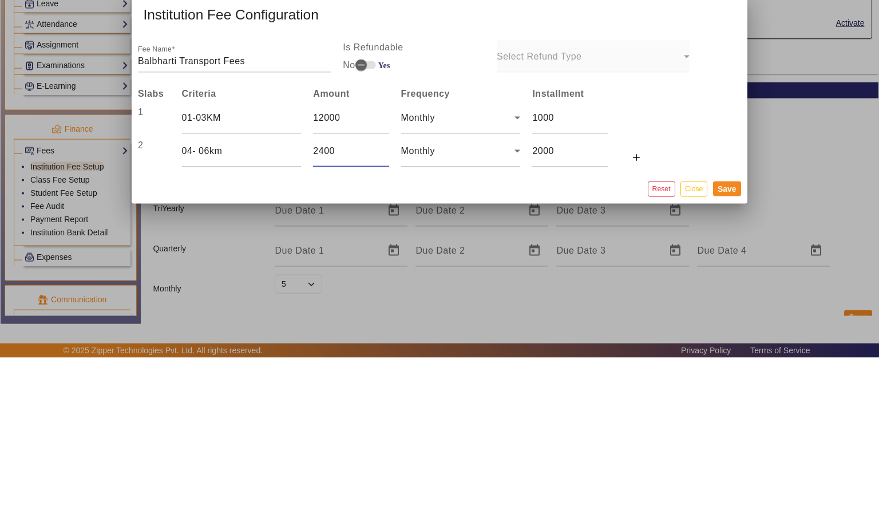
type input "200"
type input "240"
type input "20"
type input "24"
type input "2"
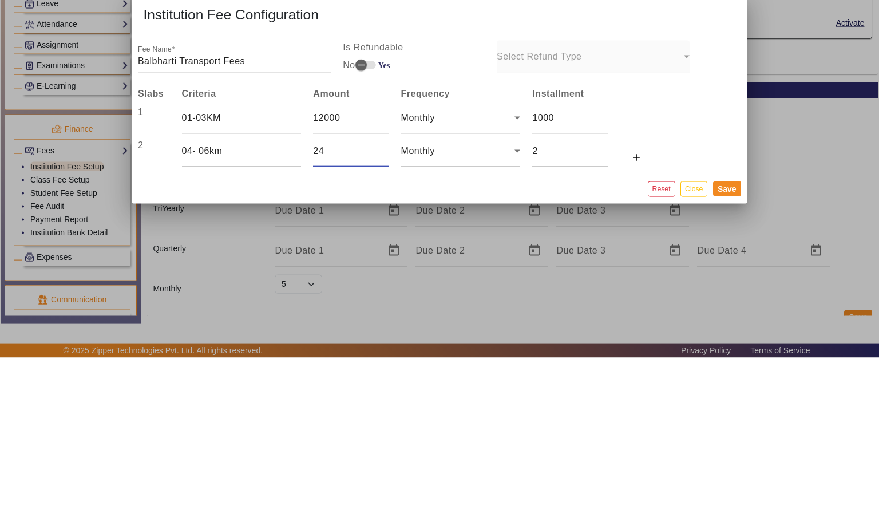
type input "2"
type input "0.16666666666666666"
type input "0"
type input "1"
type input "0.08333333333333333"
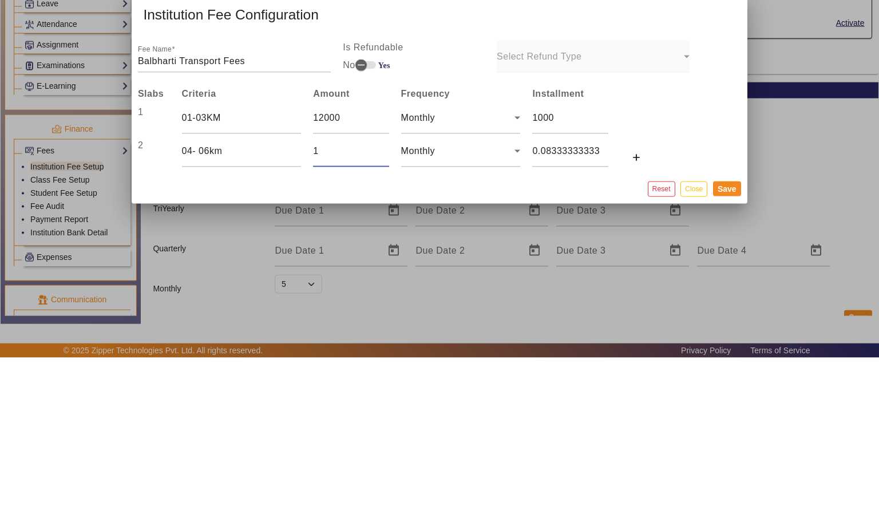
type input "13"
type input "1.0833333333333333"
type input "130"
type input "10.833333333333334"
type input "1300"
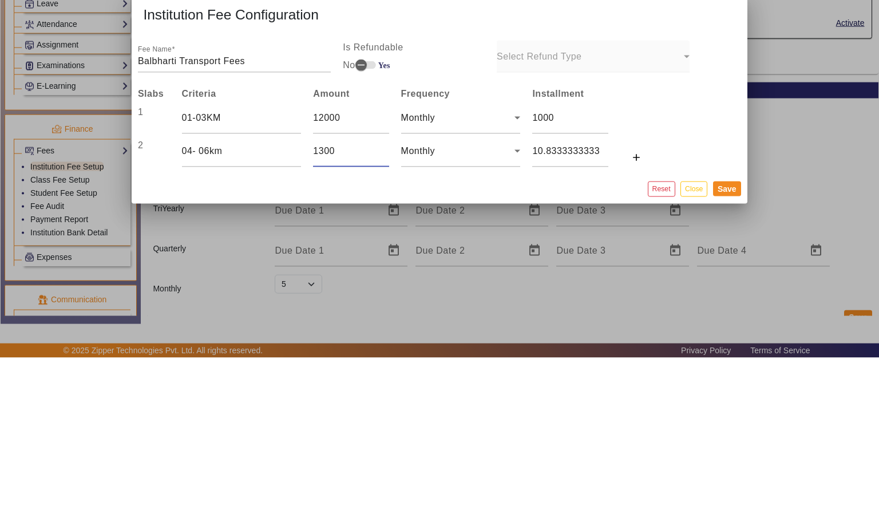
type input "108.33333333333333"
type input "13000"
type input "1083.3333333333333"
type input "1300"
type input "108.33333333333333"
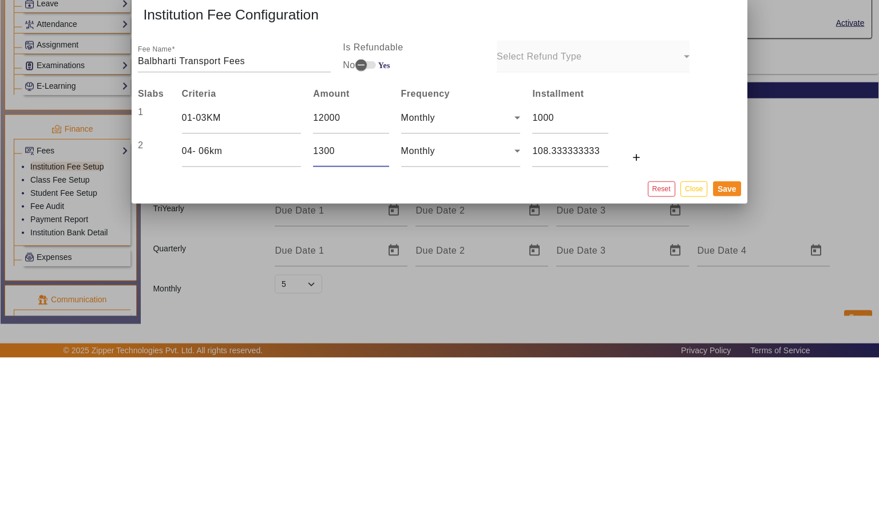
type input "130"
type input "10.833333333333334"
type input "13"
type input "1.0833333333333333"
type input "1"
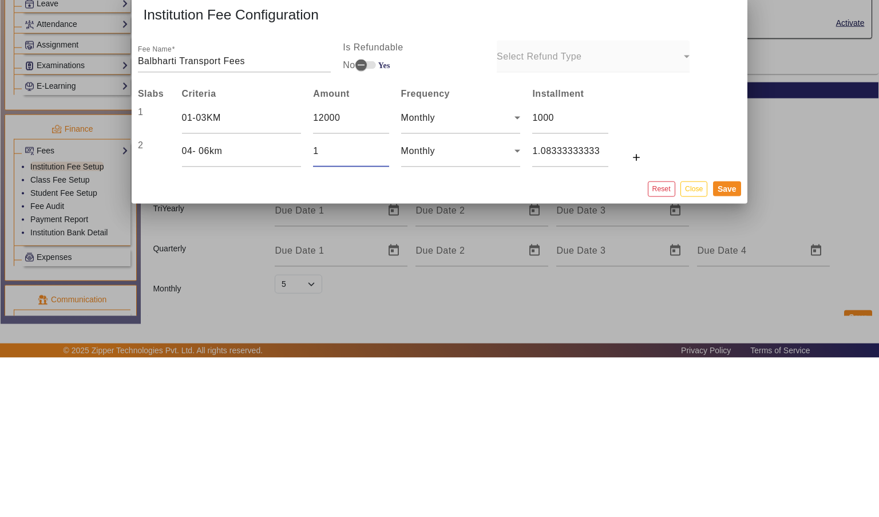
type input "0.08333333333333333"
type input "14"
type input "1.1666666666666667"
type input "140"
type input "11.666666666666666"
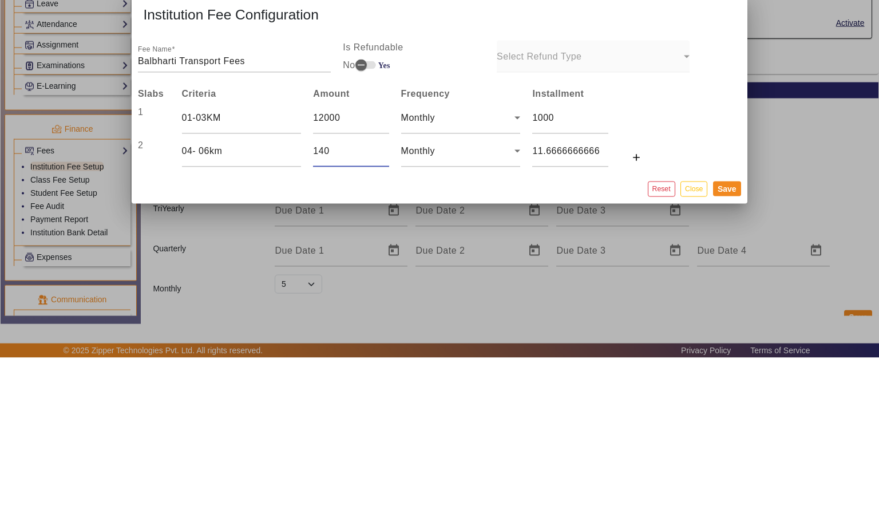
type input "1400"
type input "116.66666666666667"
type input "14000"
type input "1166.6666666666667"
type input "1400"
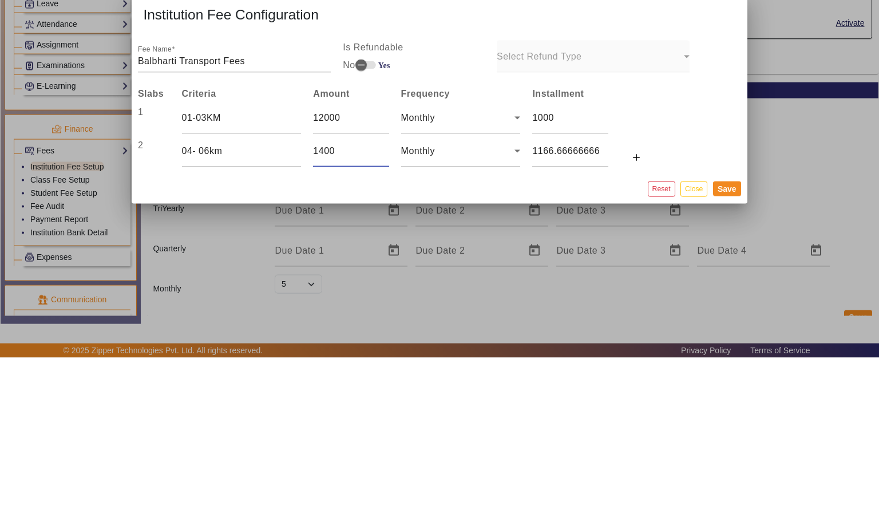
type input "116.66666666666667"
type input "140"
type input "11.666666666666666"
type input "14"
type input "1.1666666666666667"
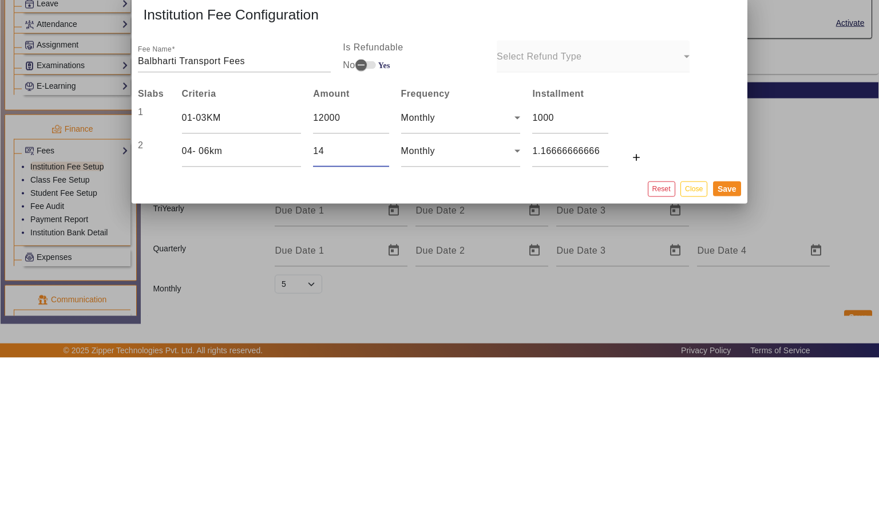
type input "1"
type input "0.08333333333333333"
type input "0"
type input "1"
type input "0.08333333333333333"
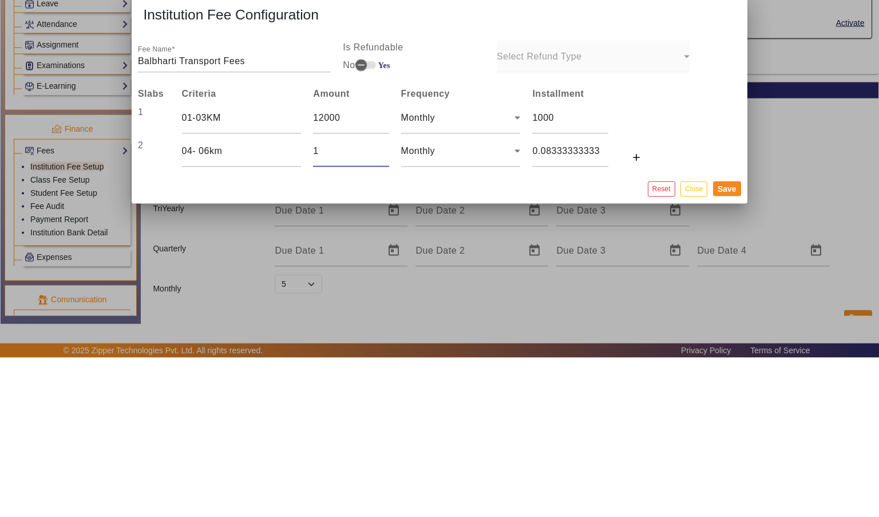
type input "14"
type input "1.1666666666666667"
type input "144"
type input "12"
type input "1440"
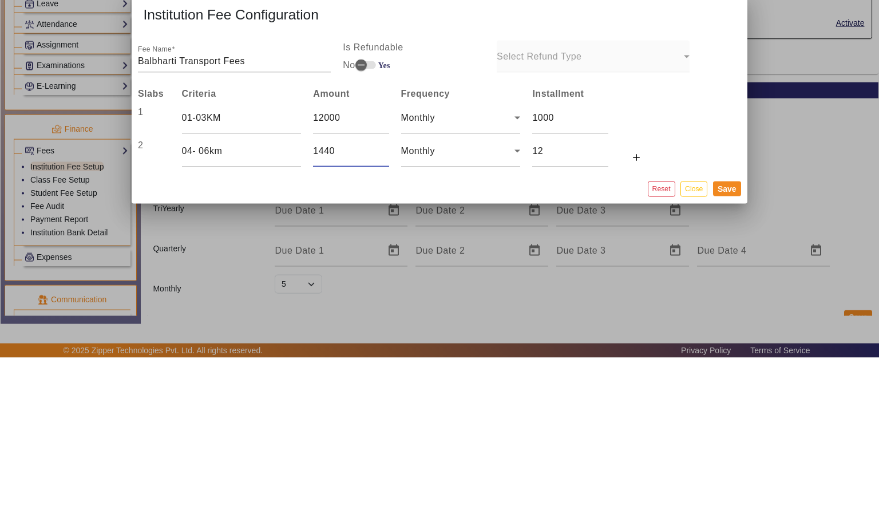
type input "120"
type input "14400"
type input "1200"
type input "14400"
click at [640, 317] on mat-icon "add" at bounding box center [635, 316] width 11 height 11
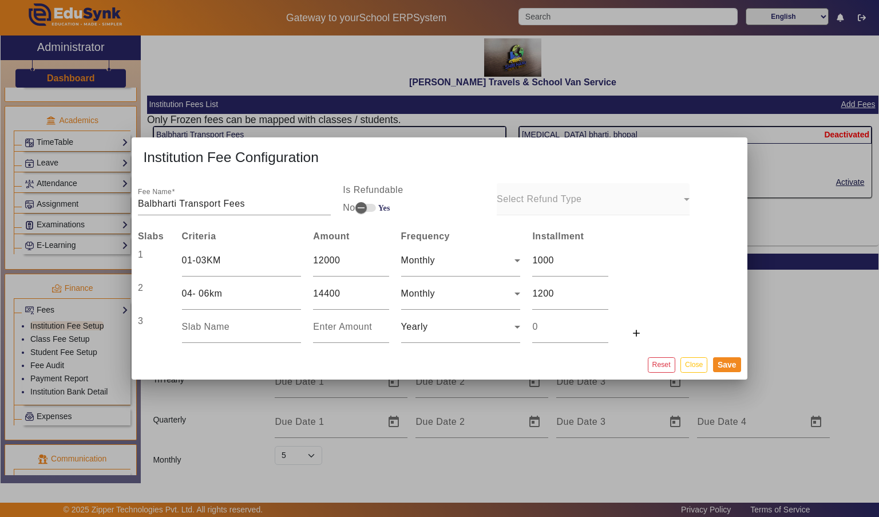
click at [255, 323] on input "text" at bounding box center [242, 327] width 120 height 14
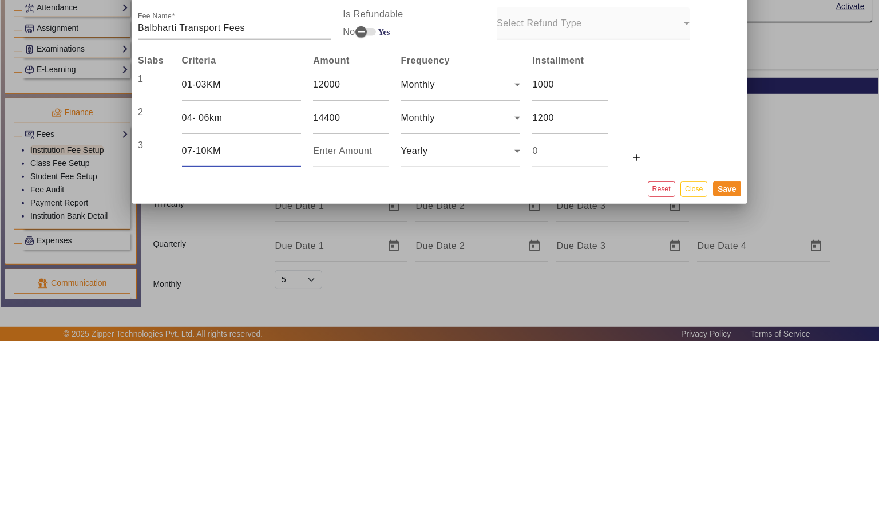
type input "07-10KM"
click at [357, 325] on input "number" at bounding box center [351, 327] width 76 height 14
click at [563, 330] on input "number" at bounding box center [570, 327] width 76 height 14
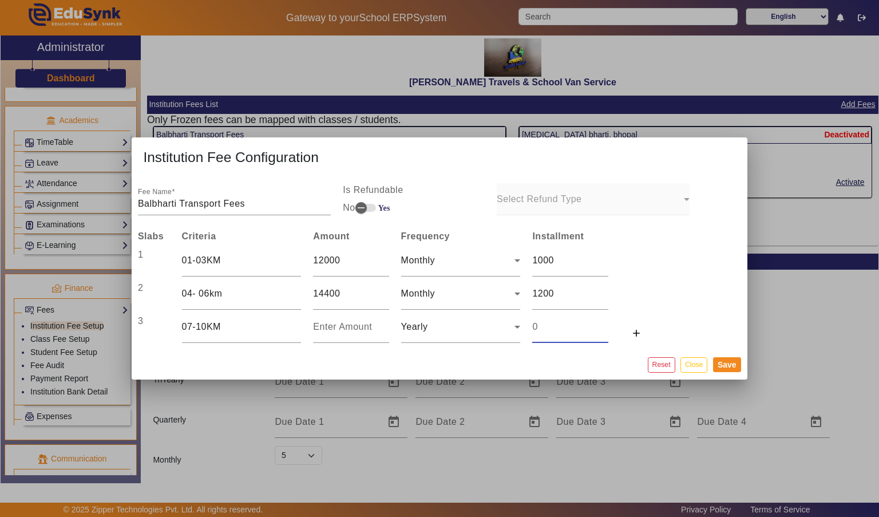
click at [608, 329] on div at bounding box center [608, 329] width 0 height 0
click at [563, 325] on input "number" at bounding box center [570, 327] width 76 height 14
click at [569, 332] on input "number" at bounding box center [570, 327] width 76 height 14
click at [366, 325] on input "number" at bounding box center [351, 327] width 76 height 14
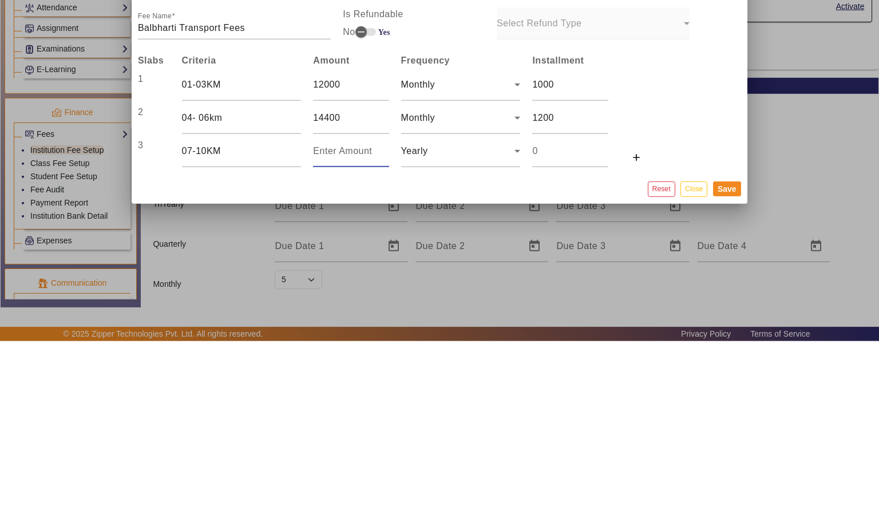
type input "1"
type input "19"
type input "192"
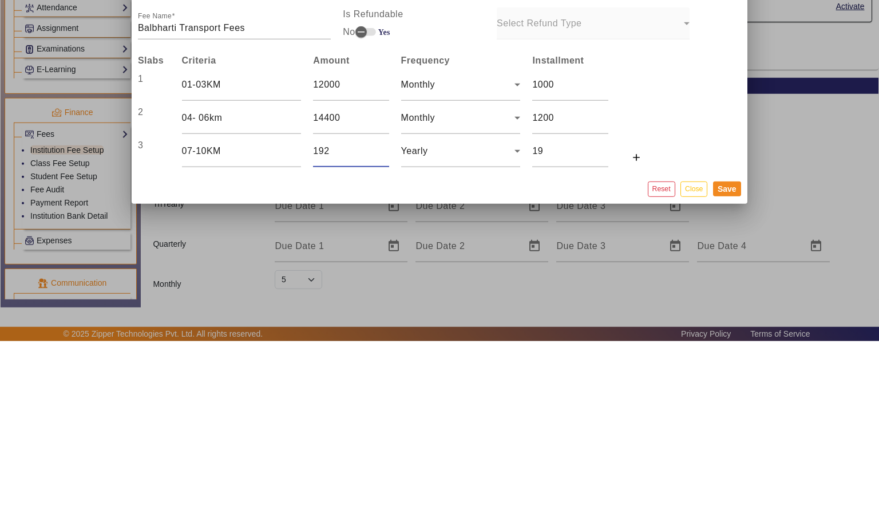
type input "192"
type input "1920"
type input "19200"
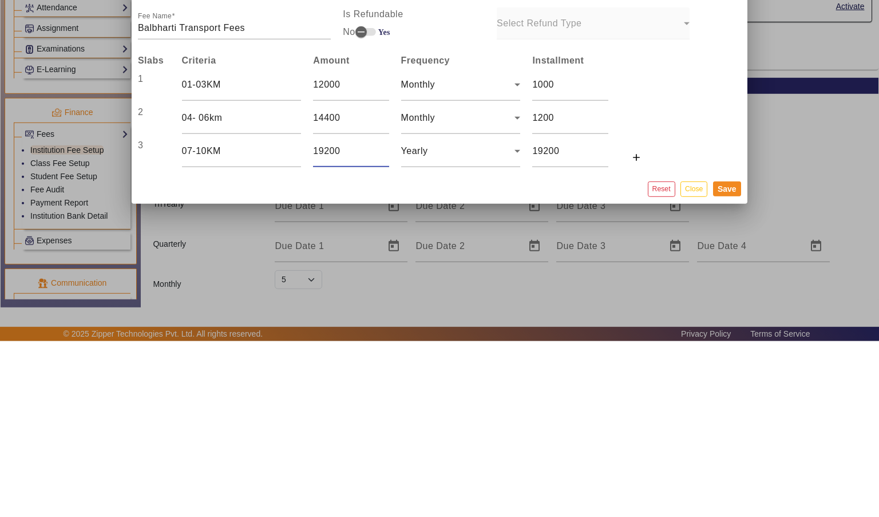
type input "19200"
click at [519, 327] on icon at bounding box center [517, 327] width 14 height 14
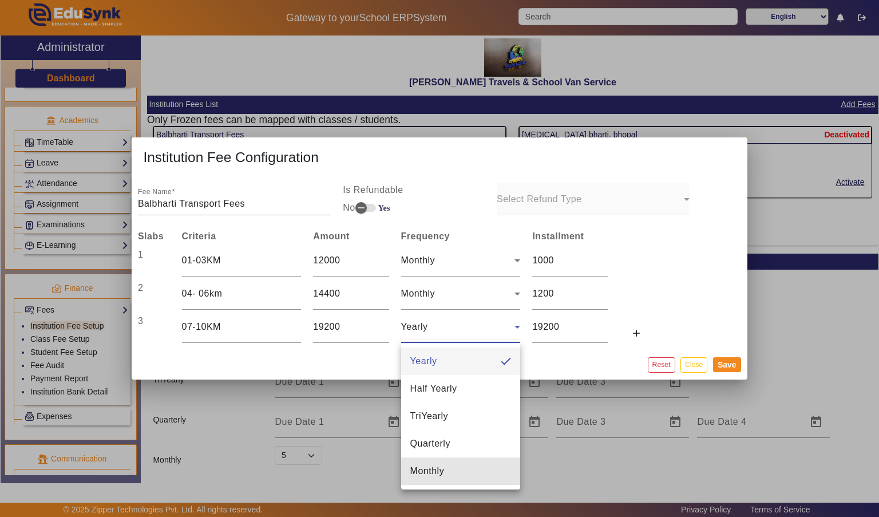
click at [464, 479] on mat-option "Monthly" at bounding box center [461, 470] width 120 height 27
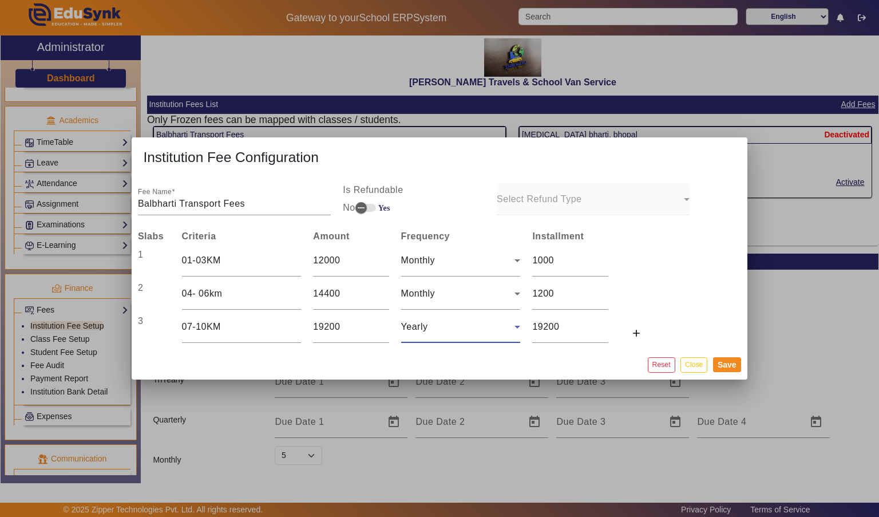
type input "1600"
click at [643, 336] on span at bounding box center [638, 332] width 37 height 27
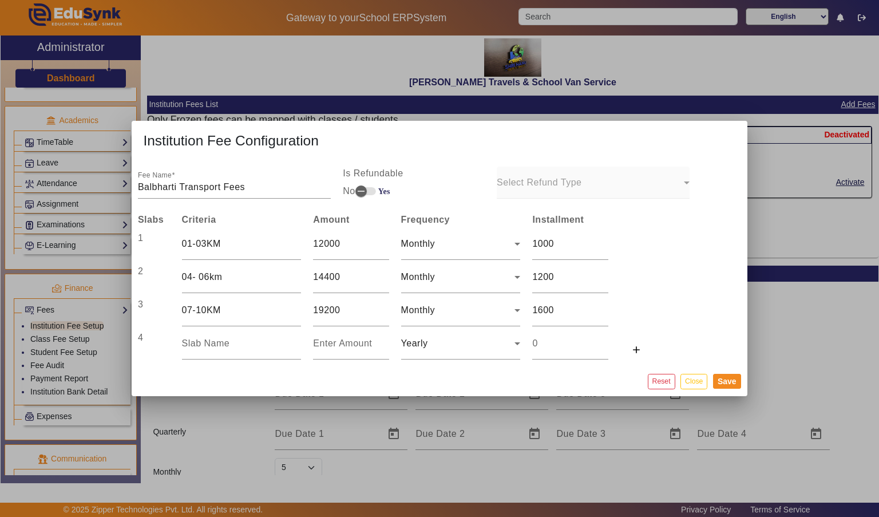
click at [241, 345] on input "text" at bounding box center [242, 343] width 120 height 14
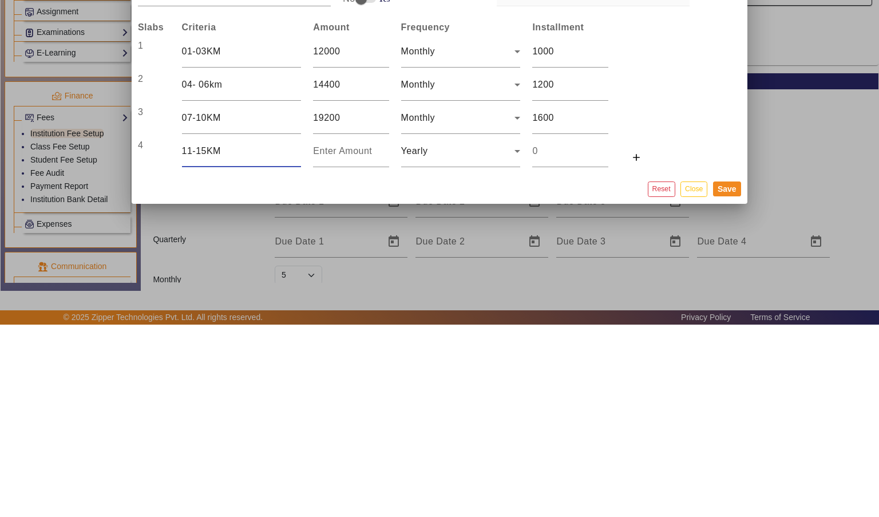
type input "11-15KM"
click at [357, 347] on input "number" at bounding box center [351, 343] width 76 height 14
type input "2"
type input "24"
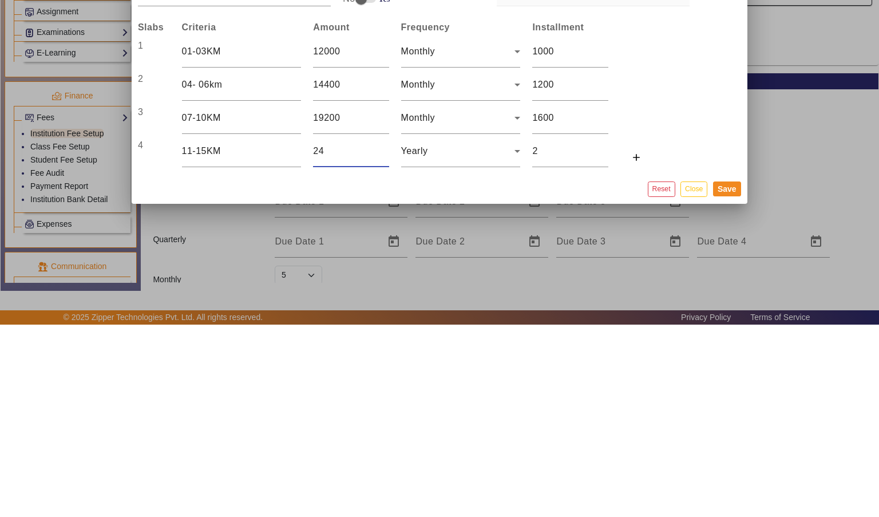
type input "24"
type input "240"
type input "2400"
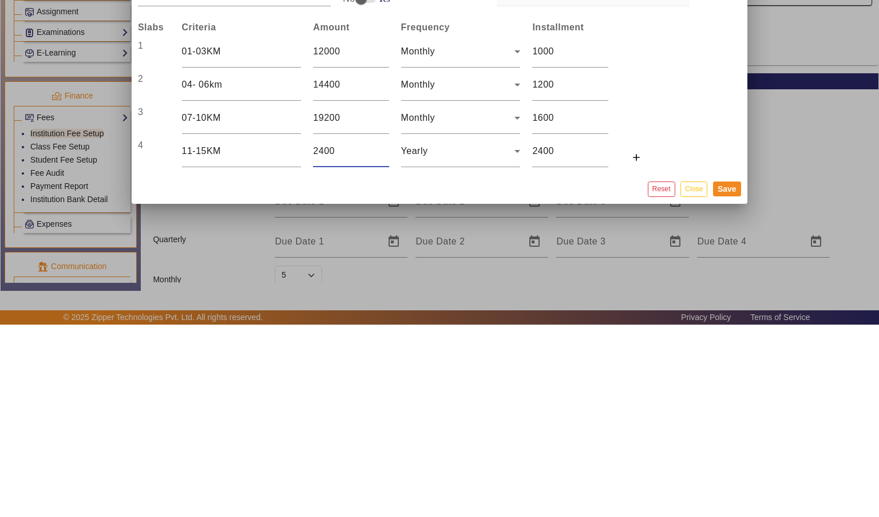
type input "24000"
click at [492, 340] on div "Yearly" at bounding box center [458, 343] width 114 height 14
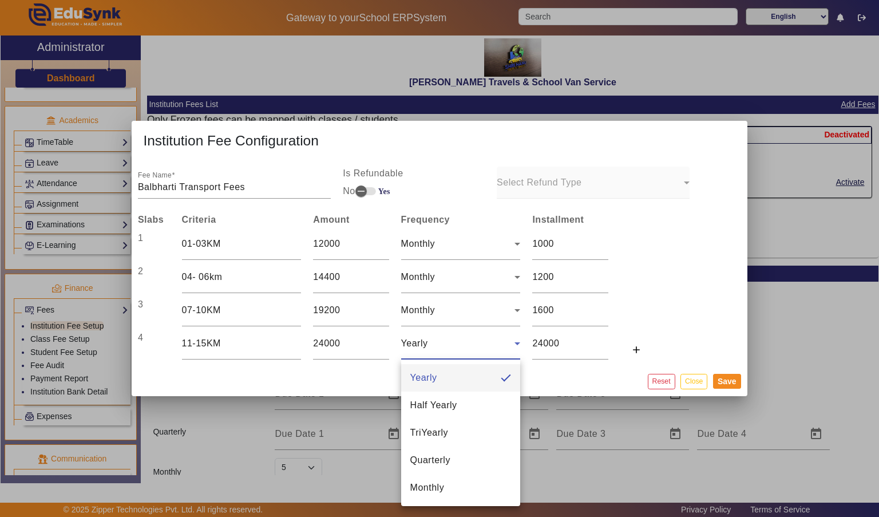
click at [475, 490] on mat-option "Monthly" at bounding box center [461, 487] width 120 height 27
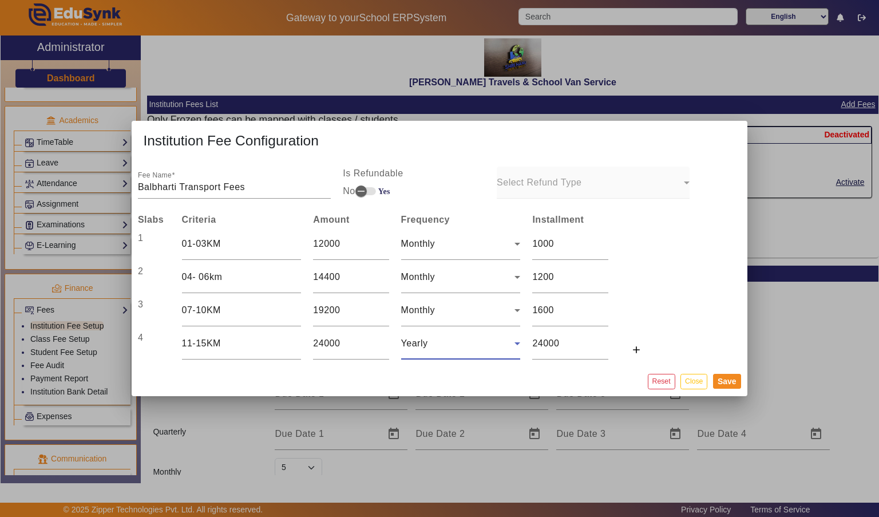
type input "2000"
click at [730, 383] on button "Save" at bounding box center [727, 381] width 28 height 15
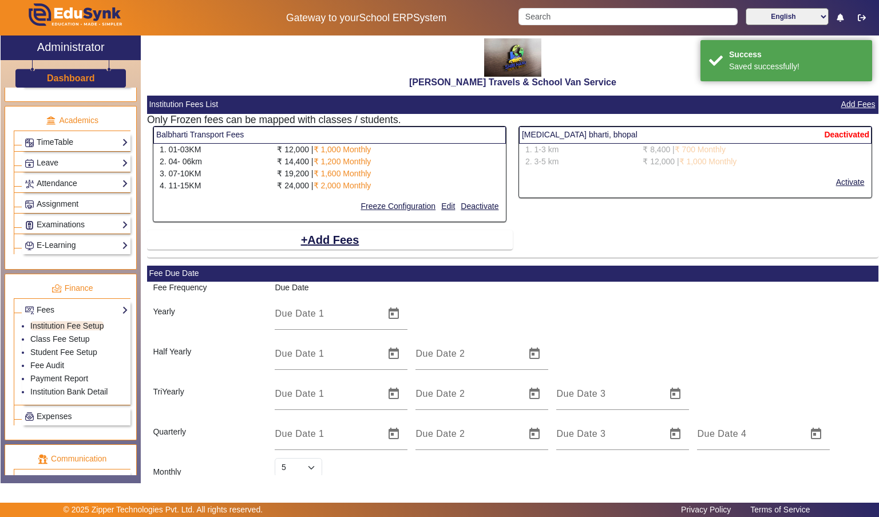
select select "5"
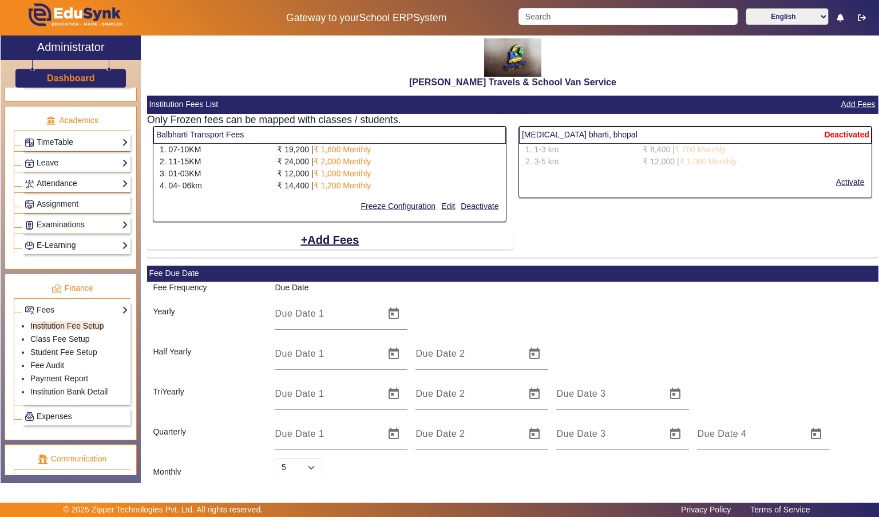
scroll to position [25, 0]
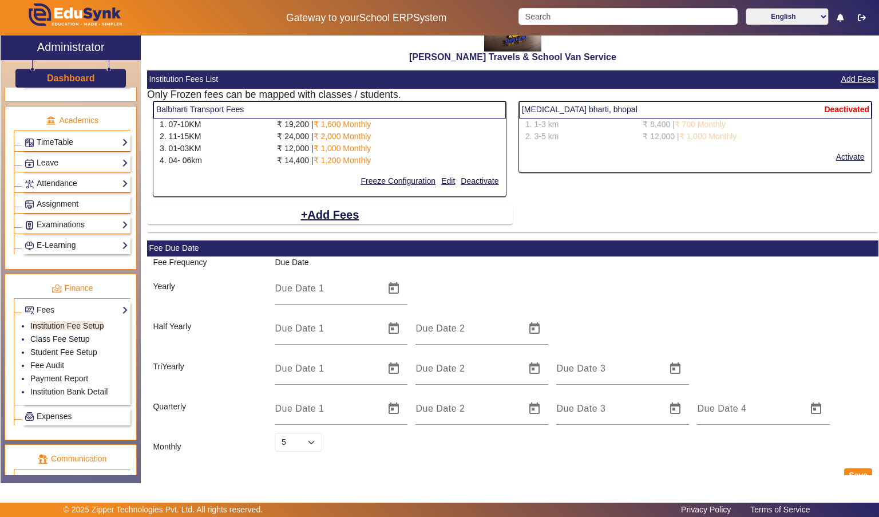
click at [860, 475] on button "Save" at bounding box center [858, 475] width 28 height 15
select select "5"
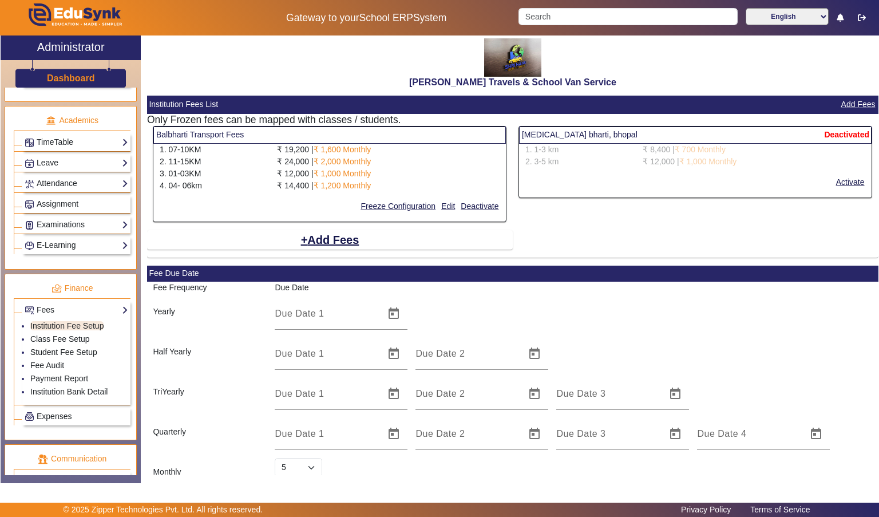
click at [34, 347] on link "Student Fee Setup" at bounding box center [63, 351] width 67 height 9
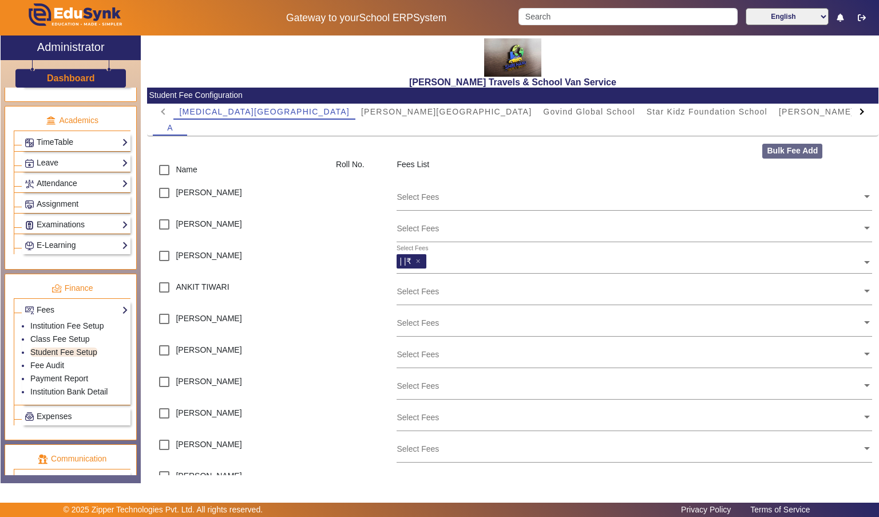
click at [613, 263] on input "text" at bounding box center [646, 259] width 432 height 11
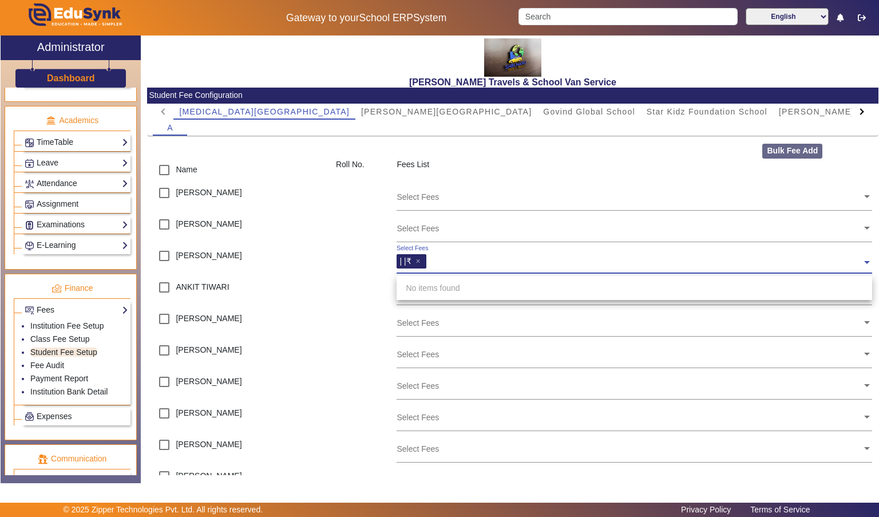
click at [627, 241] on div "Select Fees" at bounding box center [633, 228] width 475 height 30
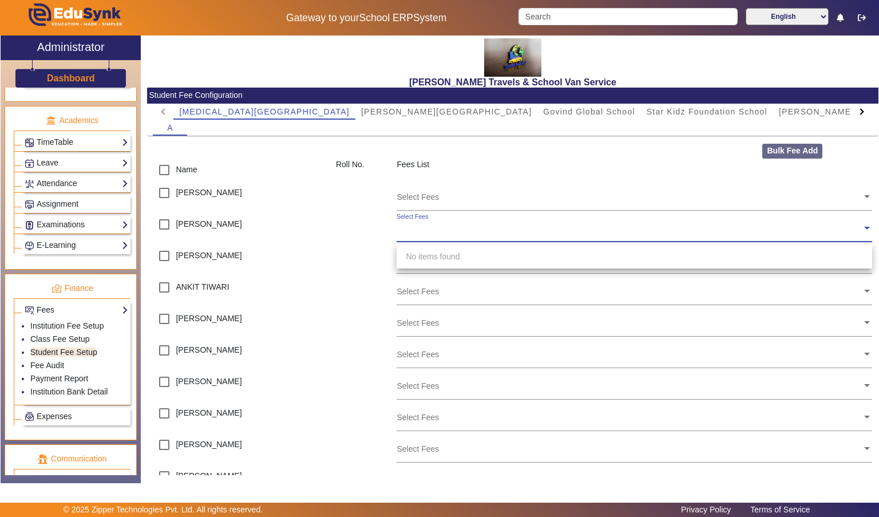
click at [603, 265] on div "No items found" at bounding box center [633, 256] width 475 height 24
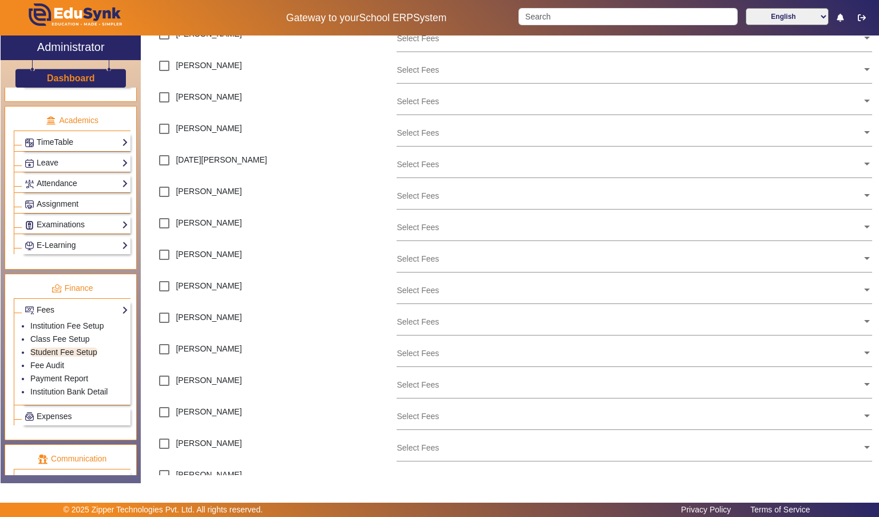
scroll to position [478, 0]
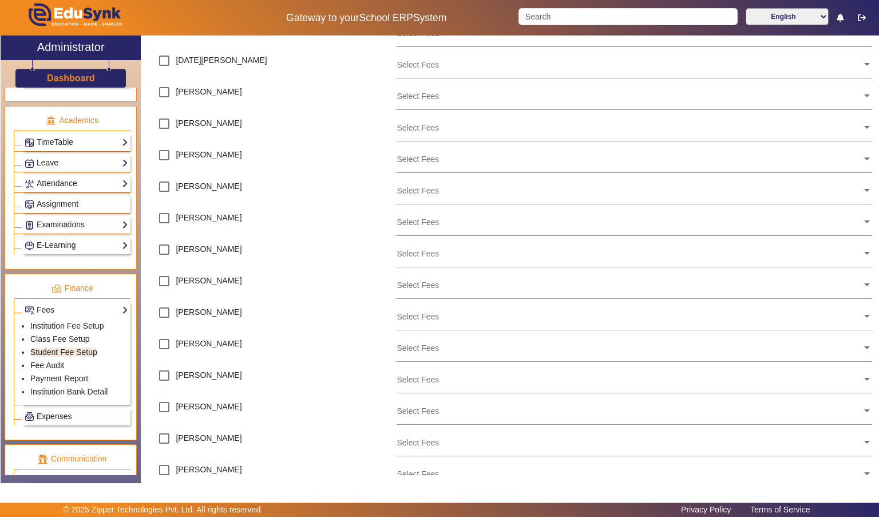
click at [42, 181] on link "Attendance" at bounding box center [77, 183] width 104 height 13
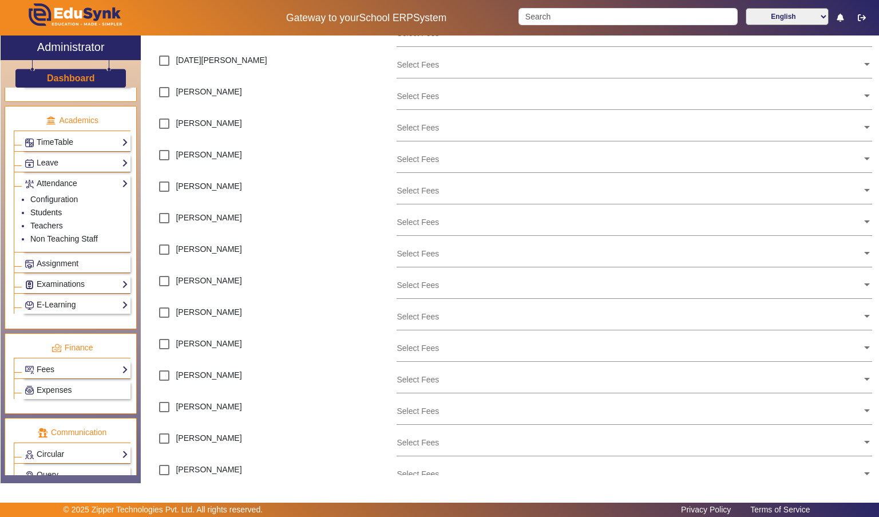
click at [34, 208] on link "Students" at bounding box center [45, 212] width 31 height 9
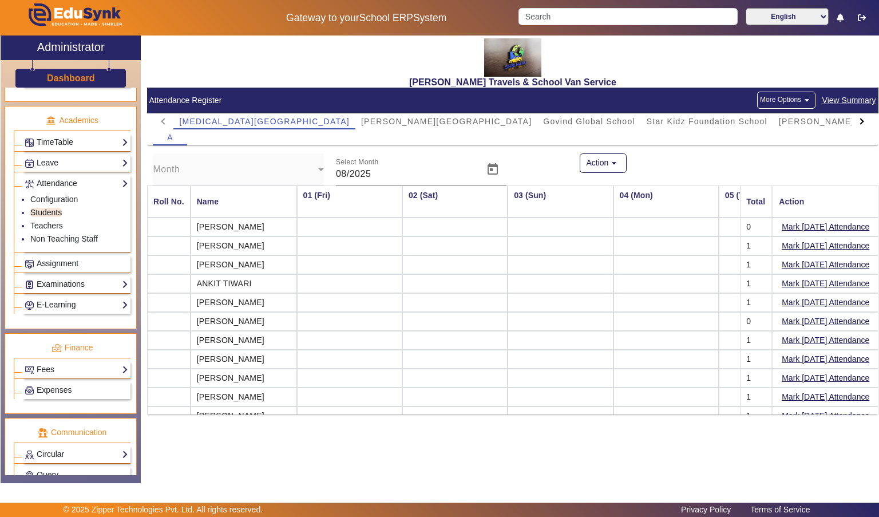
scroll to position [0, 664]
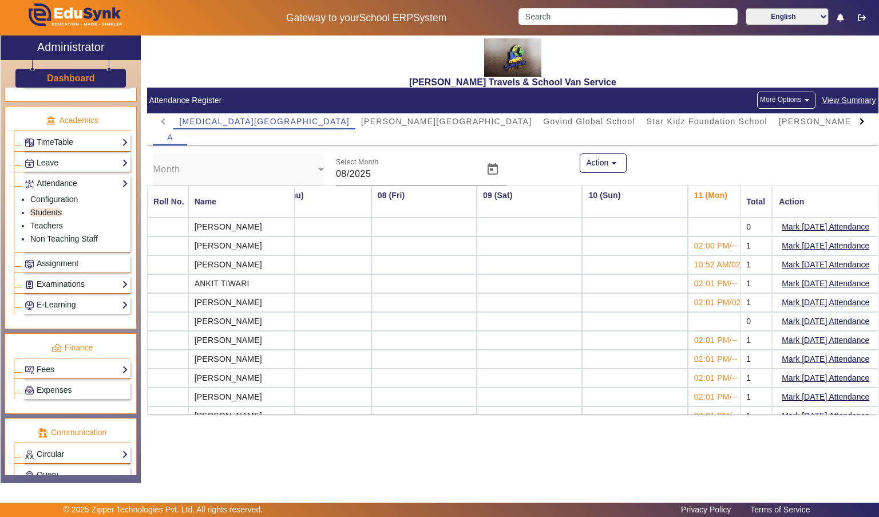
click at [361, 117] on span "[PERSON_NAME][GEOGRAPHIC_DATA]" at bounding box center [446, 121] width 170 height 8
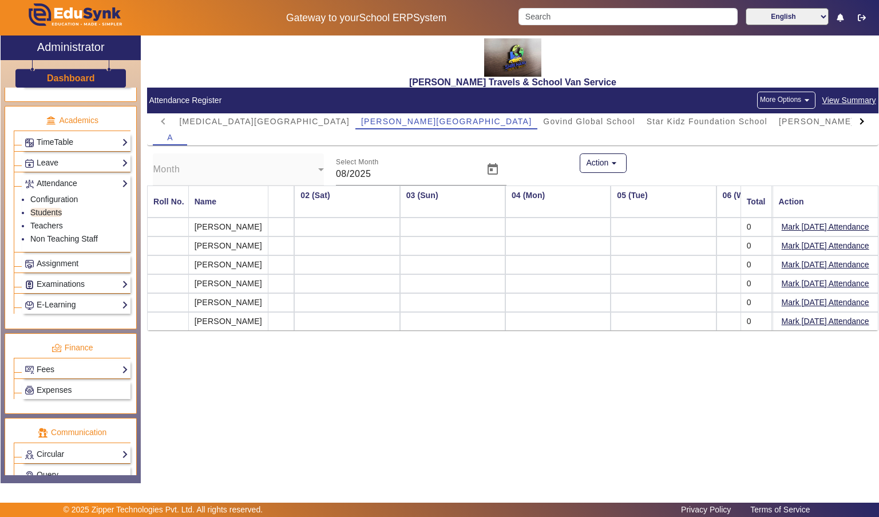
scroll to position [0, 0]
click at [326, 250] on td at bounding box center [323, 245] width 105 height 19
click at [343, 213] on th "01 (Fri)" at bounding box center [323, 201] width 105 height 32
click at [329, 224] on td at bounding box center [323, 226] width 105 height 19
click at [329, 229] on td at bounding box center [323, 226] width 105 height 19
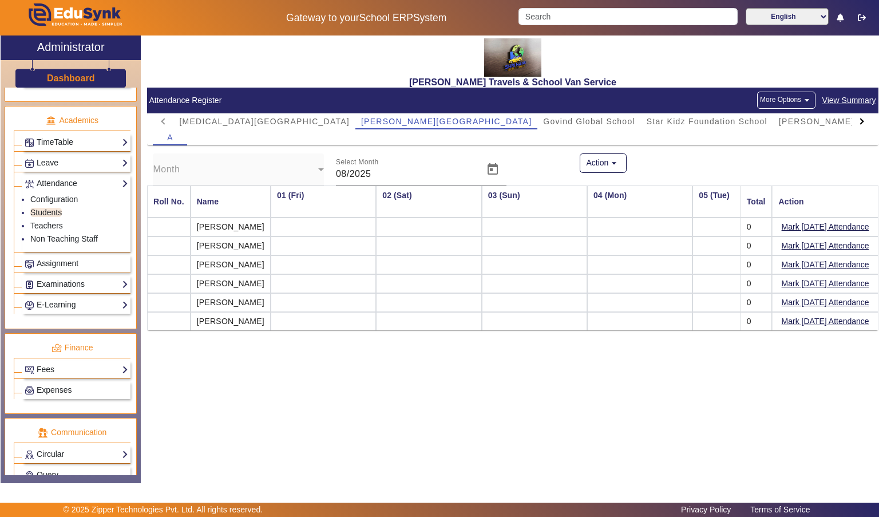
click at [343, 243] on td at bounding box center [323, 245] width 105 height 19
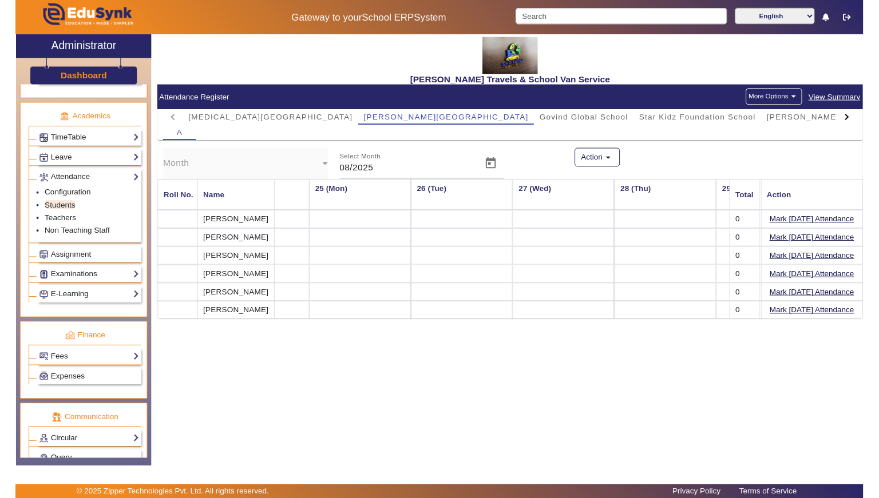
scroll to position [0, 2501]
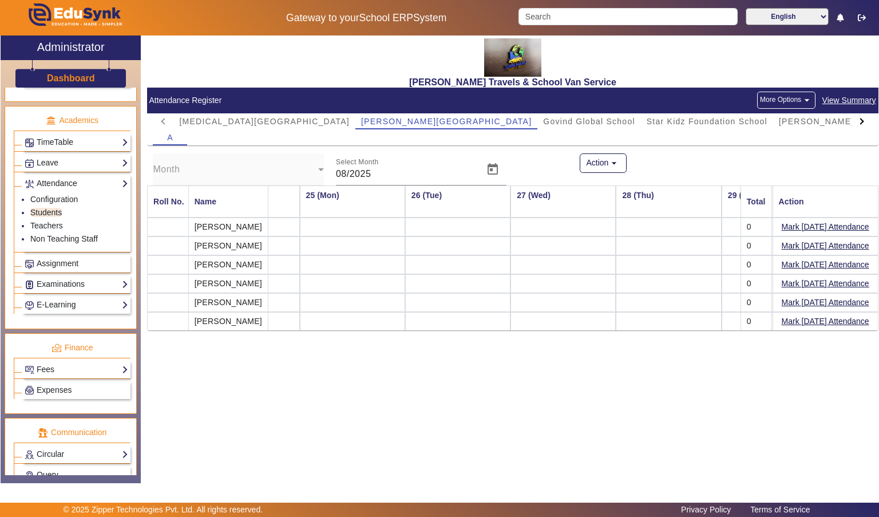
click at [851, 99] on span "View Summary" at bounding box center [848, 100] width 55 height 13
